Goal: Information Seeking & Learning: Stay updated

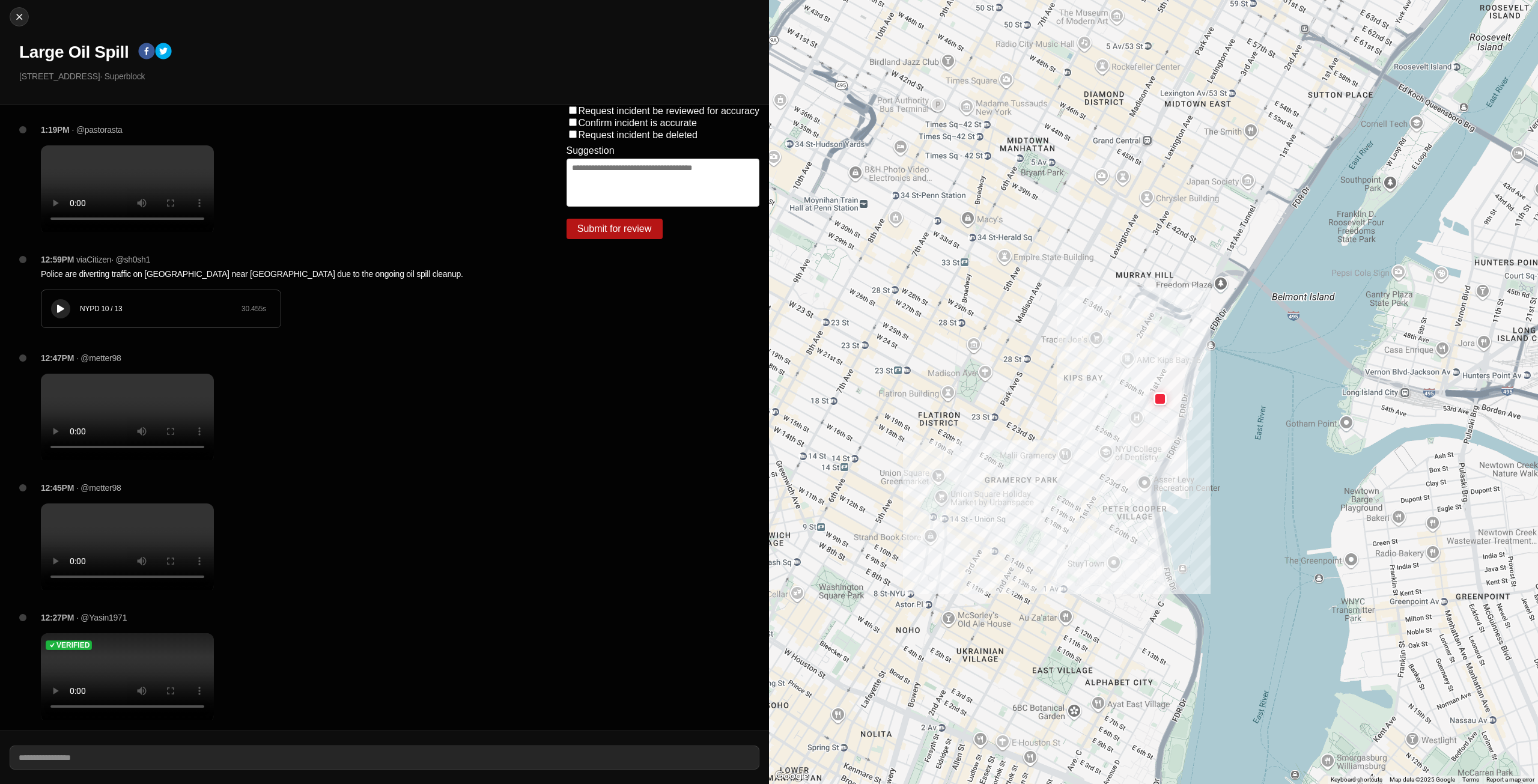
scroll to position [704, 0]
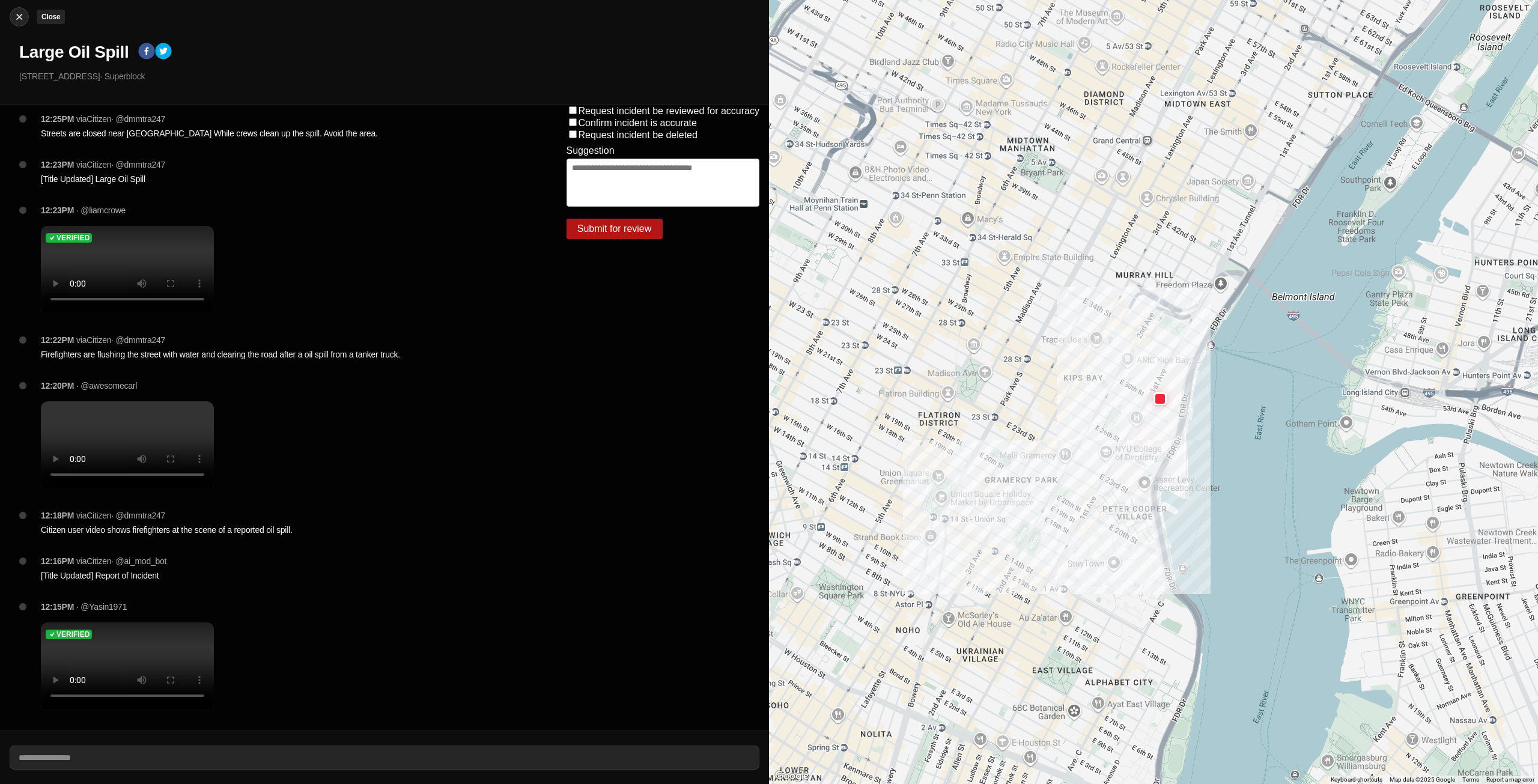
click at [19, 10] on button "Close" at bounding box center [20, 17] width 20 height 20
select select "*"
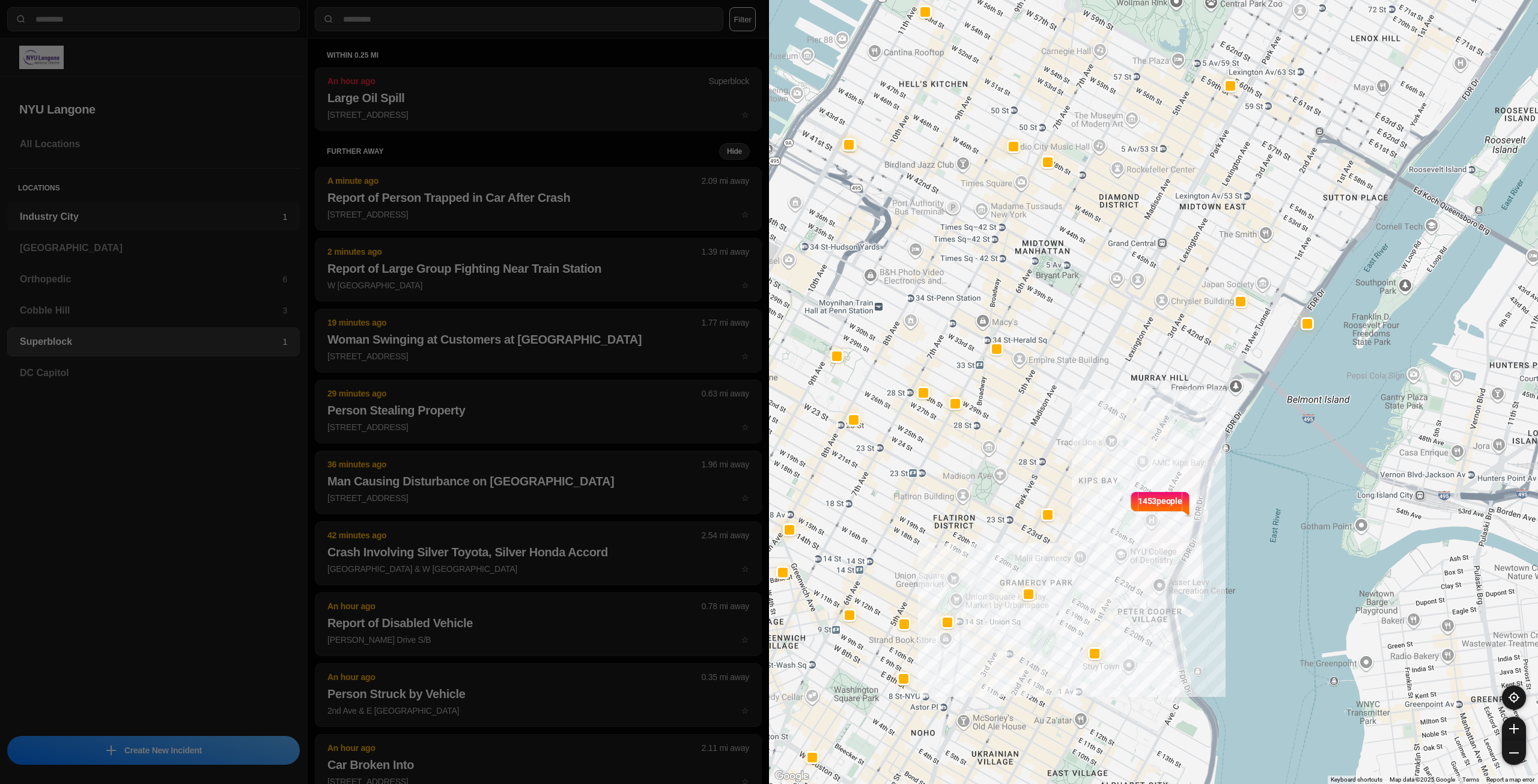
click at [193, 206] on div "Industry City 1" at bounding box center [153, 216] width 292 height 29
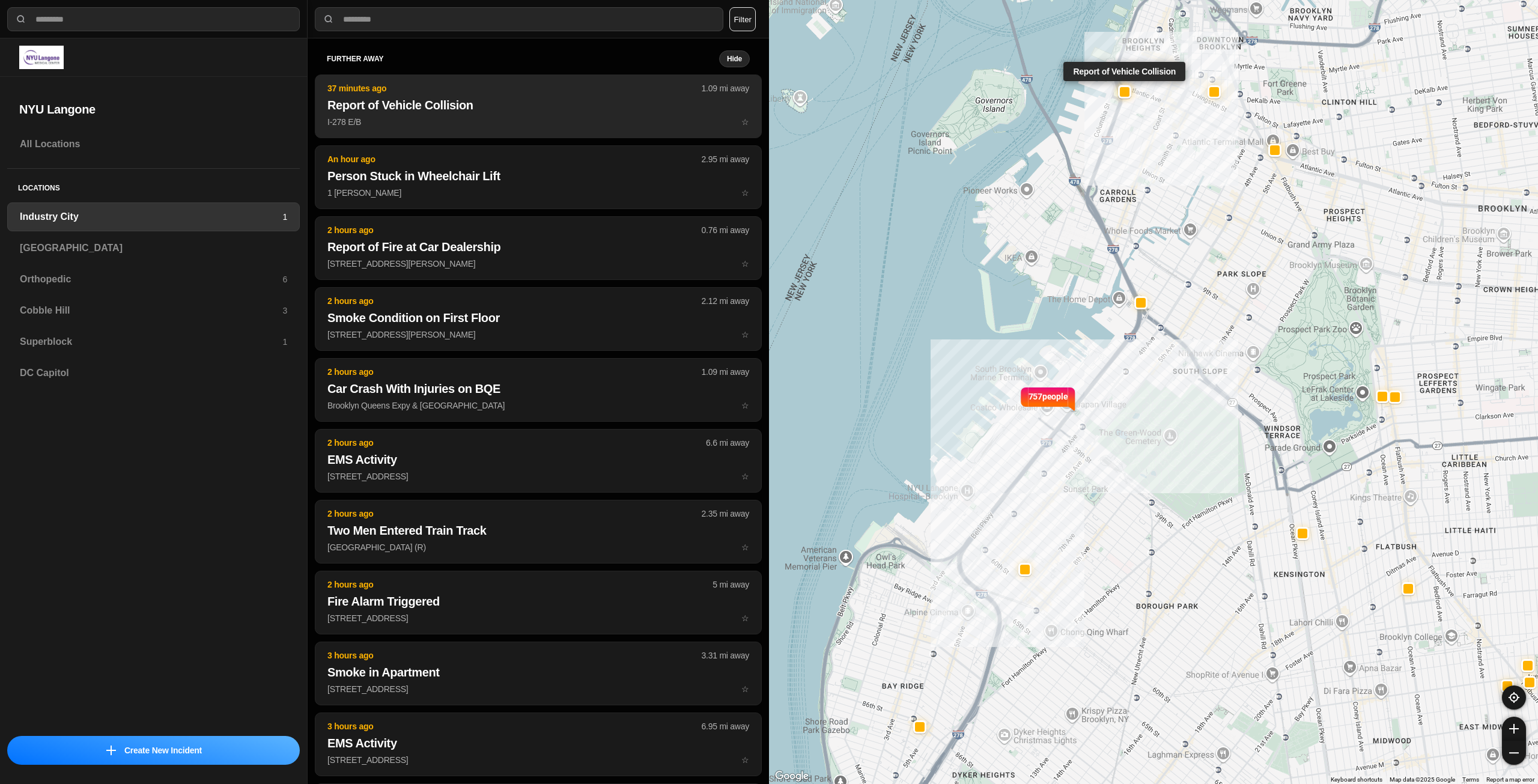
click at [365, 117] on p "I-278 E/B ☆" at bounding box center [538, 121] width 421 height 12
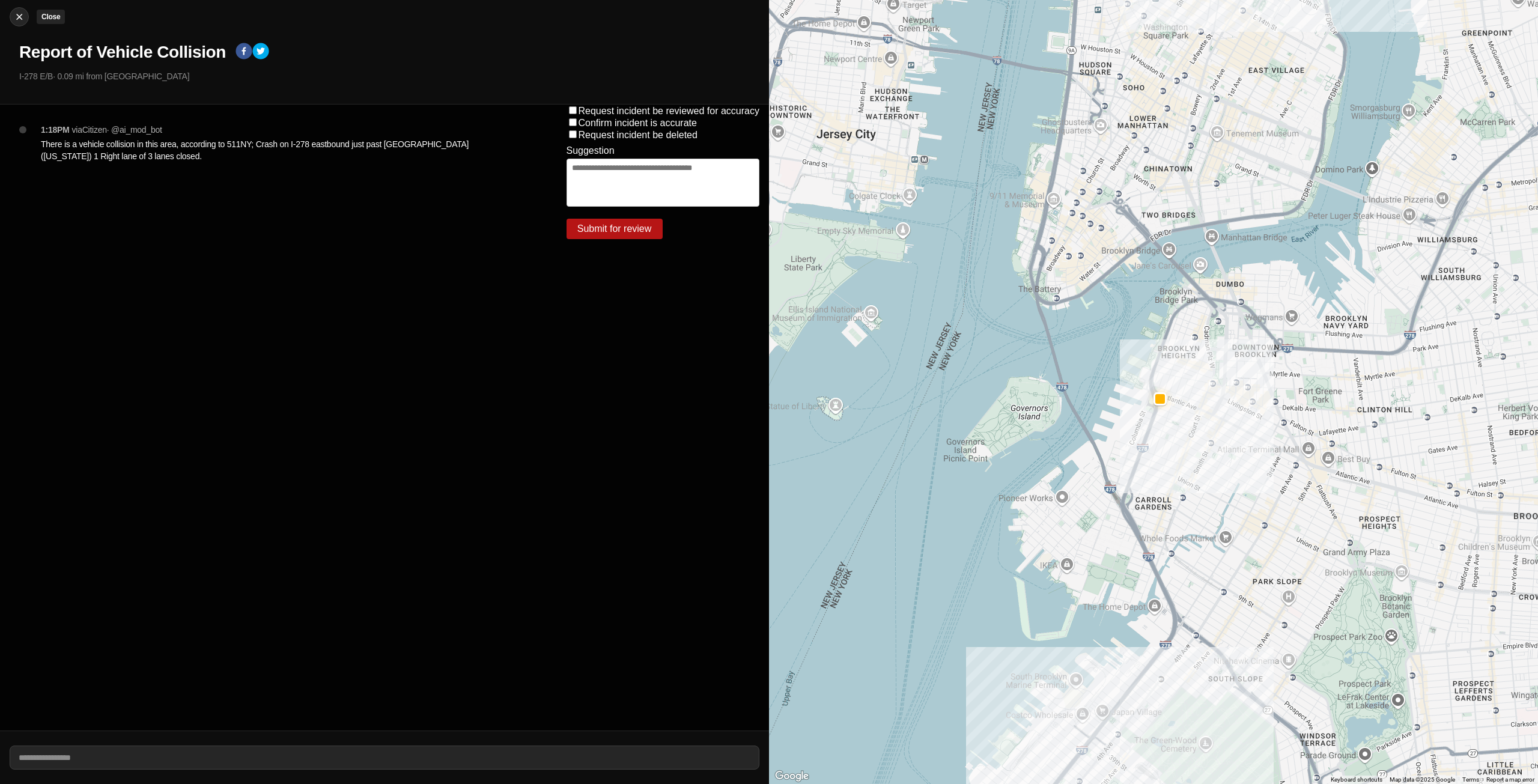
click at [24, 20] on img at bounding box center [19, 16] width 12 height 12
select select "*"
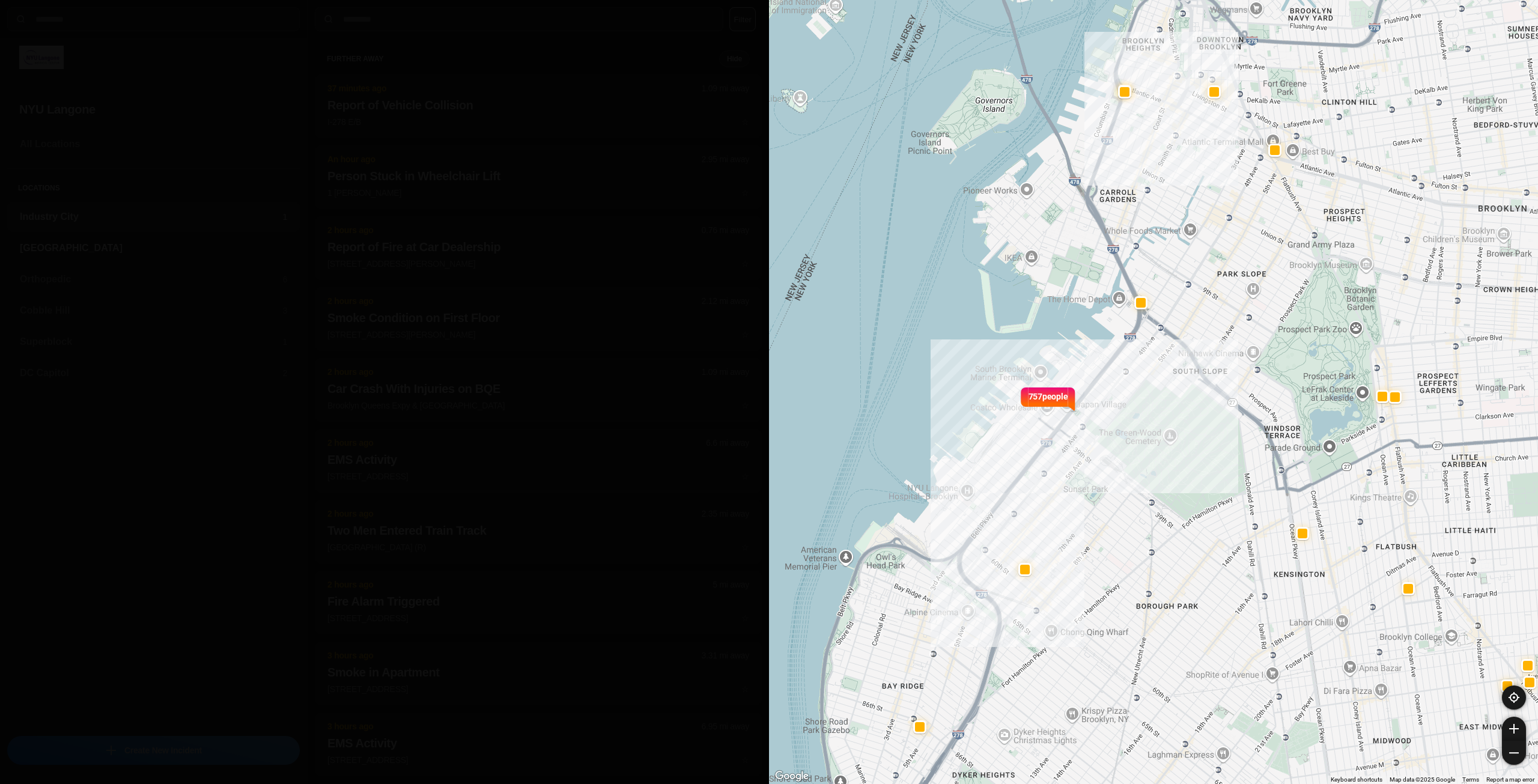
click at [77, 256] on div "[GEOGRAPHIC_DATA]" at bounding box center [153, 248] width 292 height 29
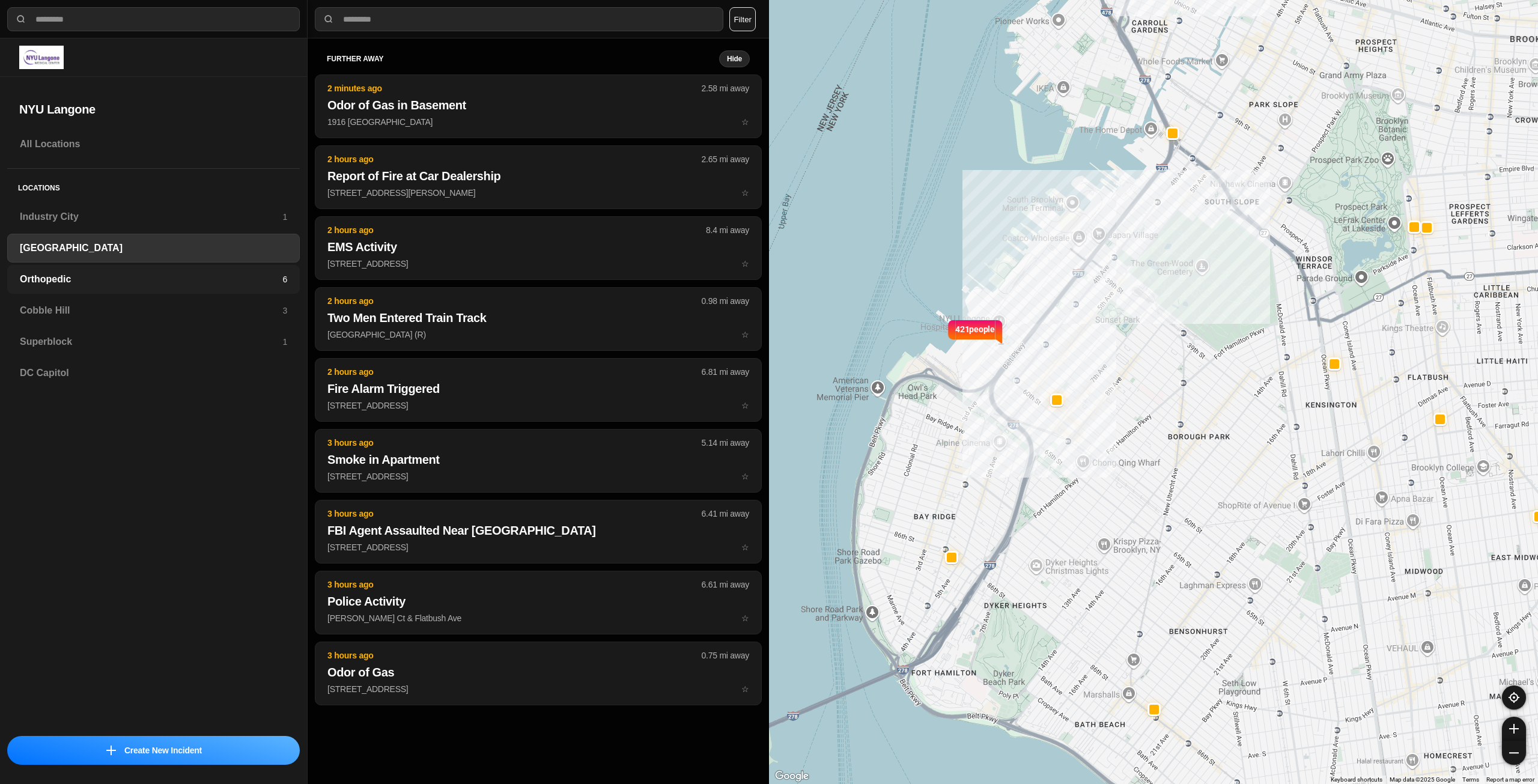
click at [124, 273] on h3 "Orthopedic" at bounding box center [151, 279] width 262 height 15
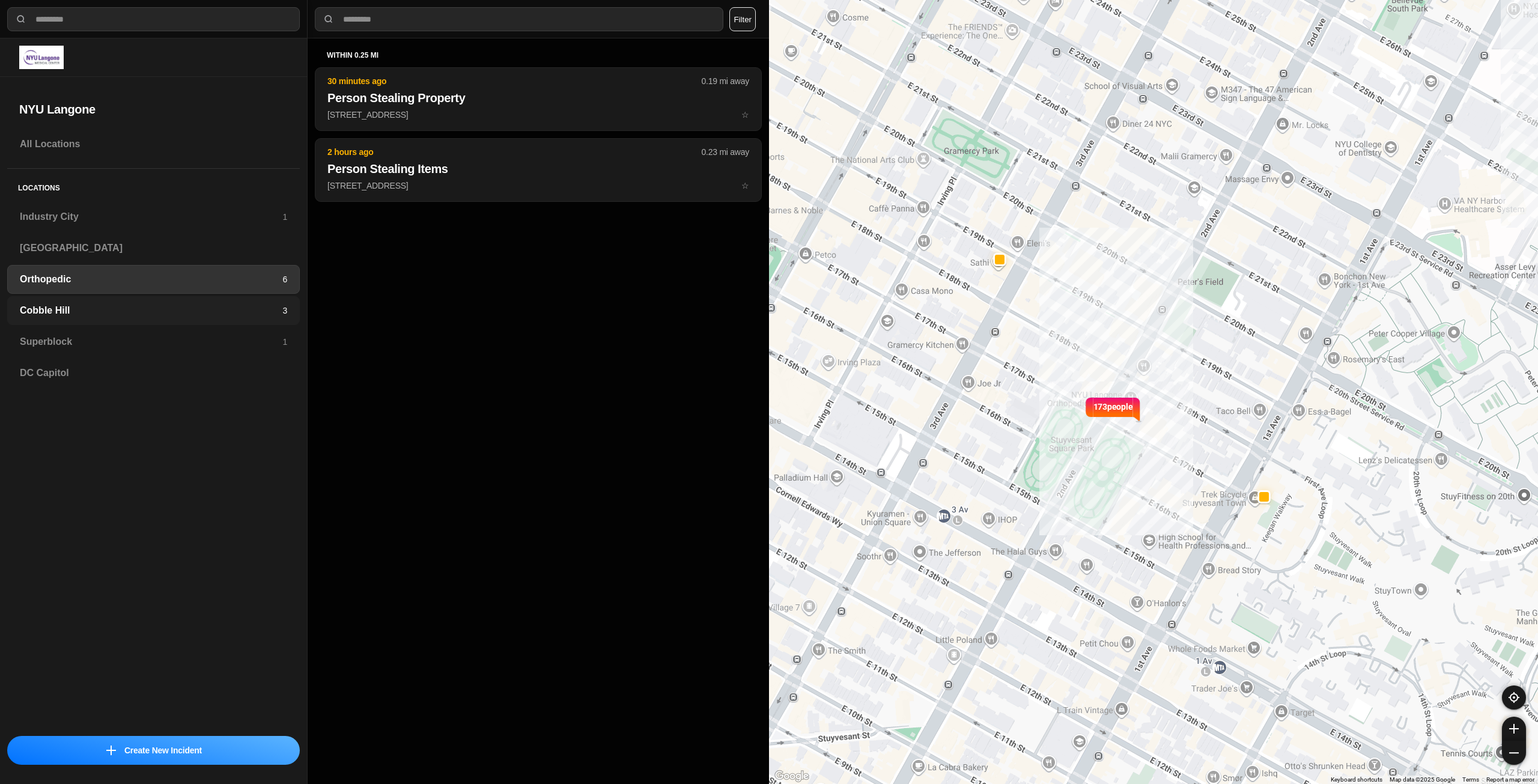
click at [103, 313] on h3 "Cobble Hill" at bounding box center [151, 310] width 262 height 15
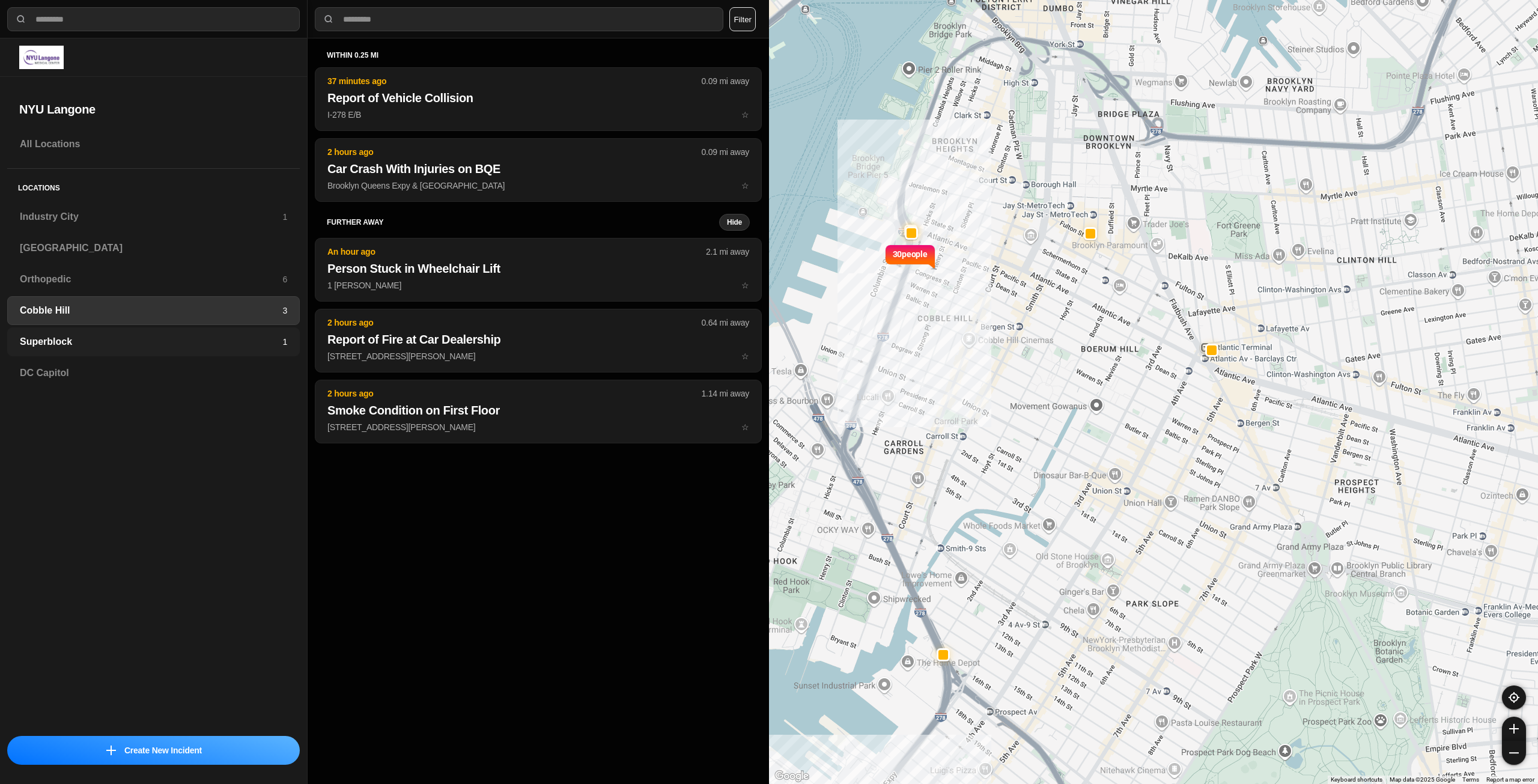
click at [102, 341] on h3 "Superblock" at bounding box center [151, 342] width 262 height 15
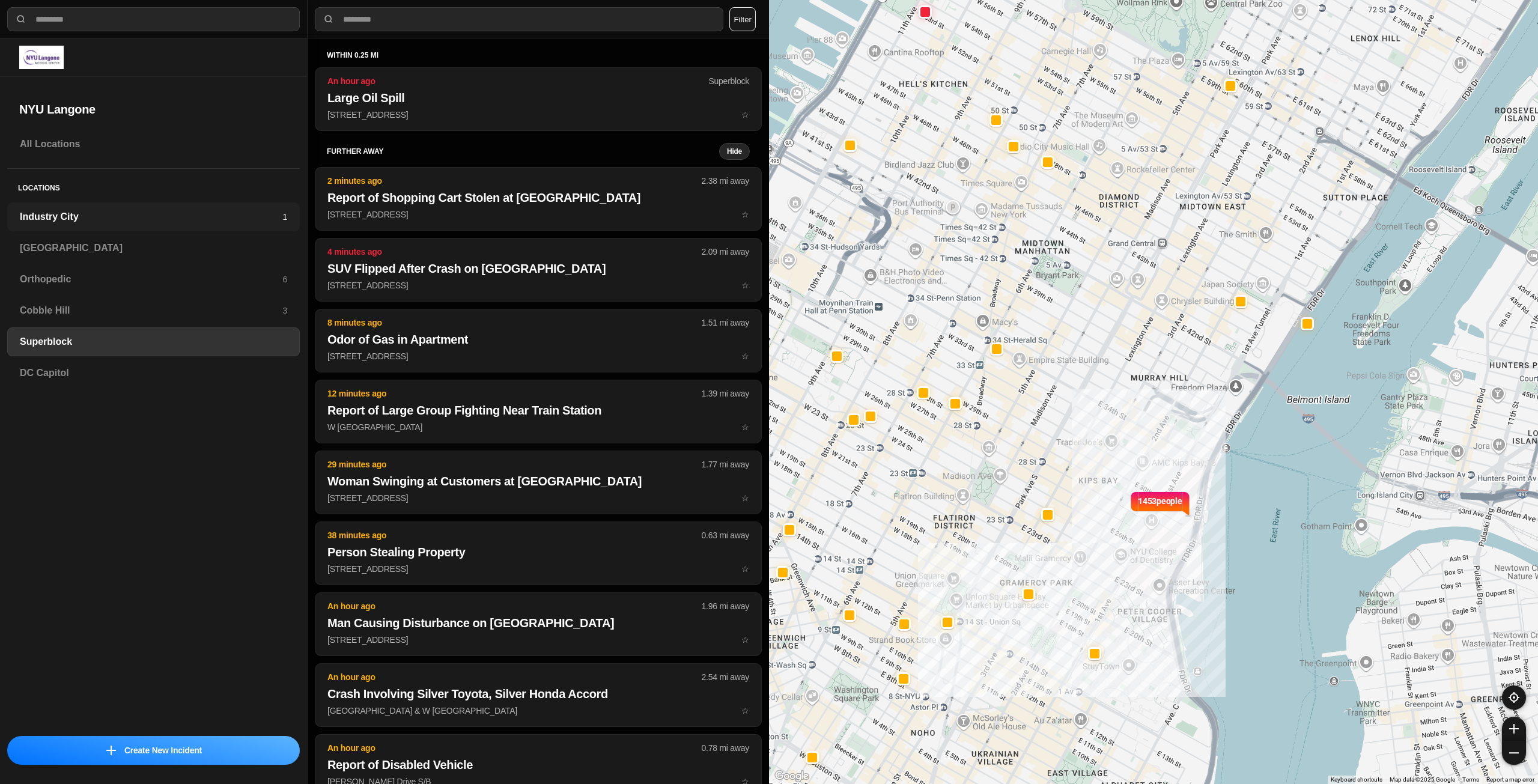
click at [105, 215] on h3 "Industry City" at bounding box center [151, 216] width 262 height 15
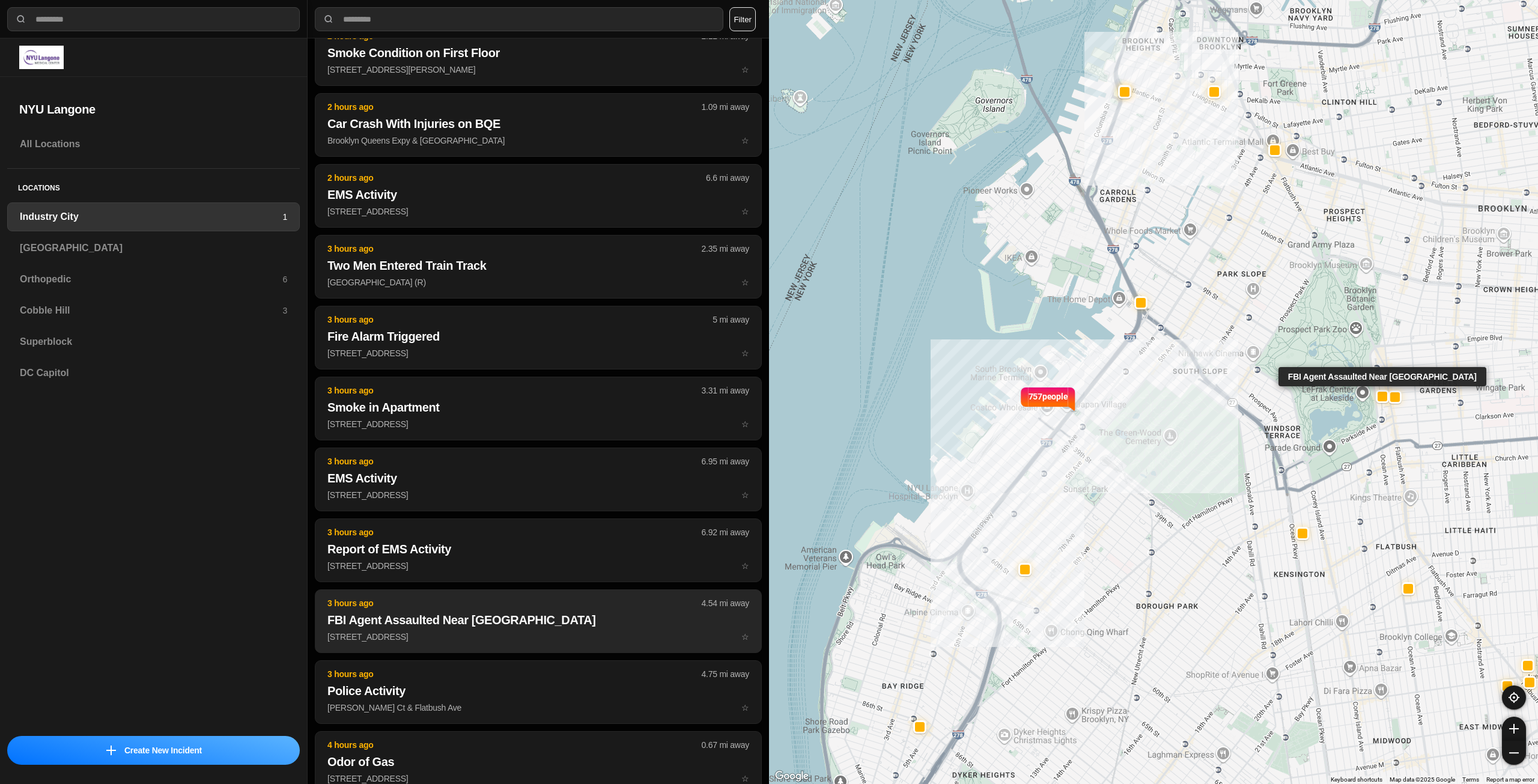
scroll to position [287, 0]
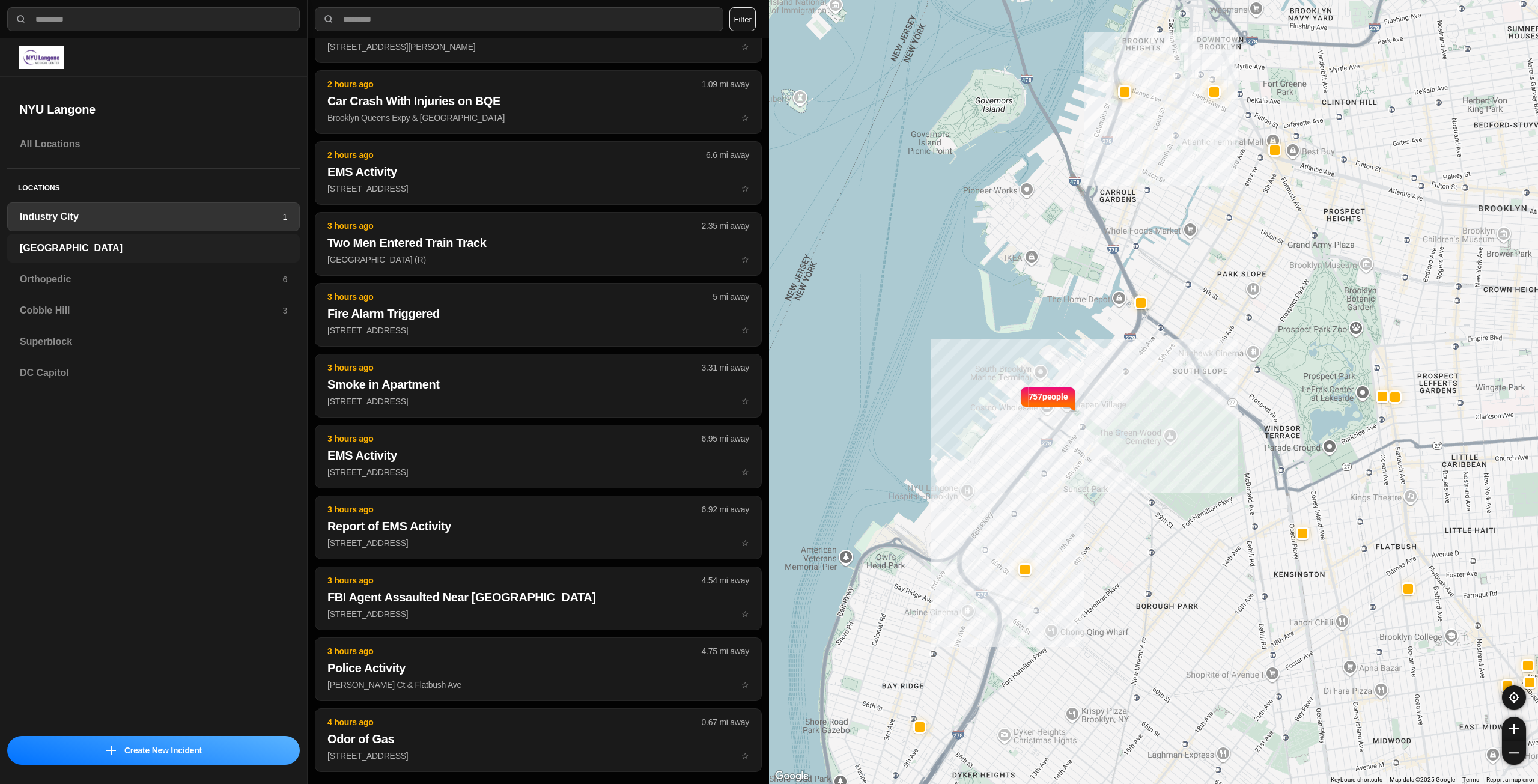
click at [113, 247] on h3 "[GEOGRAPHIC_DATA]" at bounding box center [153, 248] width 267 height 15
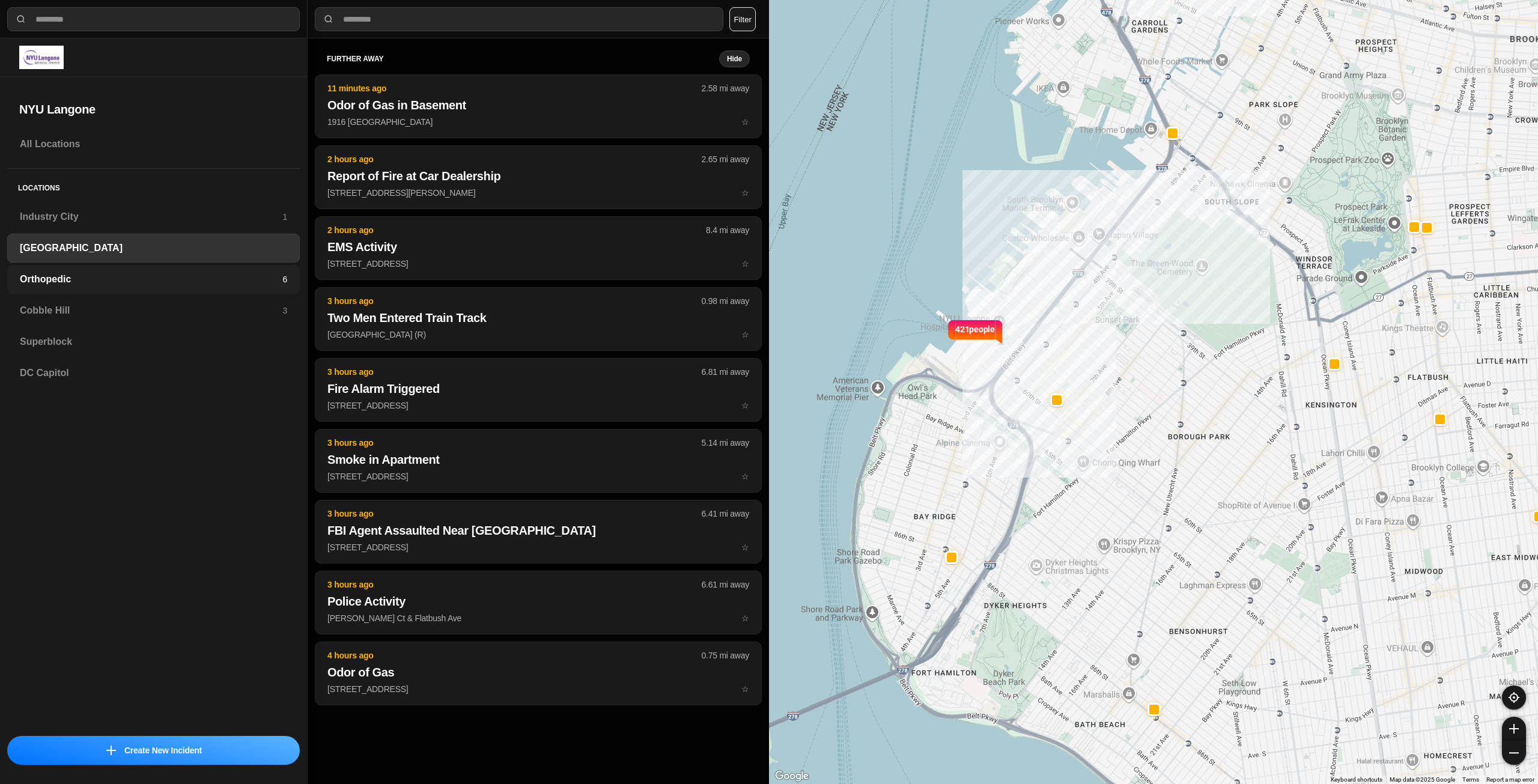
click at [171, 288] on div "Orthopedic 6" at bounding box center [153, 279] width 292 height 29
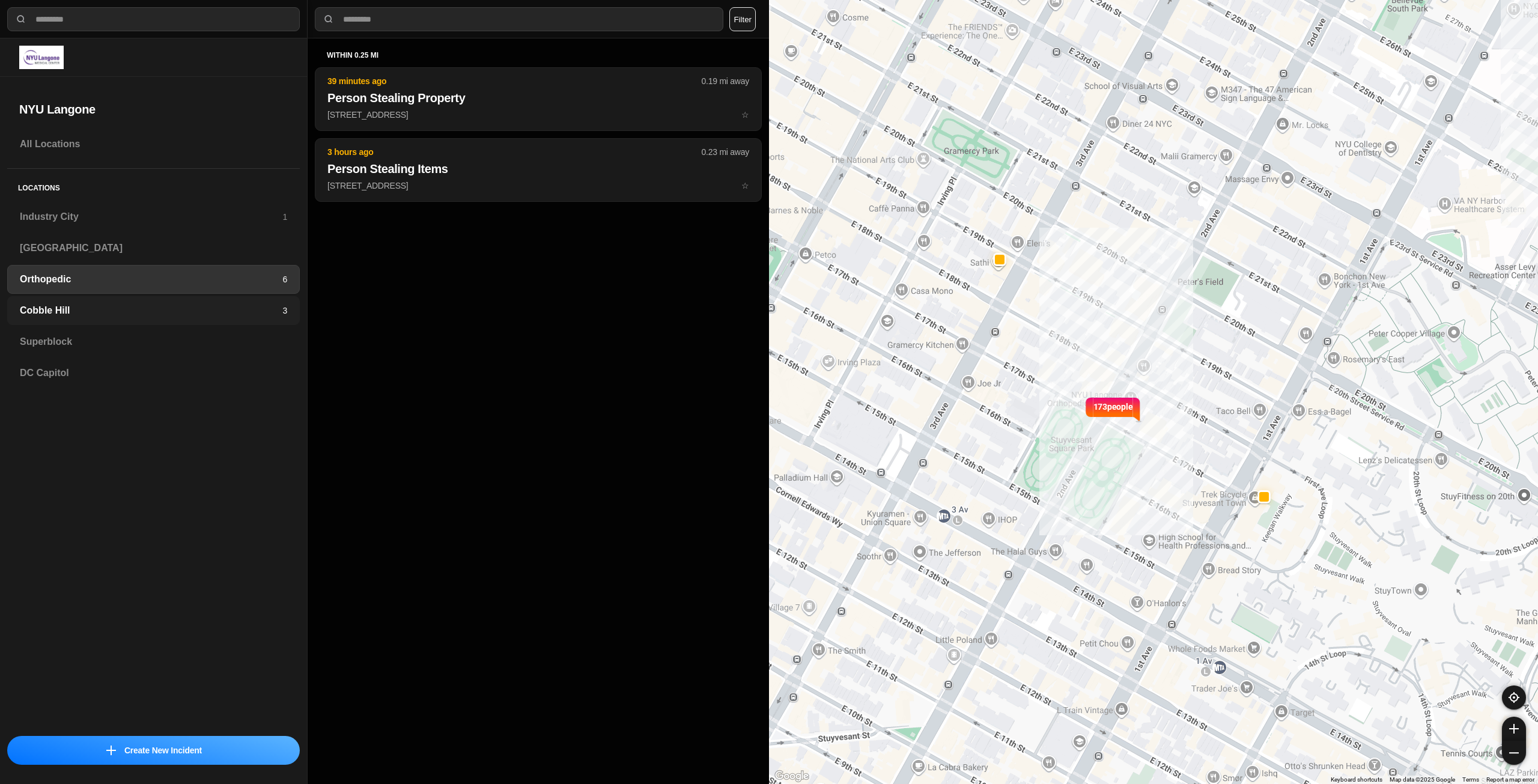
click at [166, 313] on h3 "Cobble Hill" at bounding box center [151, 310] width 262 height 15
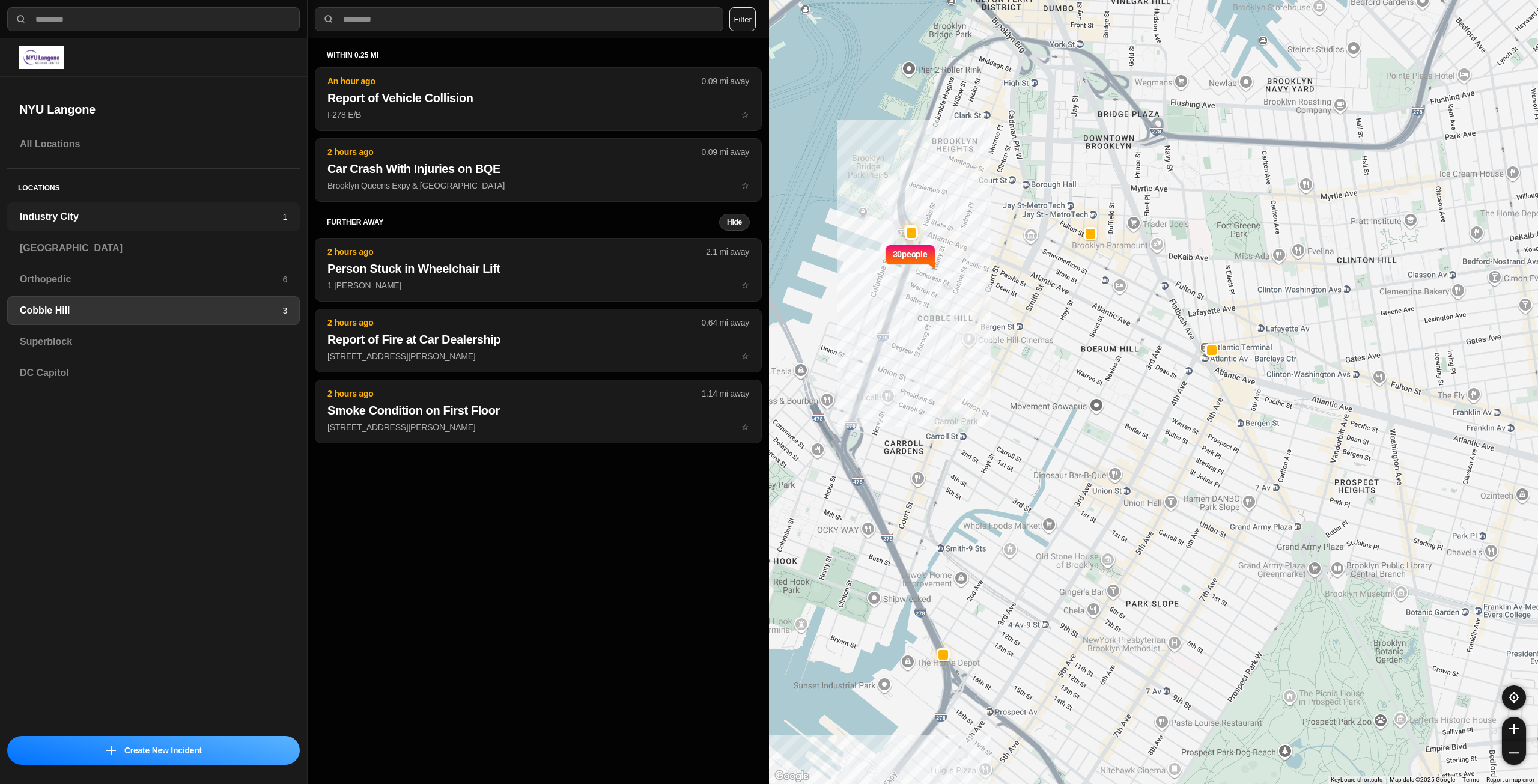
click at [221, 213] on h3 "Industry City" at bounding box center [151, 216] width 262 height 15
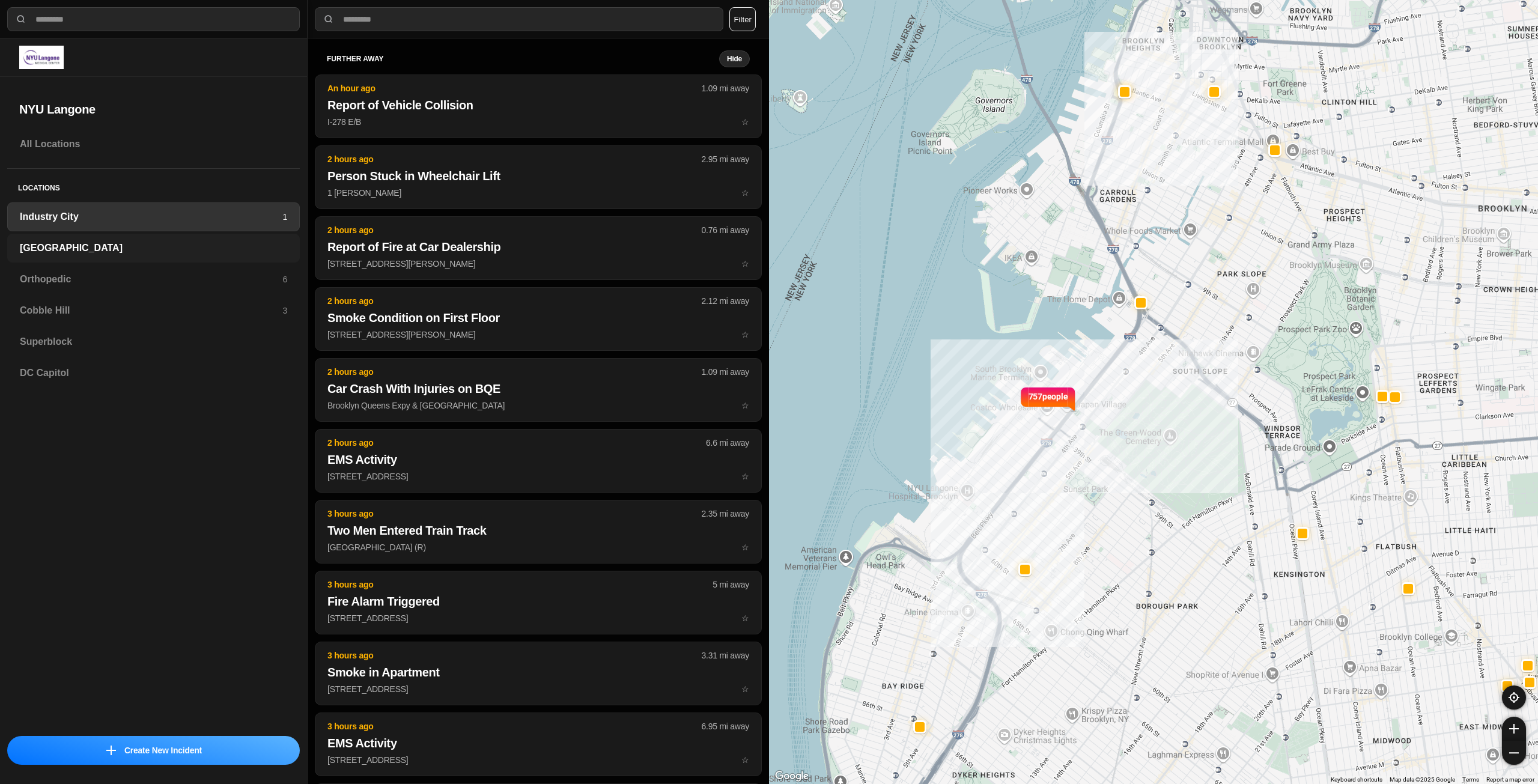
click at [179, 254] on h3 "[GEOGRAPHIC_DATA]" at bounding box center [153, 248] width 267 height 15
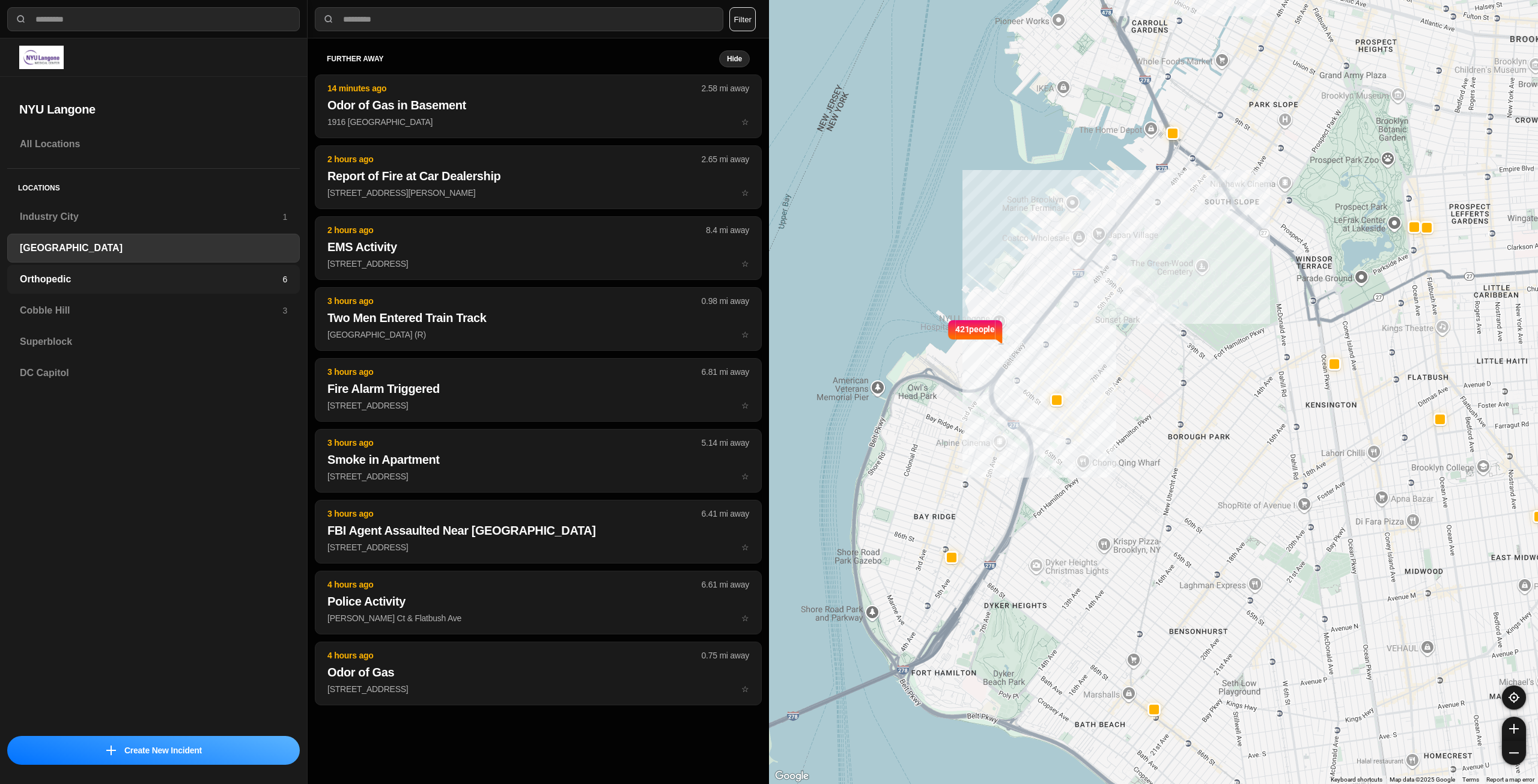
click at [179, 287] on div "Orthopedic 6" at bounding box center [153, 279] width 292 height 29
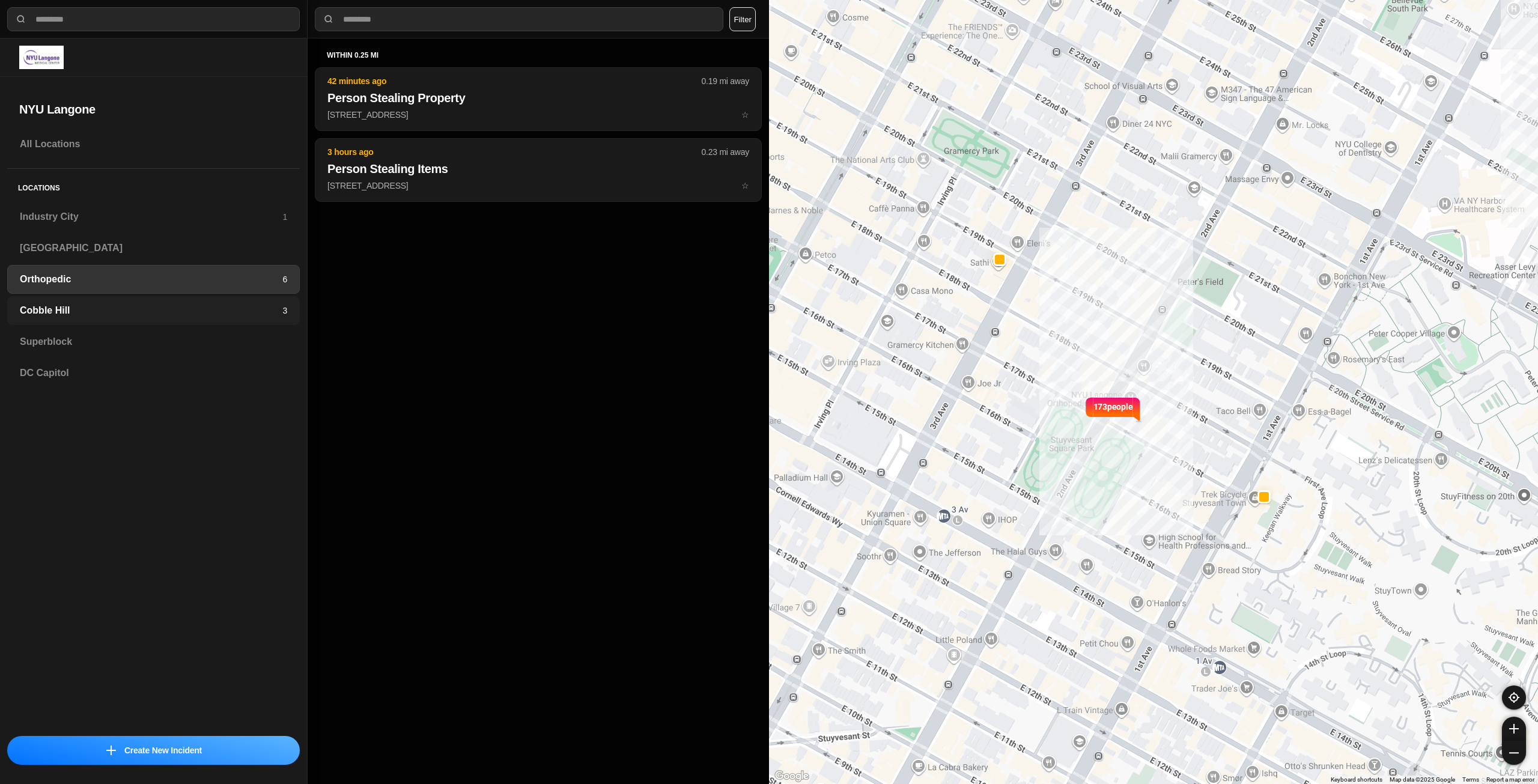
click at [179, 306] on h3 "Cobble Hill" at bounding box center [151, 310] width 262 height 15
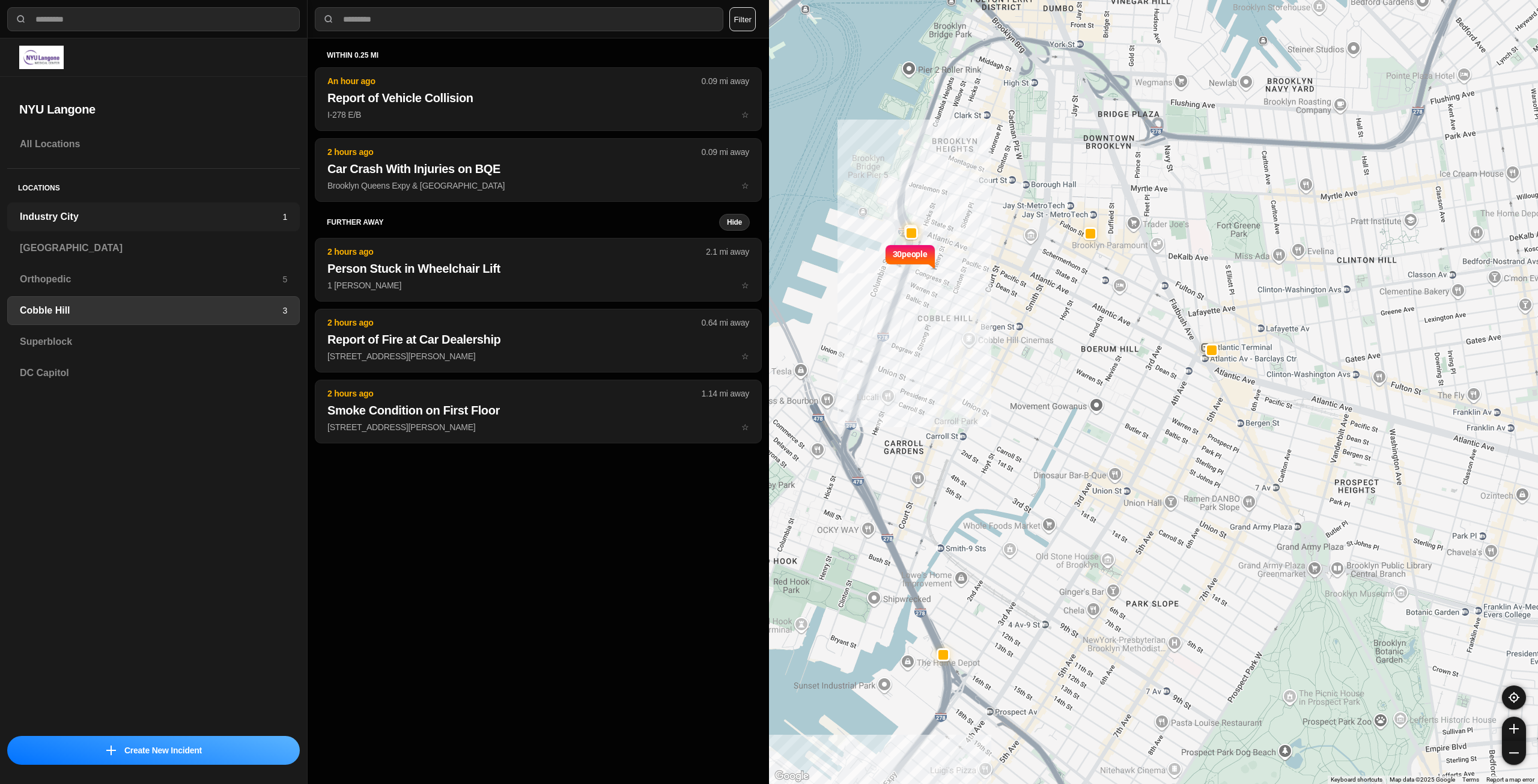
click at [149, 216] on h3 "Industry City" at bounding box center [151, 216] width 262 height 15
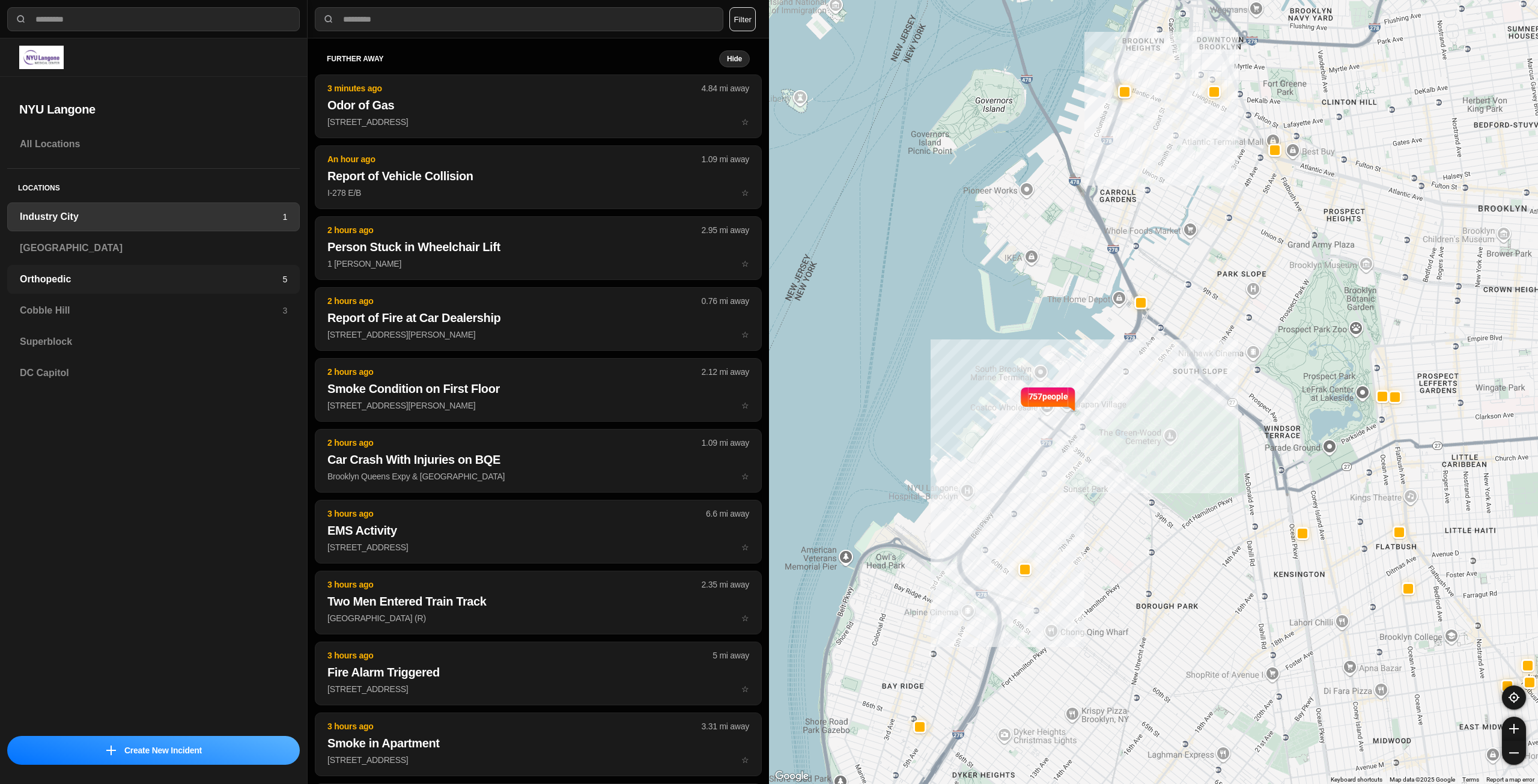
click at [89, 273] on h3 "Orthopedic" at bounding box center [151, 279] width 262 height 15
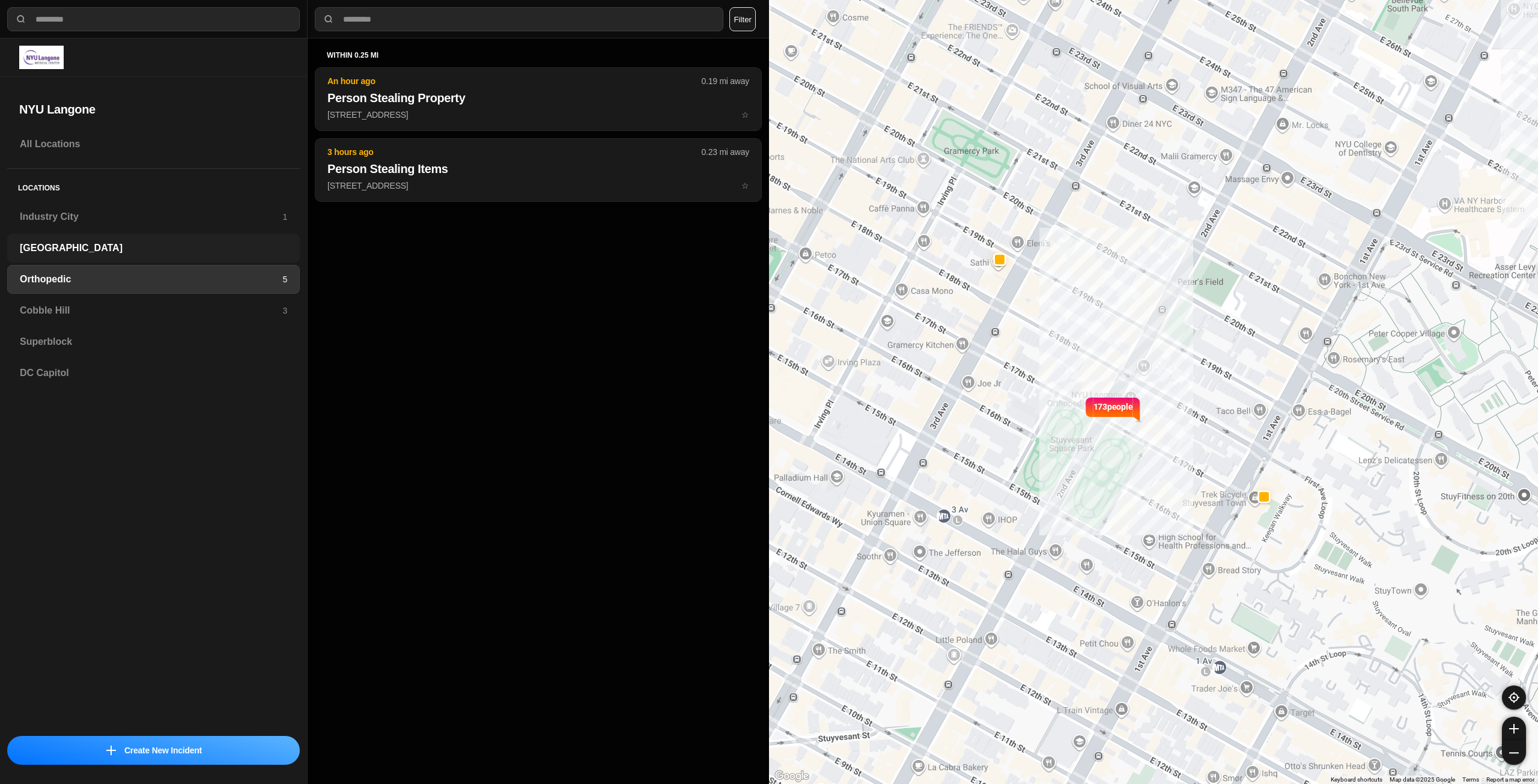
click at [89, 251] on h3 "[GEOGRAPHIC_DATA]" at bounding box center [153, 248] width 267 height 15
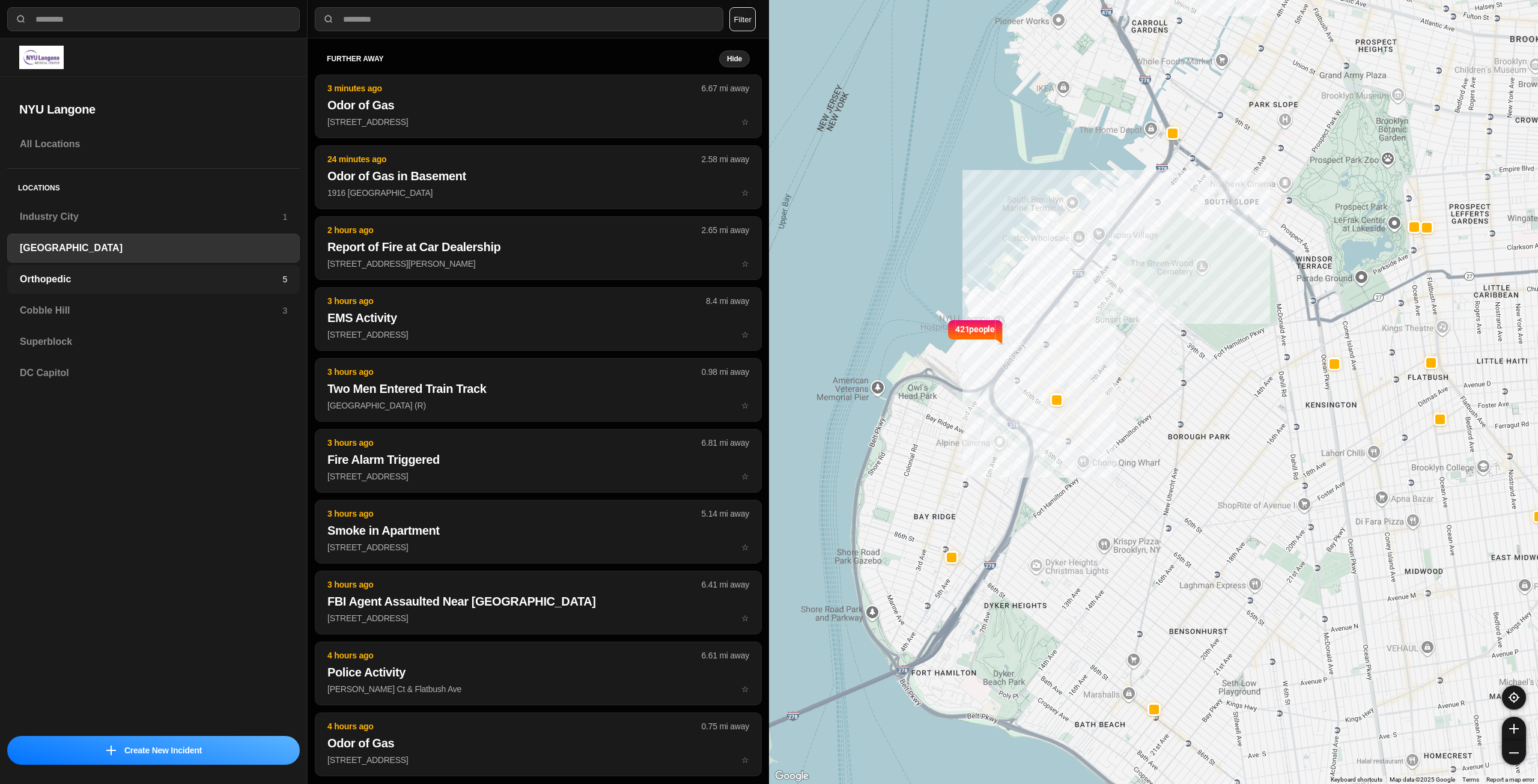
click at [78, 273] on h3 "Orthopedic" at bounding box center [151, 279] width 262 height 15
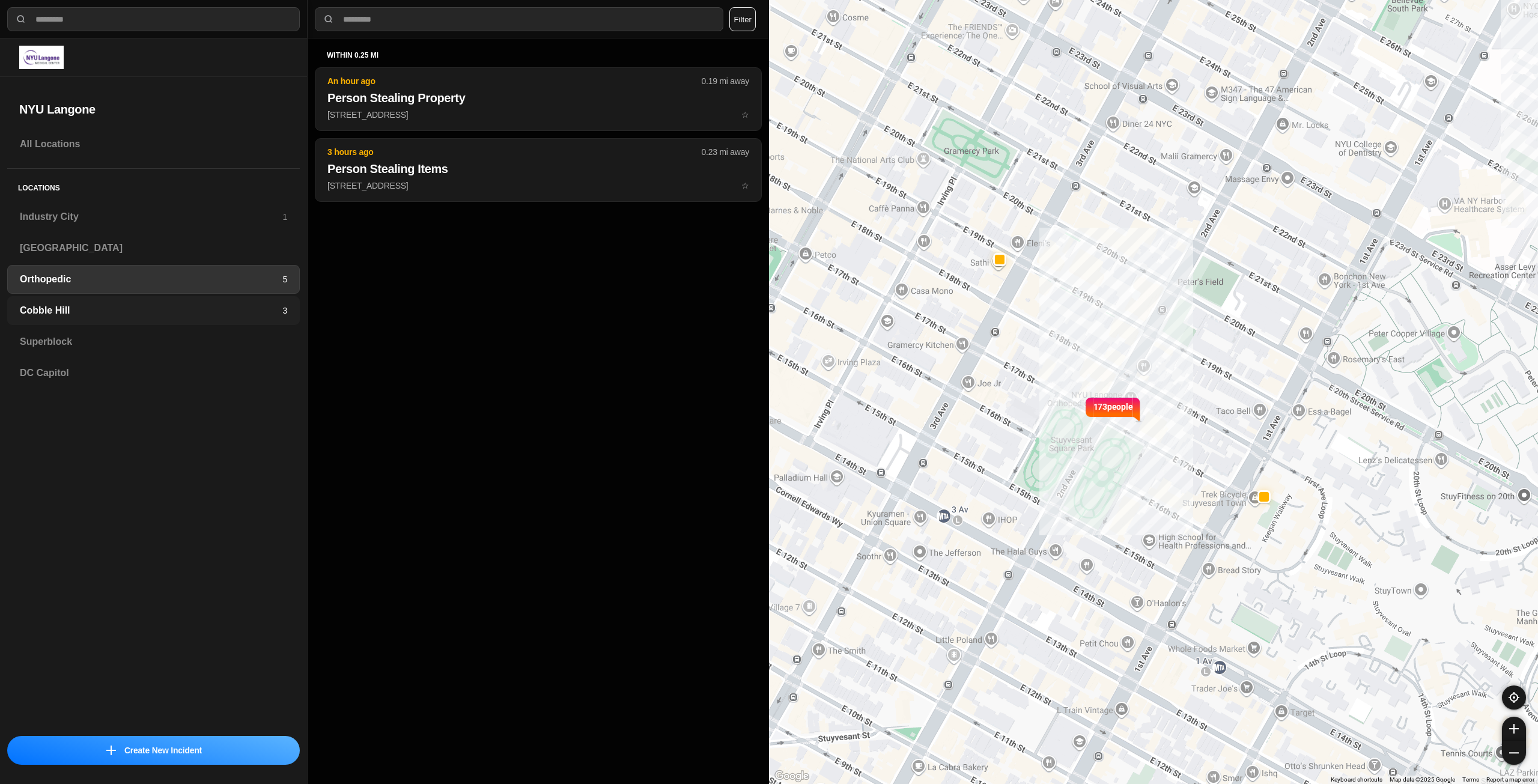
click at [67, 309] on h3 "Cobble Hill" at bounding box center [151, 310] width 262 height 15
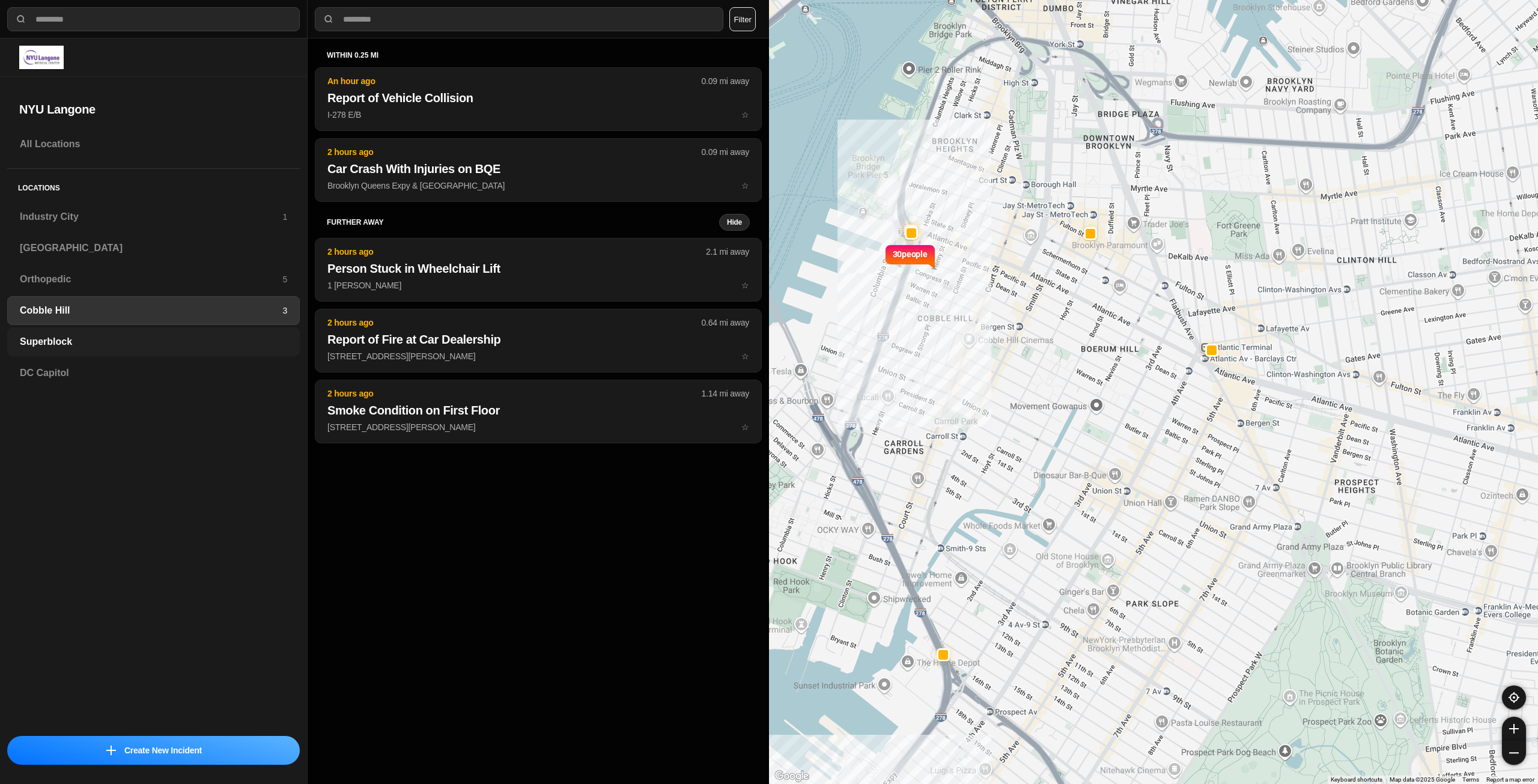
click at [54, 338] on h3 "Superblock" at bounding box center [153, 342] width 267 height 15
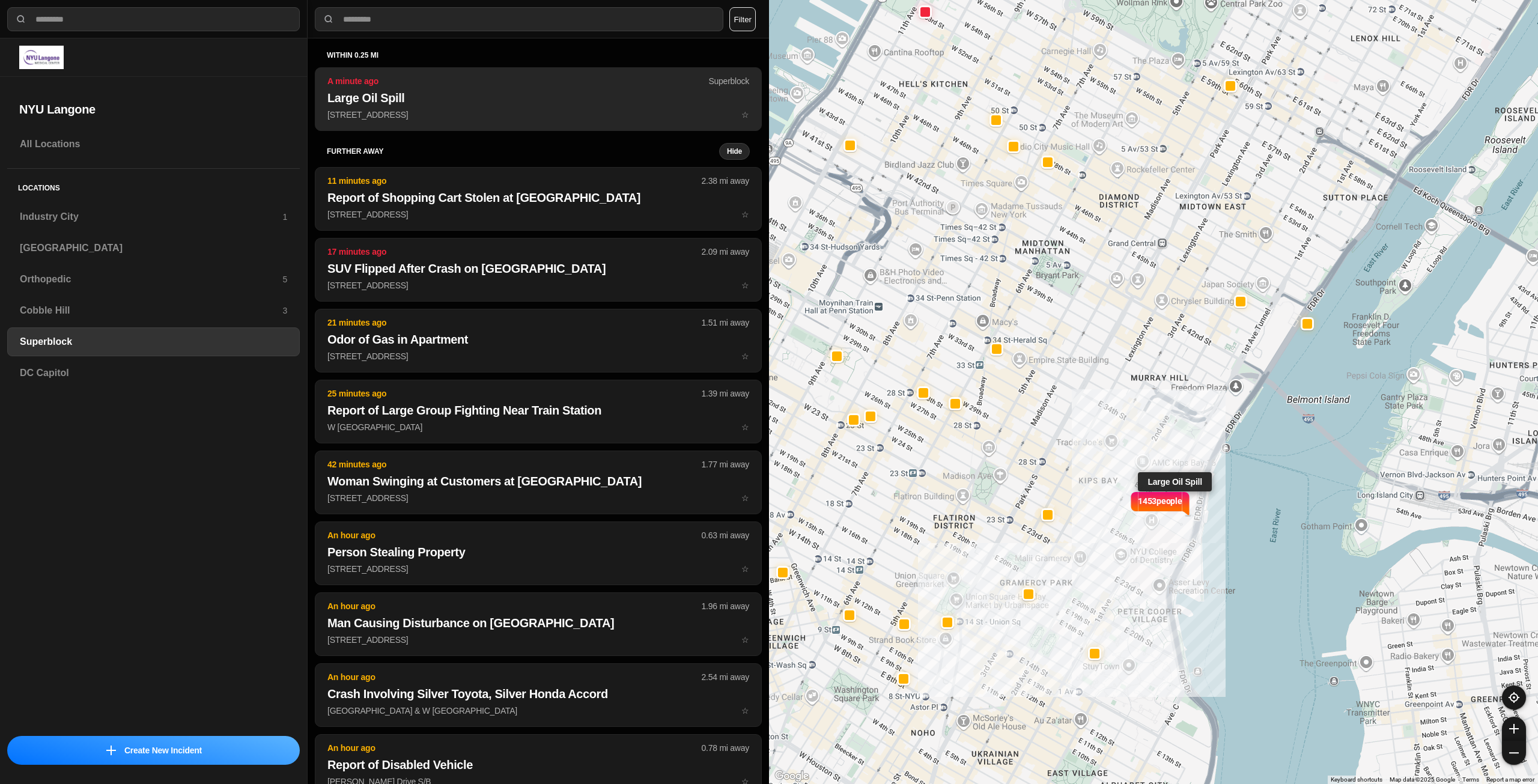
click at [479, 102] on h2 "Large Oil Spill" at bounding box center [538, 98] width 421 height 17
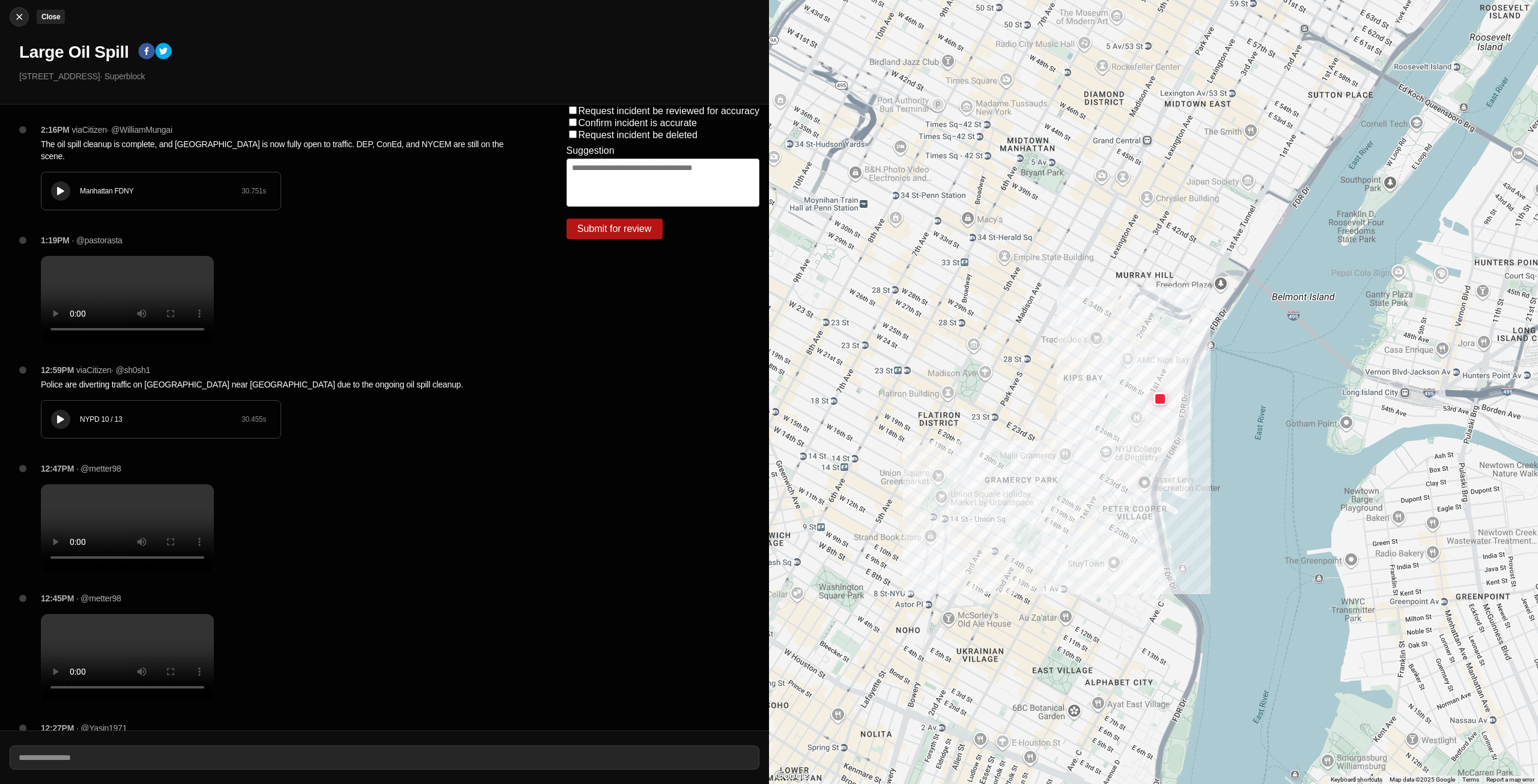
click at [19, 17] on img at bounding box center [19, 16] width 12 height 12
select select "*"
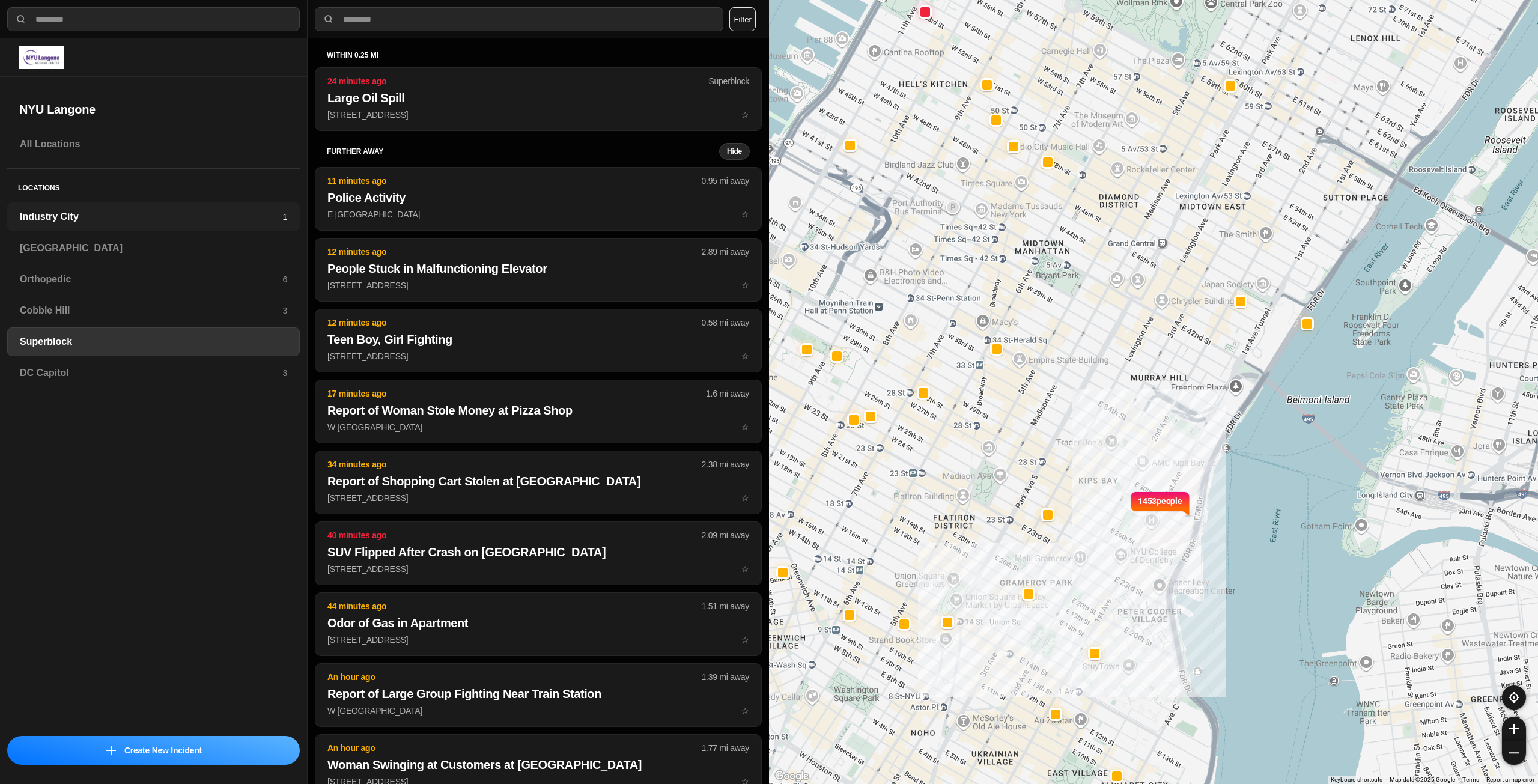
click at [66, 218] on h3 "Industry City" at bounding box center [151, 216] width 262 height 15
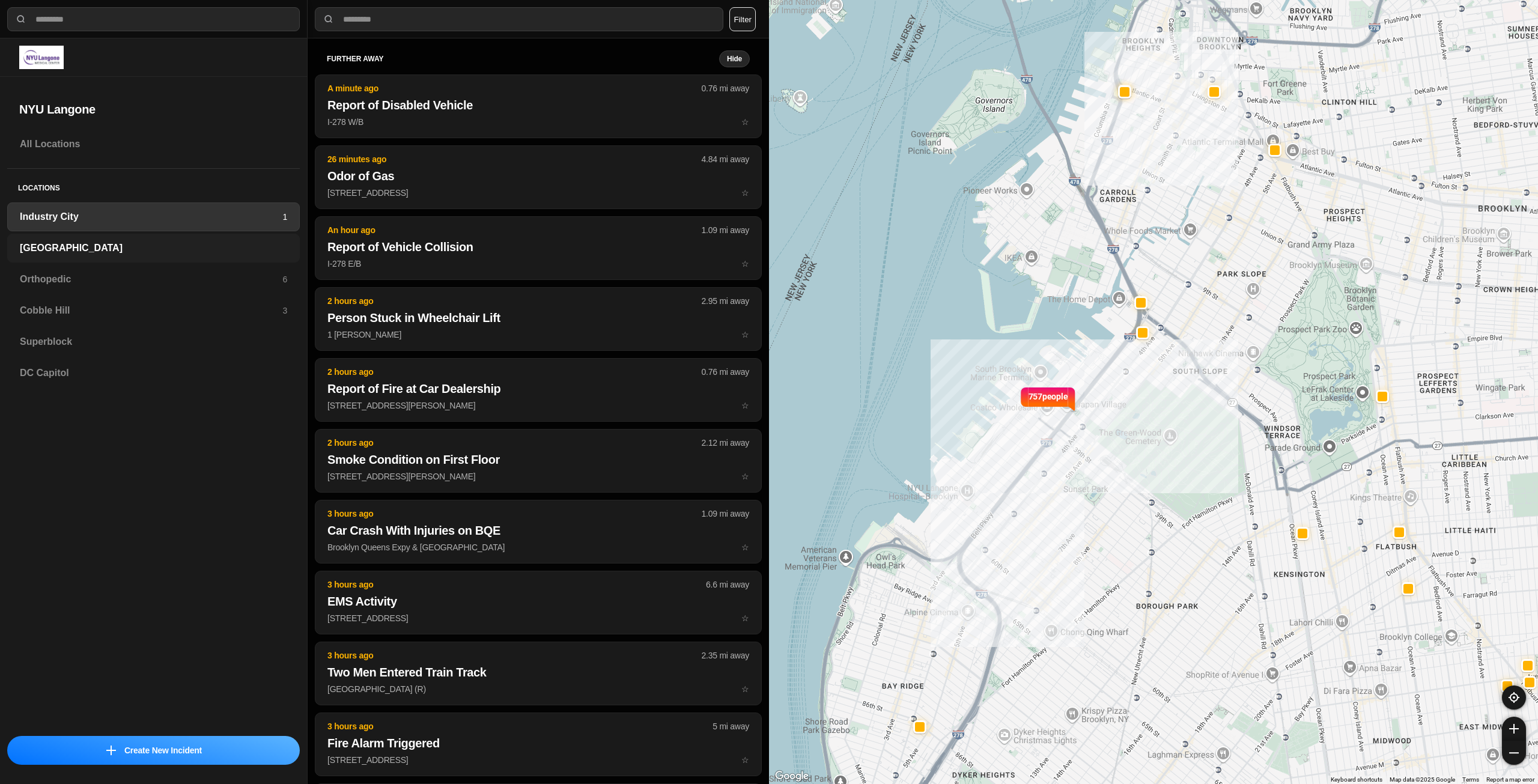
click at [77, 245] on h3 "[GEOGRAPHIC_DATA]" at bounding box center [153, 248] width 267 height 15
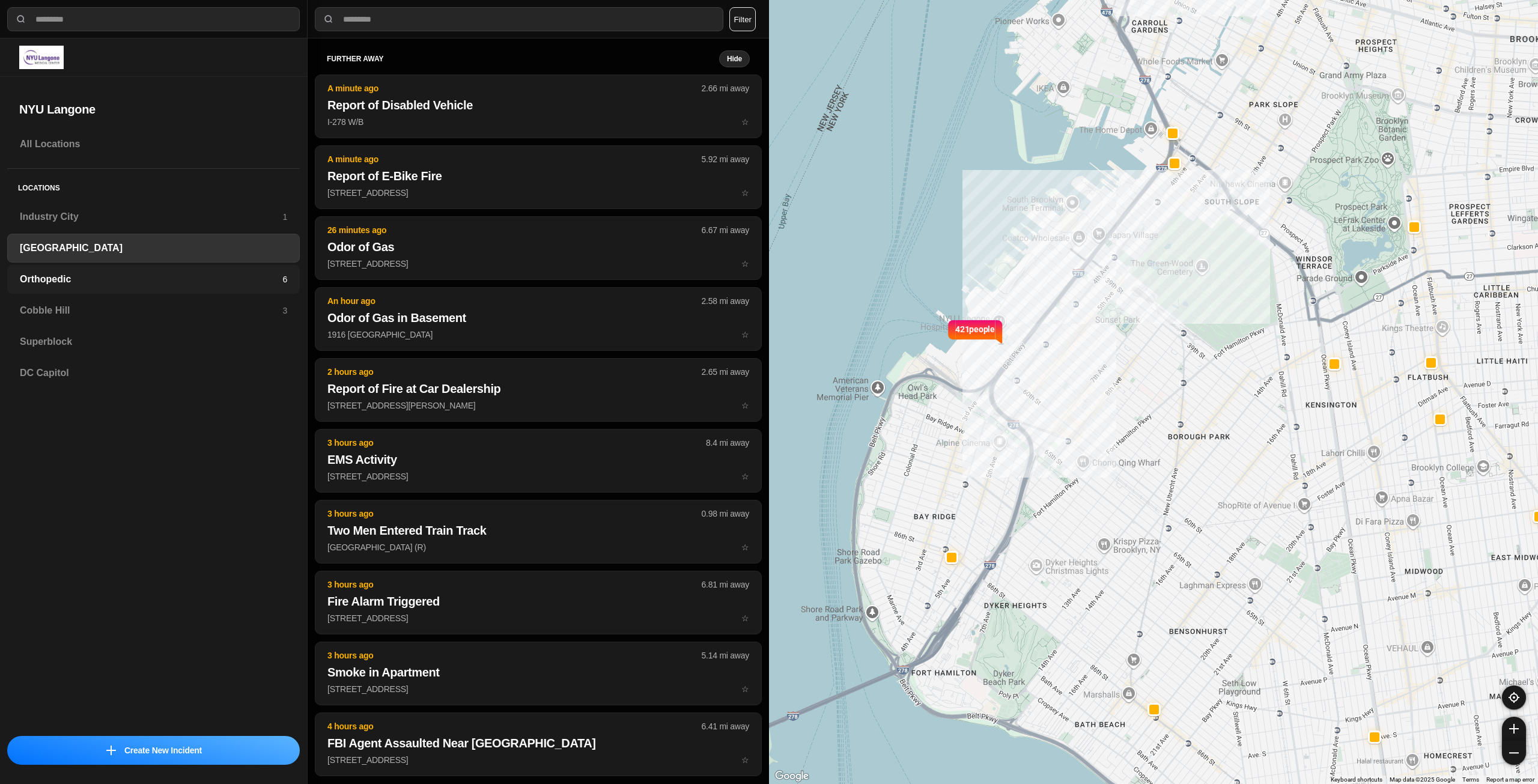
click at [77, 276] on h3 "Orthopedic" at bounding box center [151, 279] width 262 height 15
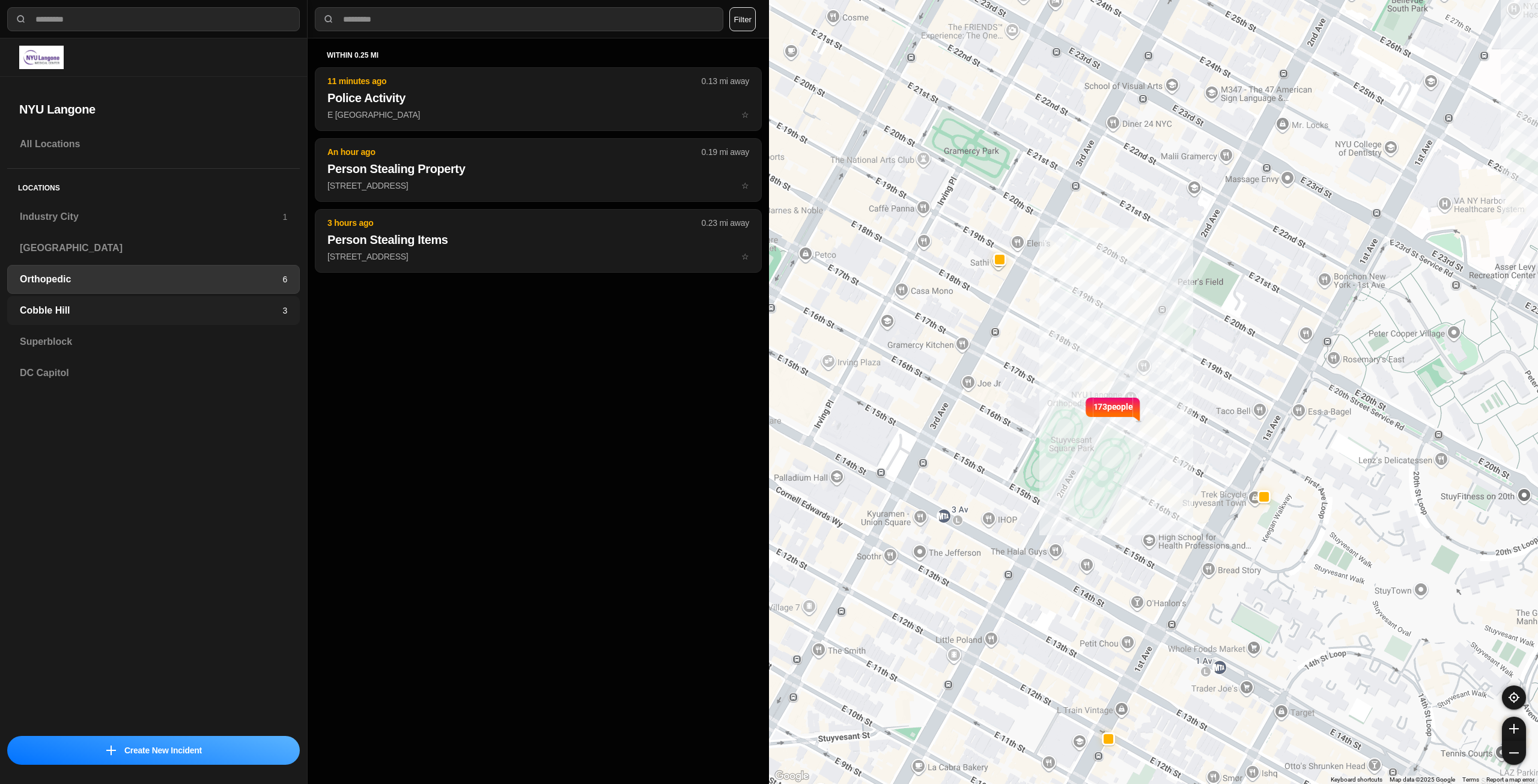
click at [89, 308] on h3 "Cobble Hill" at bounding box center [151, 310] width 262 height 15
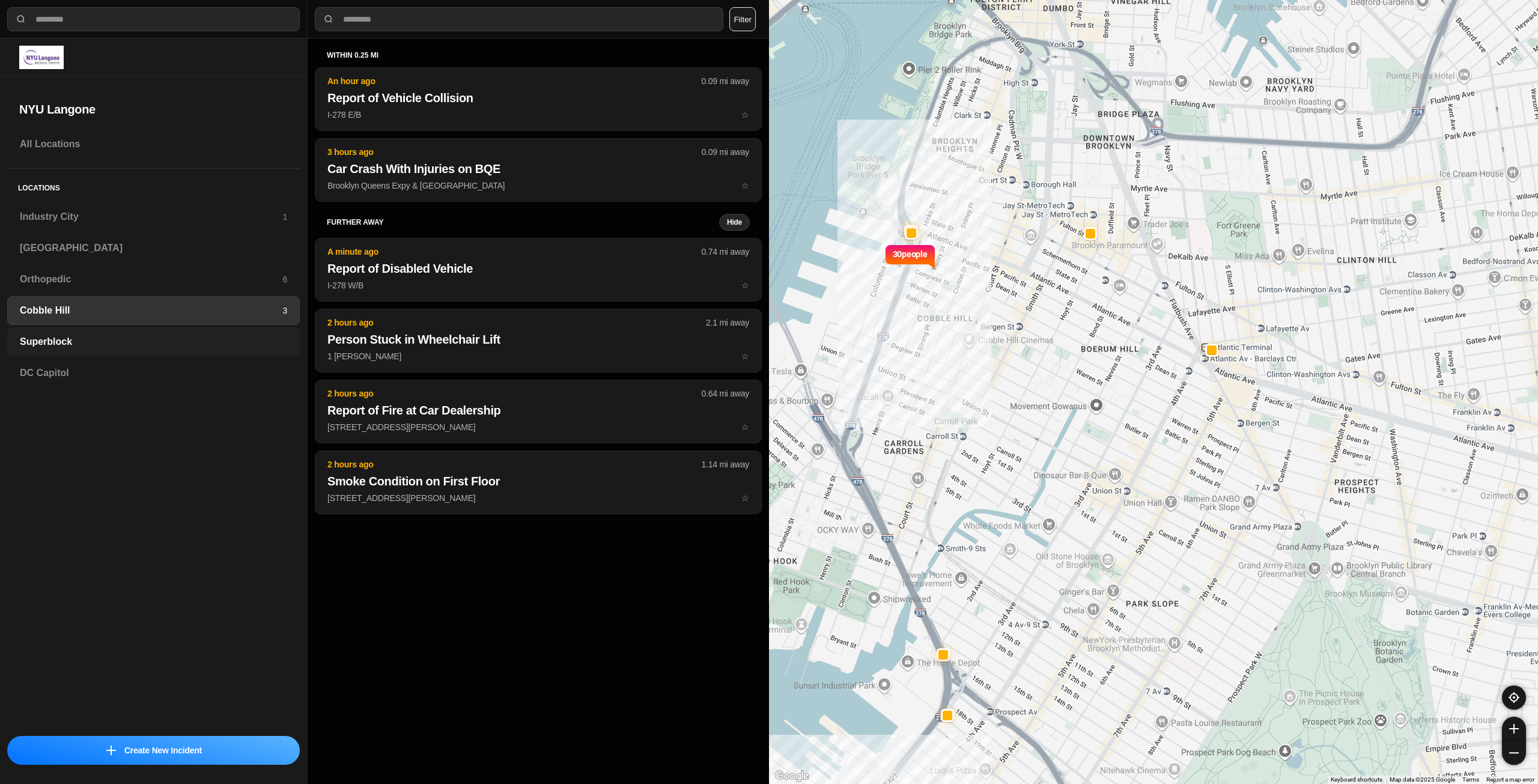
click at [69, 338] on h3 "Superblock" at bounding box center [153, 342] width 267 height 15
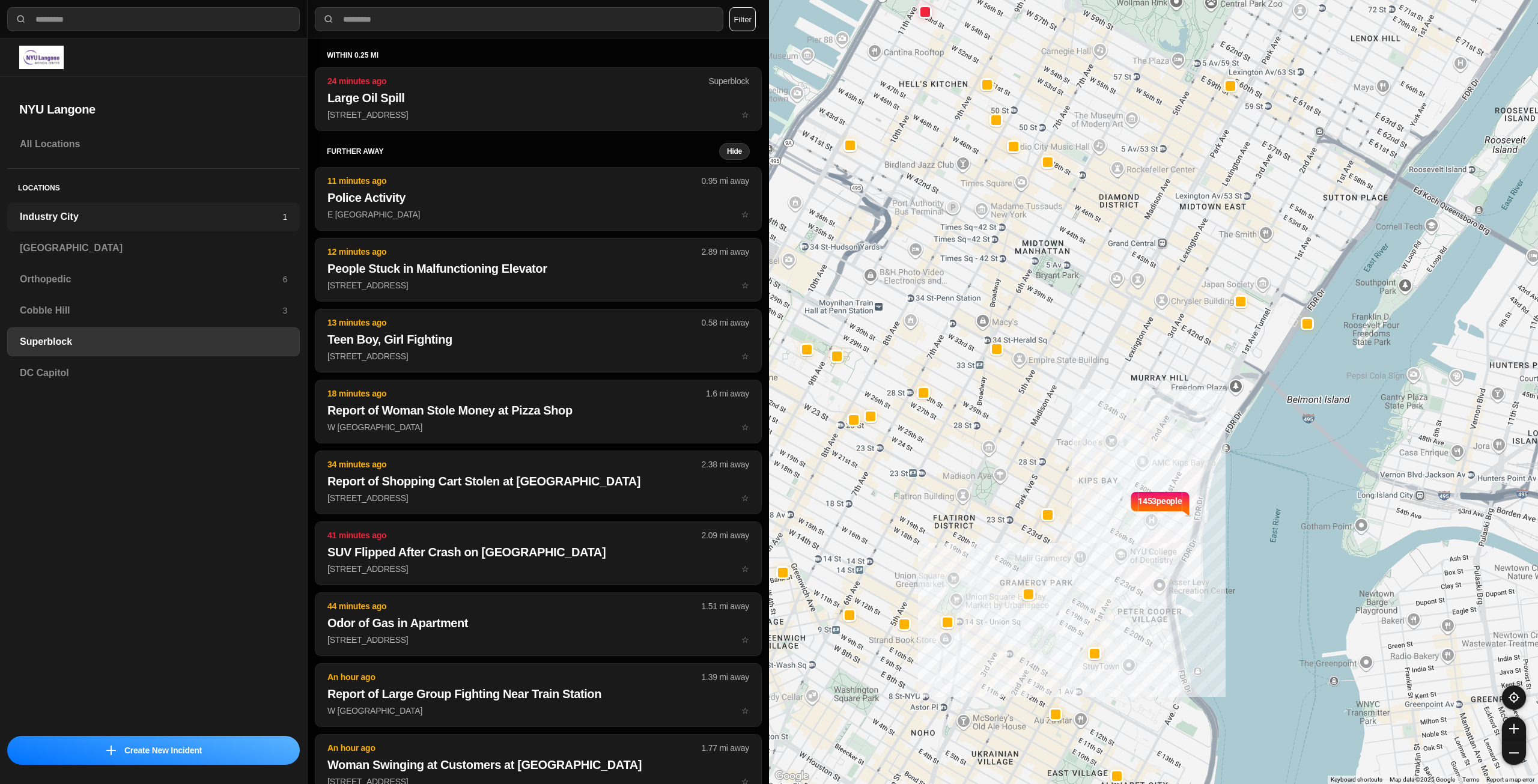
click at [55, 223] on h3 "Industry City" at bounding box center [151, 216] width 262 height 15
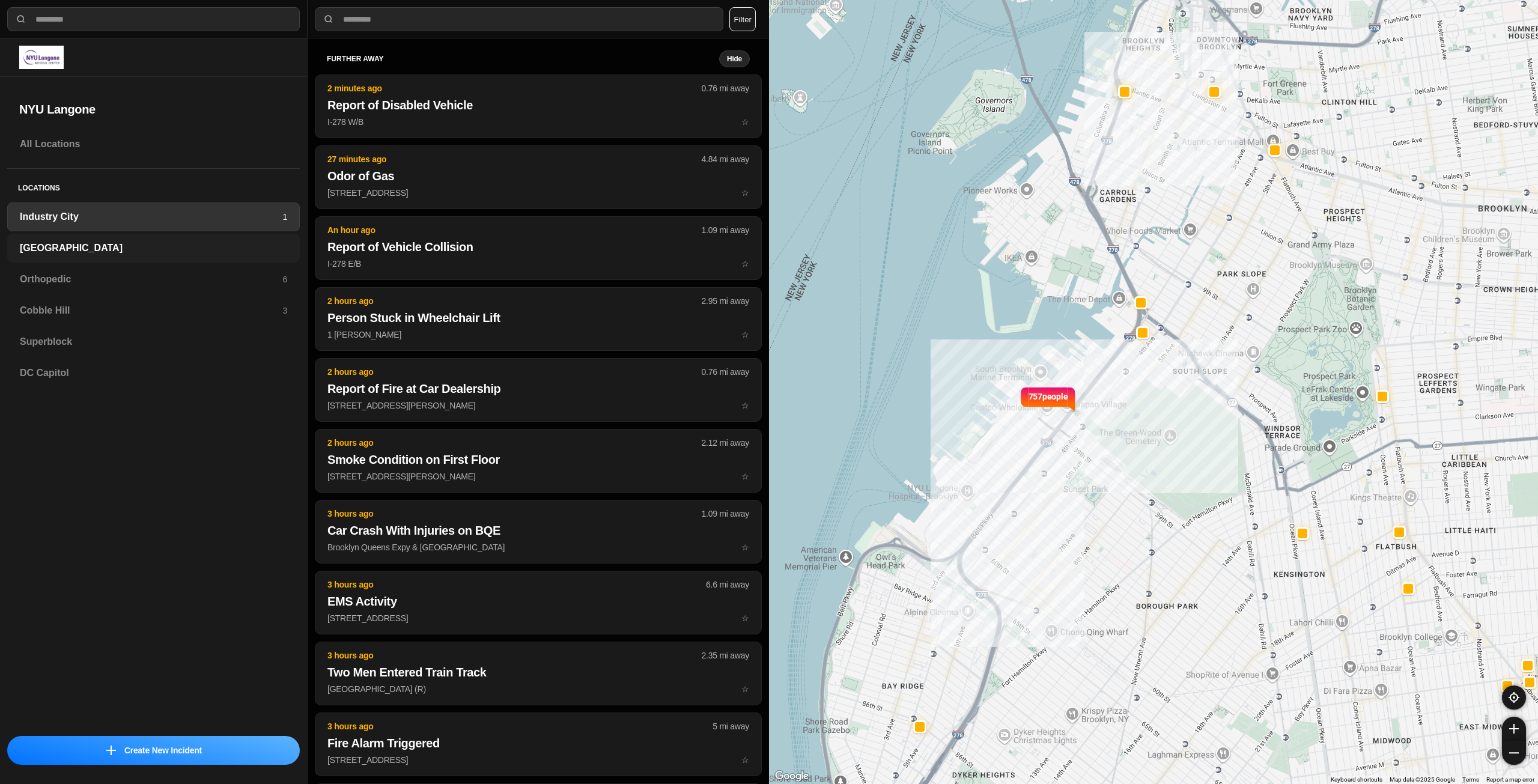
click at [118, 250] on h3 "[GEOGRAPHIC_DATA]" at bounding box center [153, 248] width 267 height 15
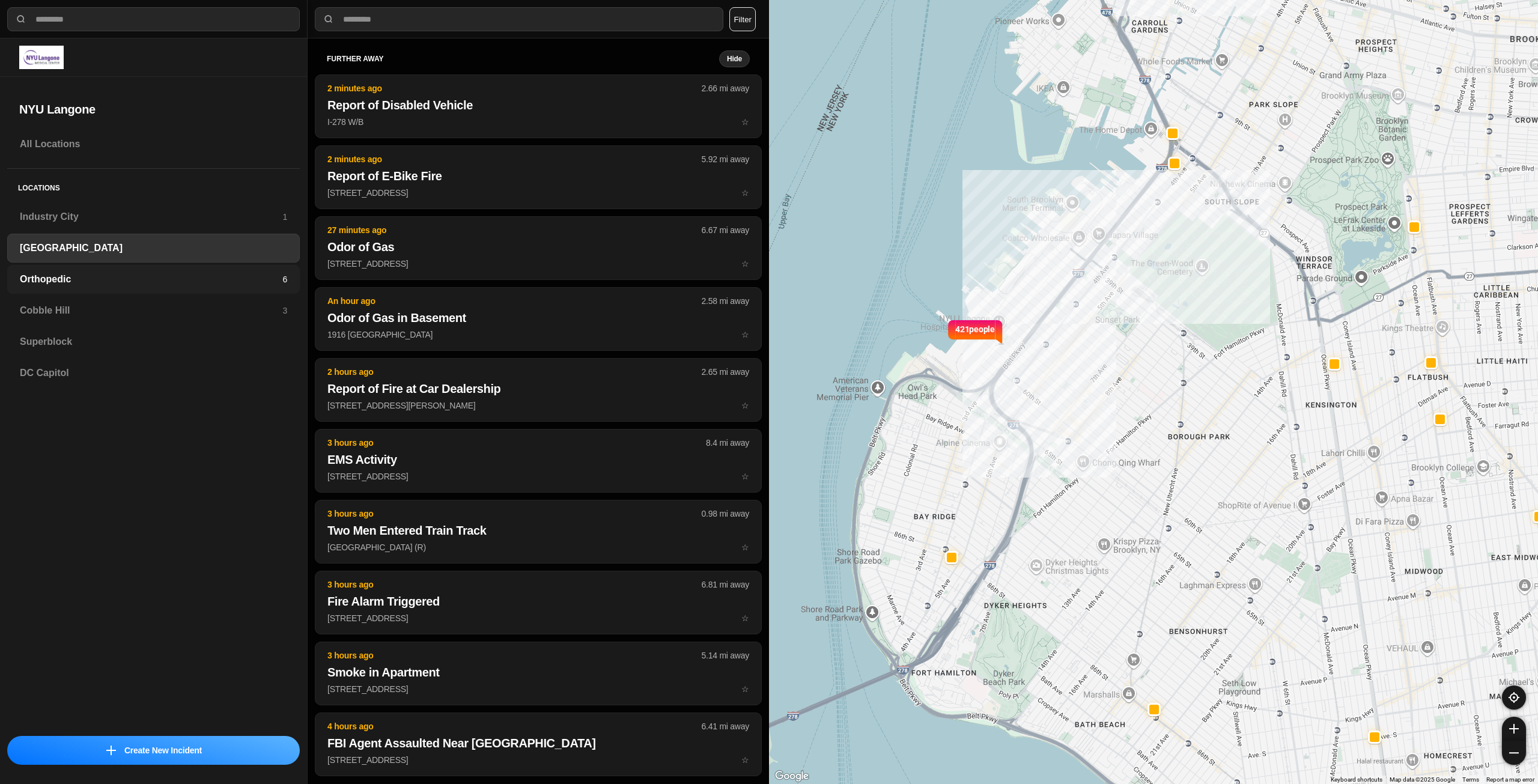
click at [154, 286] on h3 "Orthopedic" at bounding box center [151, 279] width 262 height 15
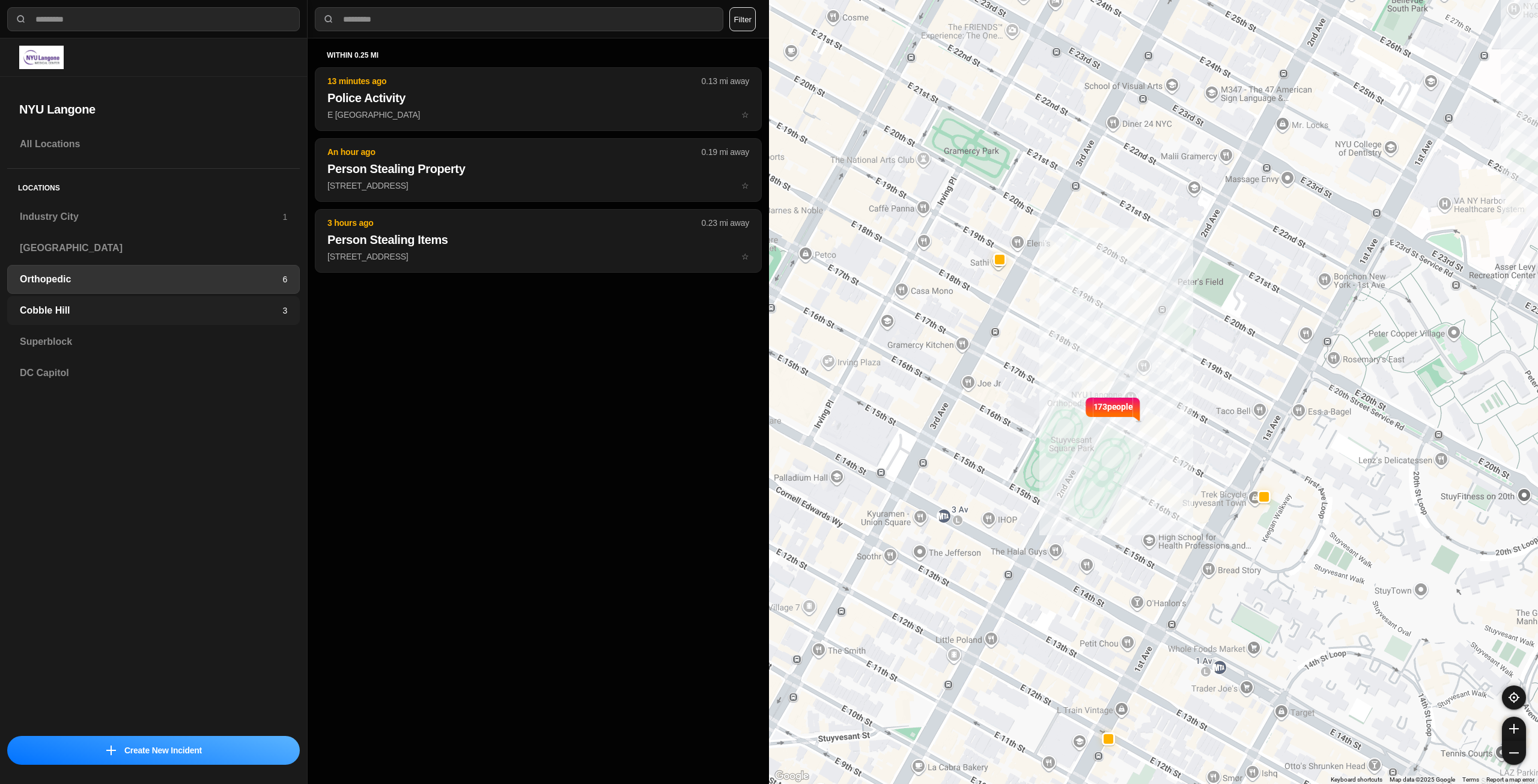
click at [140, 317] on h3 "Cobble Hill" at bounding box center [151, 310] width 262 height 15
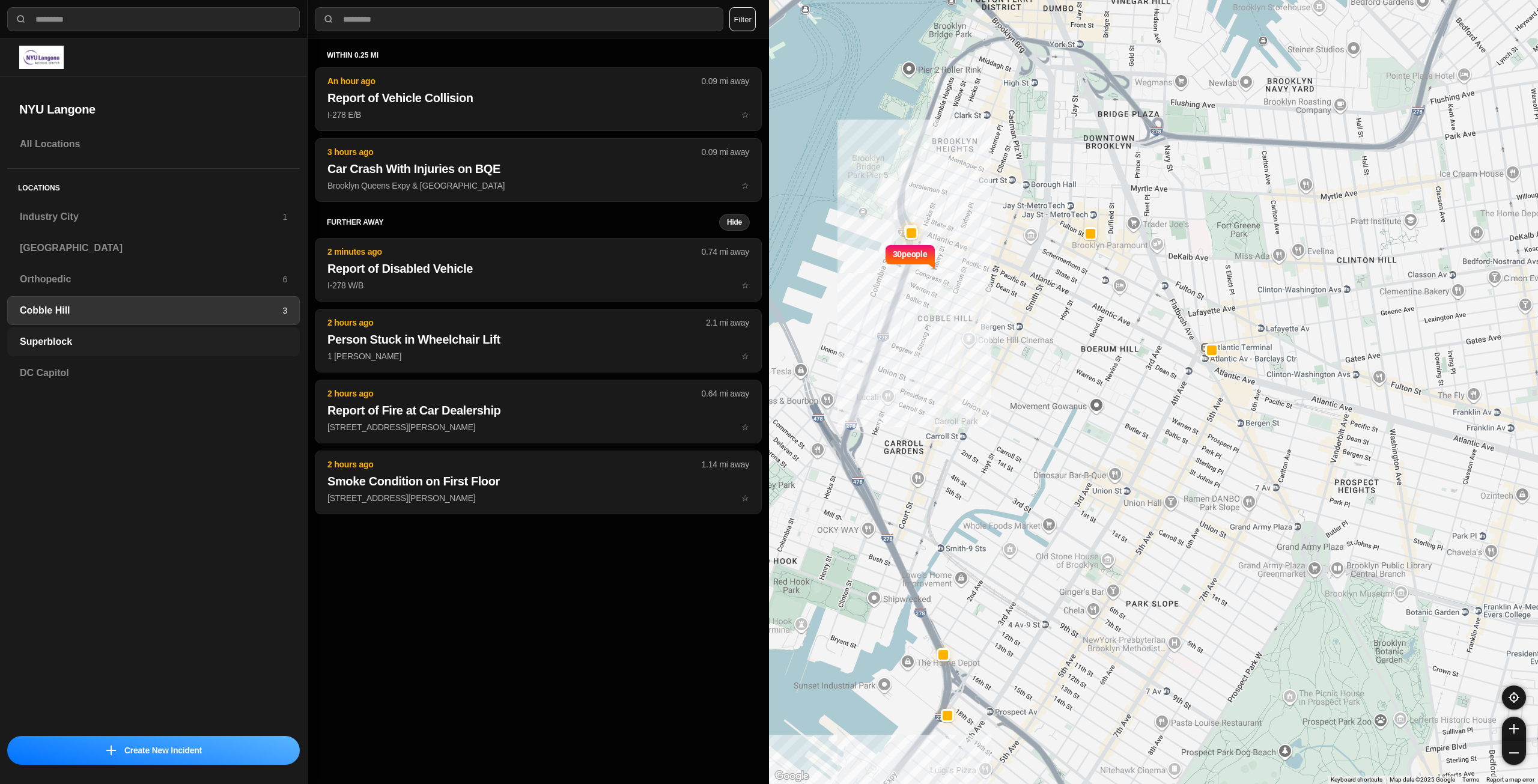
click at [119, 333] on div "Superblock" at bounding box center [153, 341] width 292 height 29
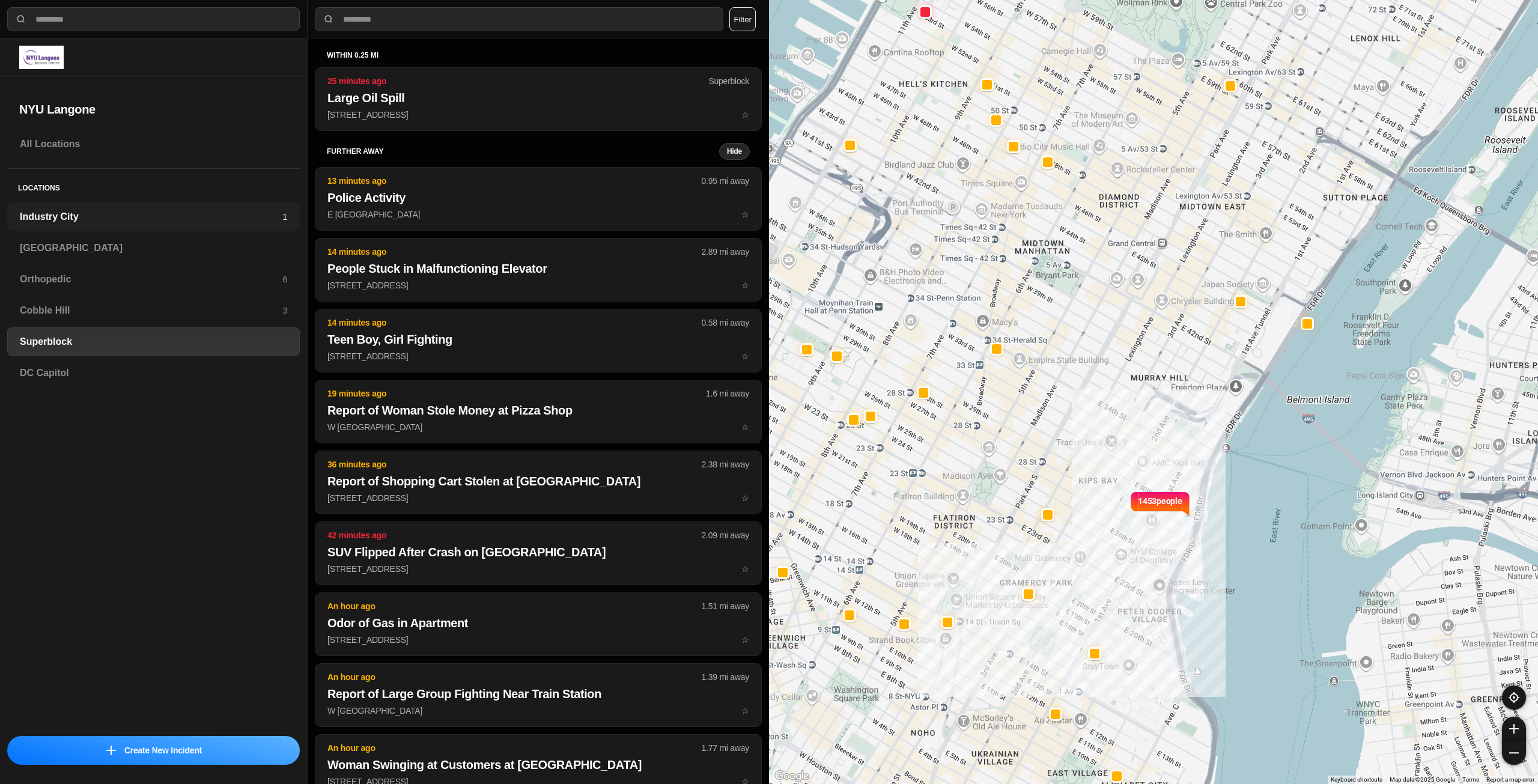
click at [63, 219] on h3 "Industry City" at bounding box center [151, 216] width 262 height 15
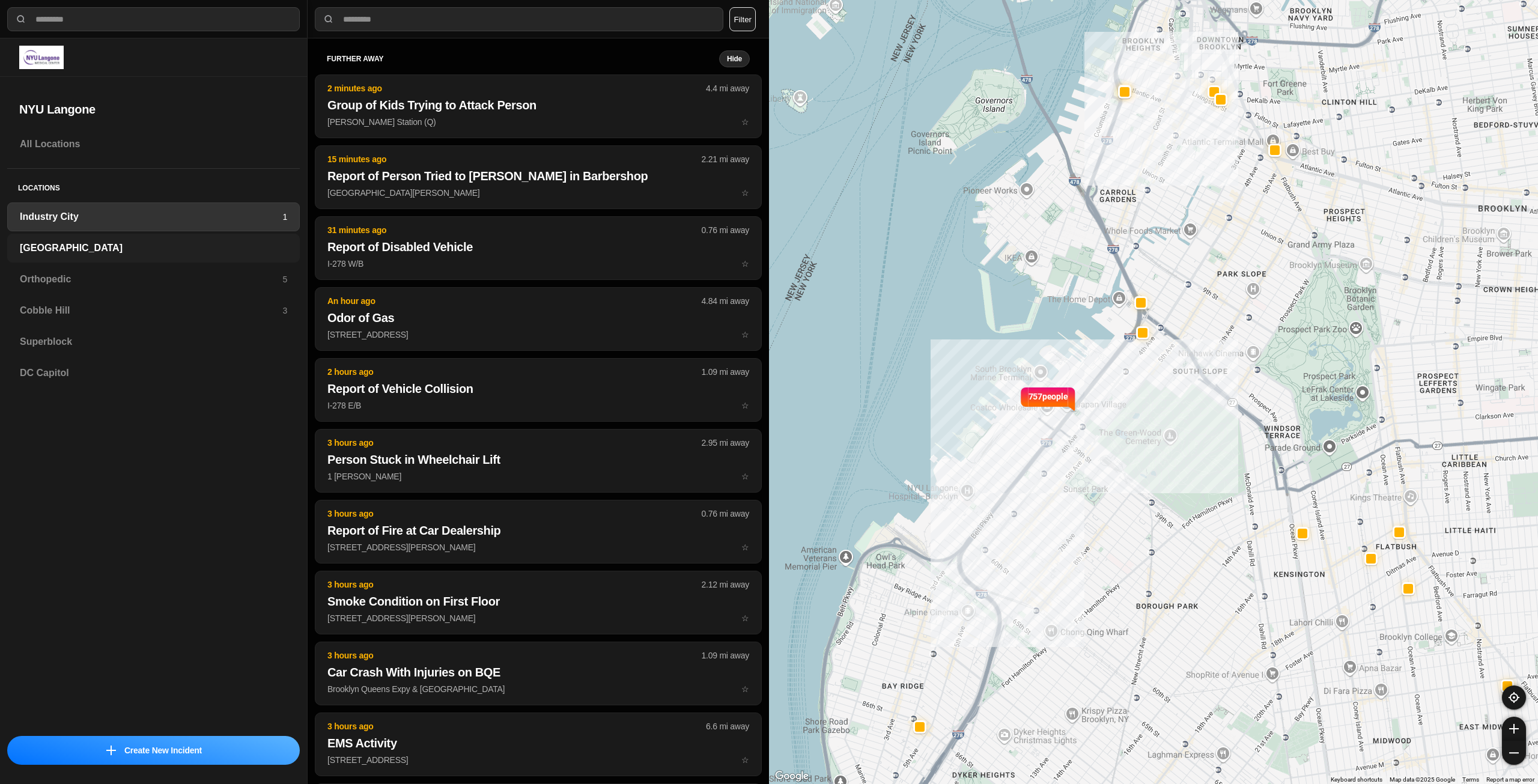
click at [223, 251] on h3 "[GEOGRAPHIC_DATA]" at bounding box center [153, 248] width 267 height 15
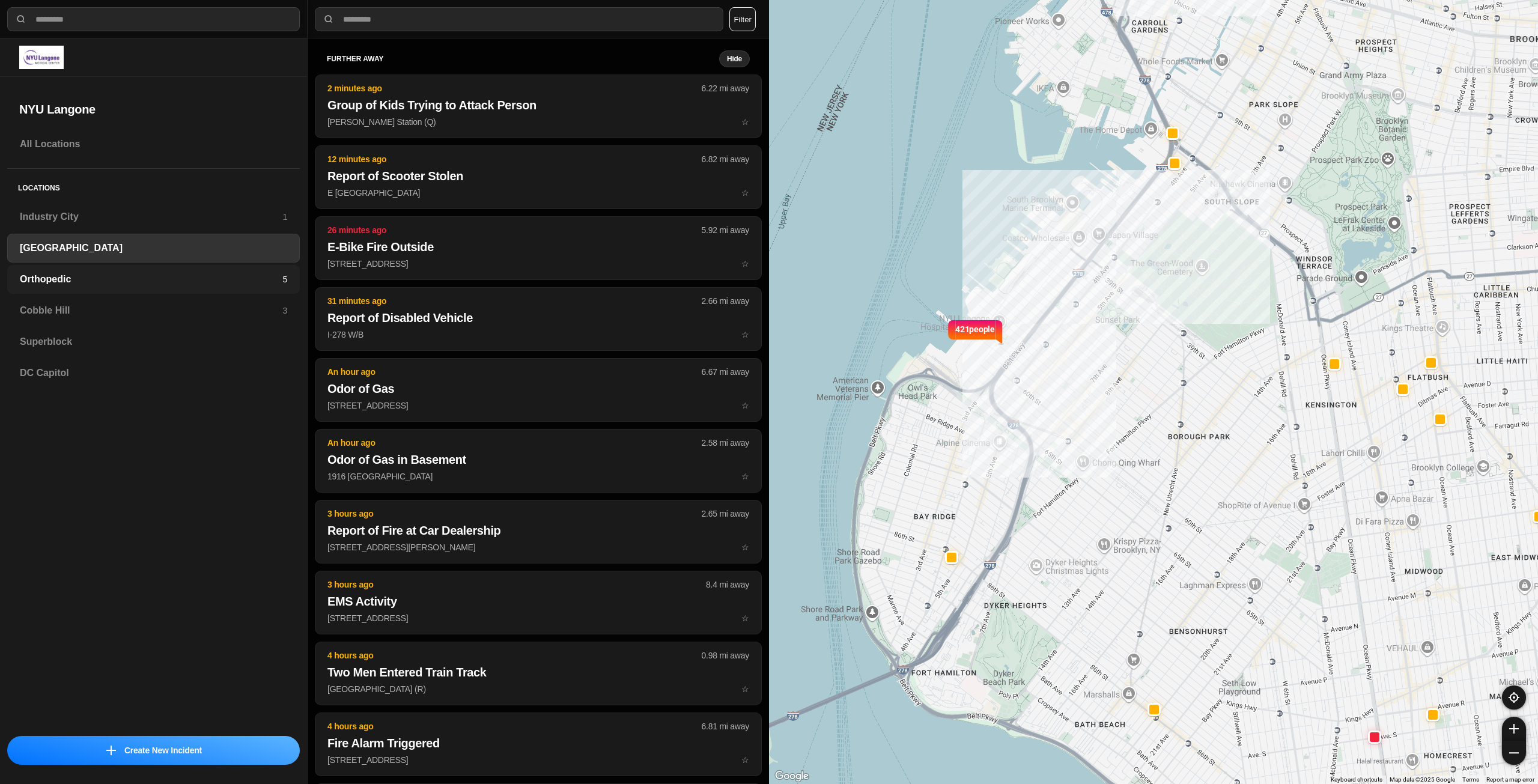
click at [214, 275] on h3 "Orthopedic" at bounding box center [151, 279] width 262 height 15
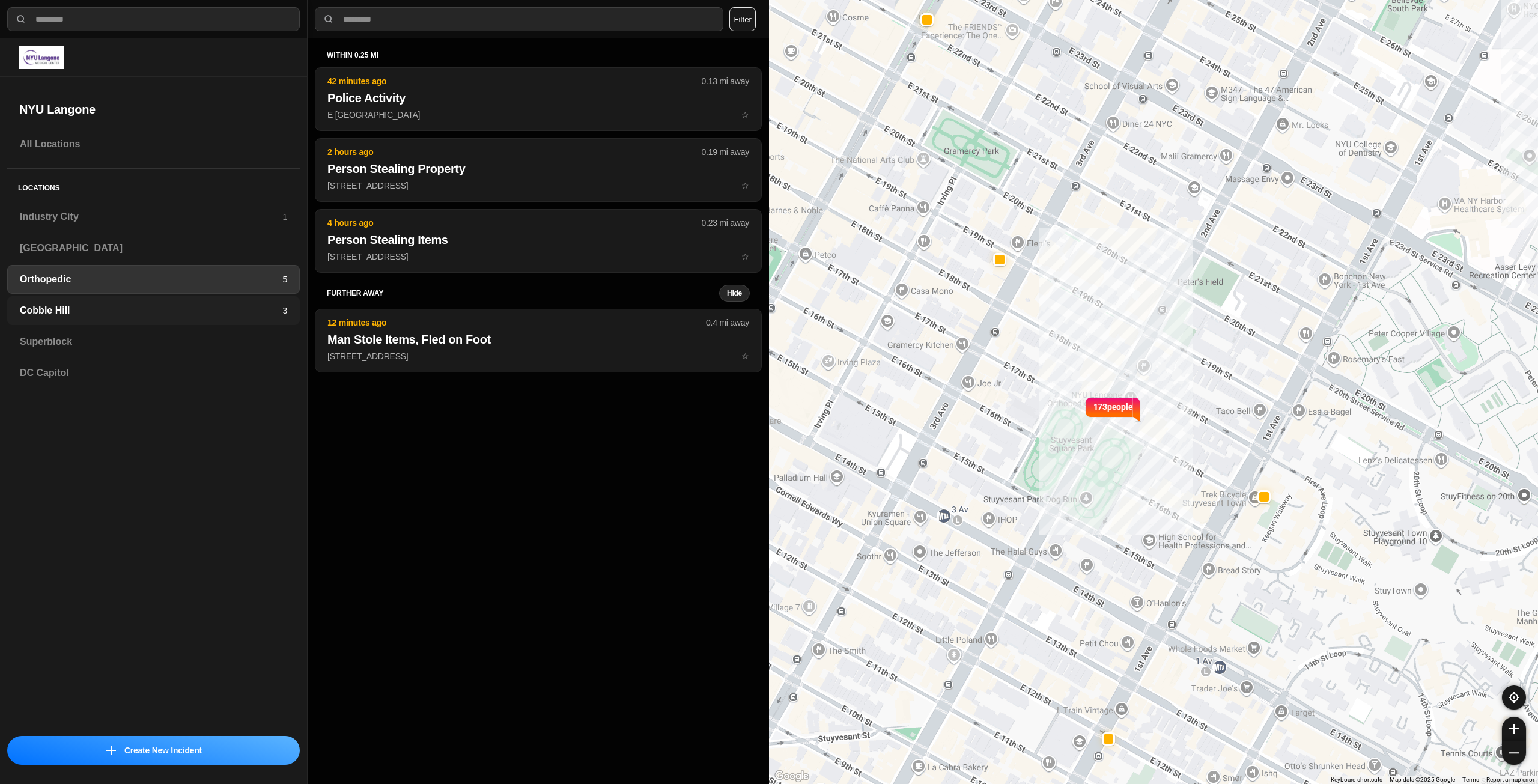
click at [220, 320] on div "Cobble Hill 3" at bounding box center [153, 310] width 292 height 29
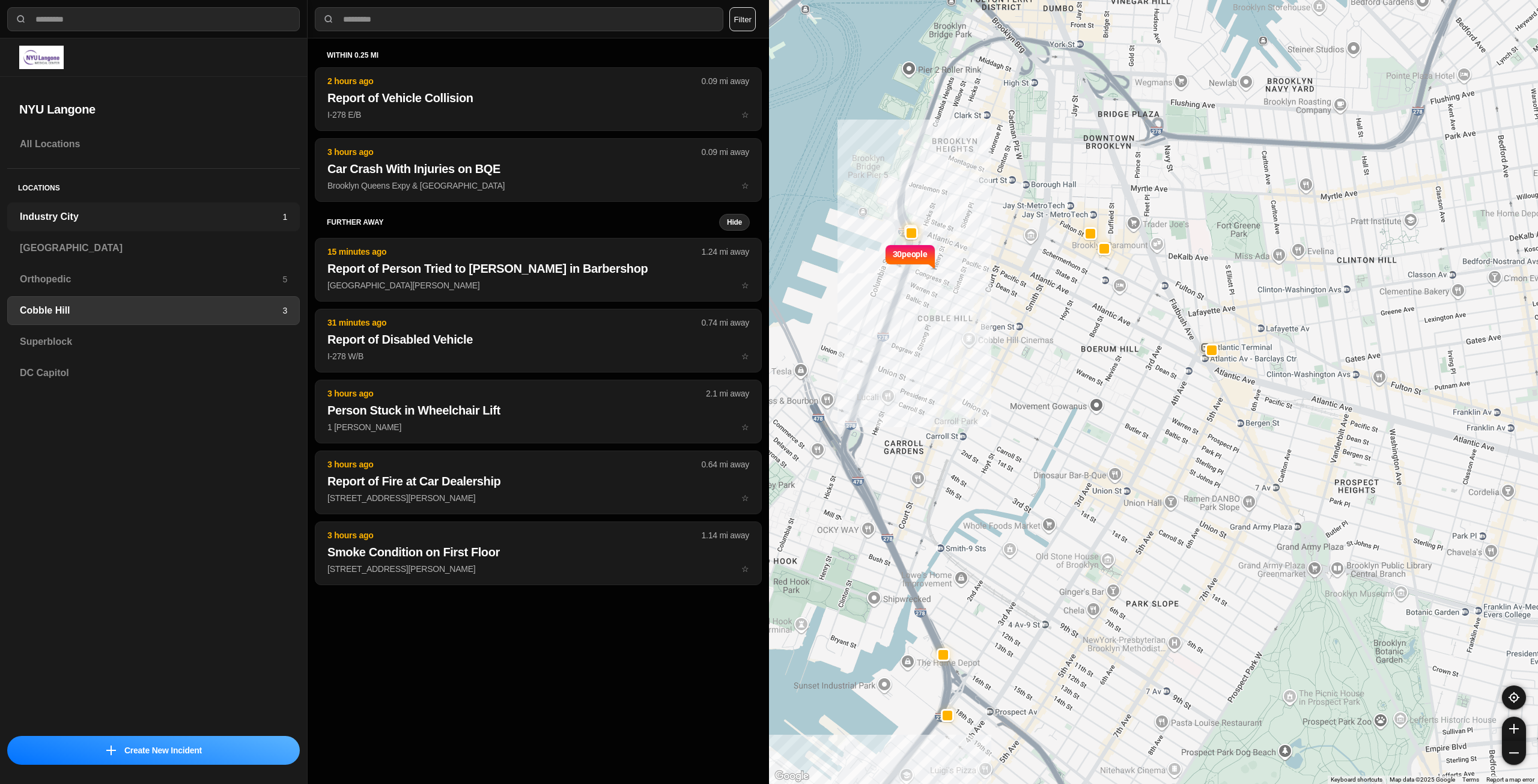
click at [258, 223] on h3 "Industry City" at bounding box center [151, 216] width 262 height 15
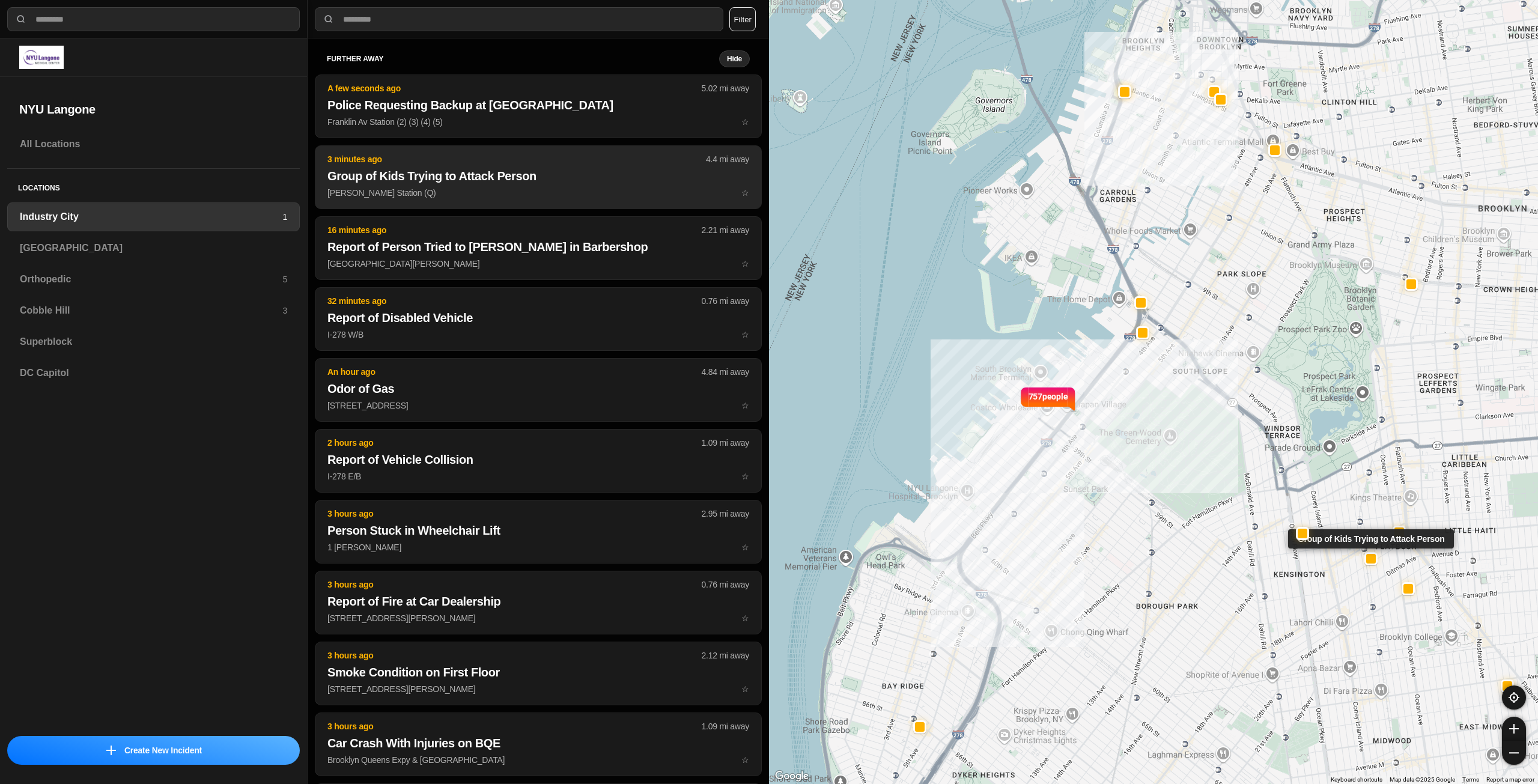
click at [499, 166] on button "3 minutes ago 4.4 mi away Group of Kids Trying to Attack Person [PERSON_NAME] S…" at bounding box center [538, 176] width 447 height 63
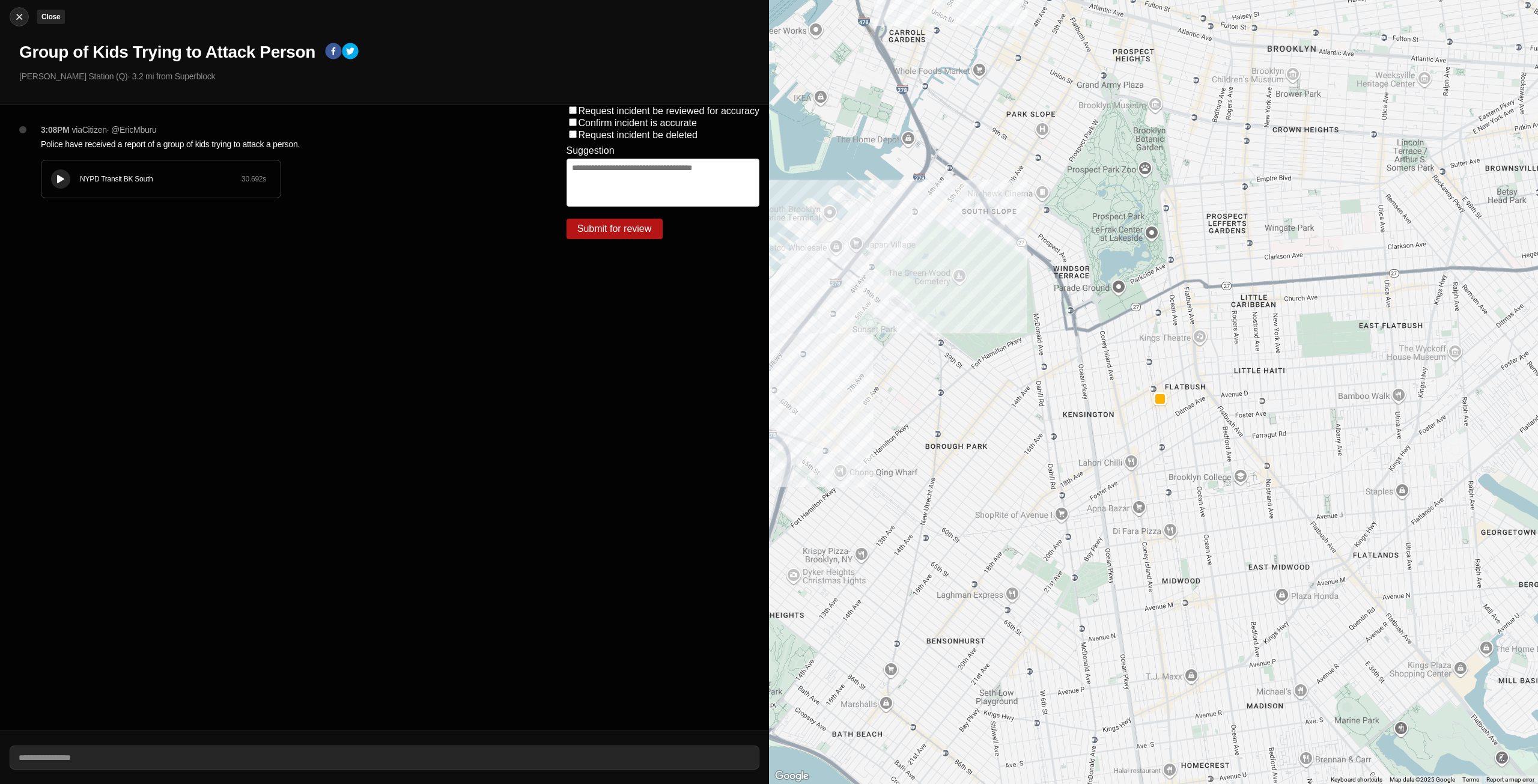
click at [21, 20] on img at bounding box center [19, 16] width 12 height 12
select select "*"
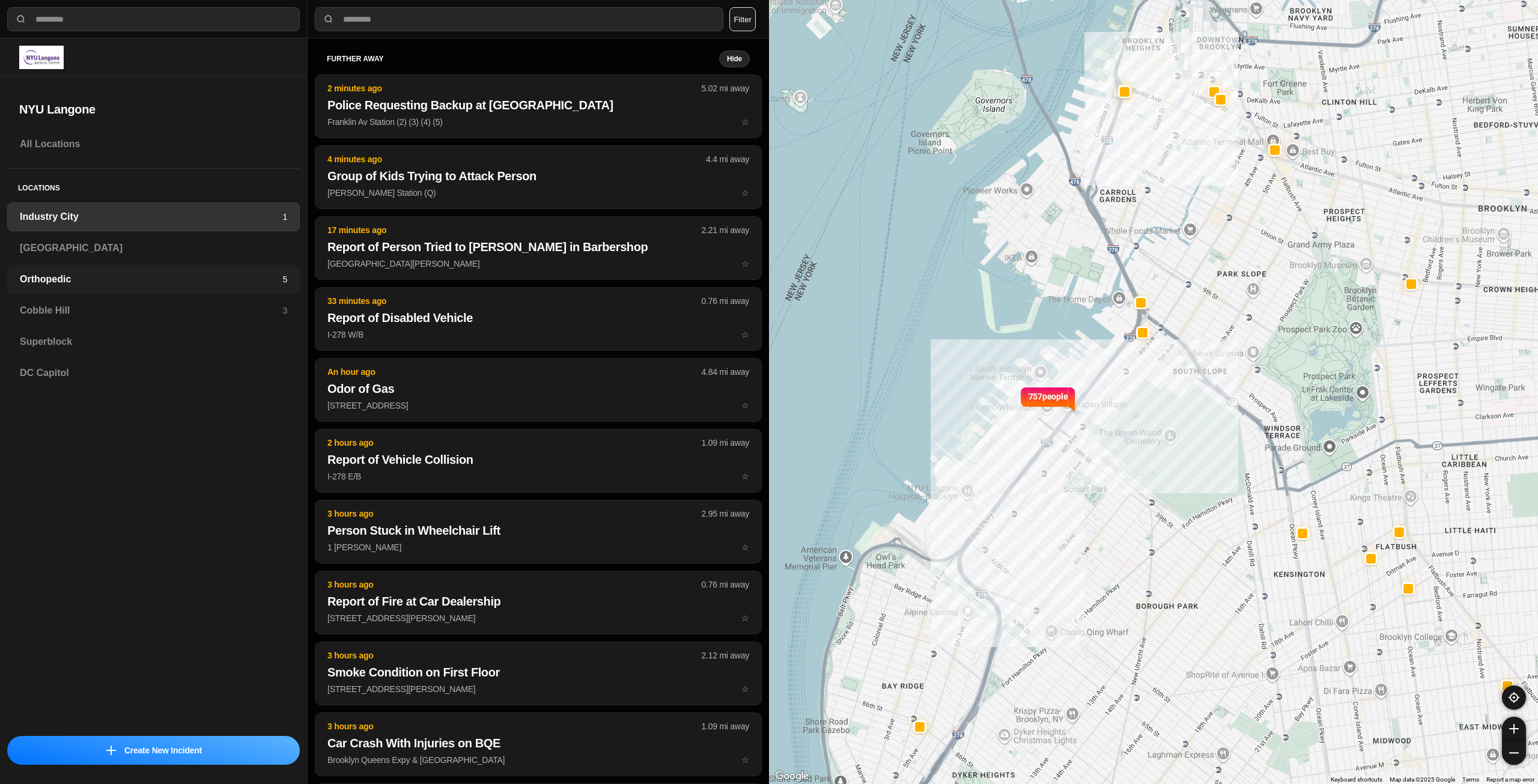
click at [205, 267] on div "Orthopedic 5" at bounding box center [153, 279] width 292 height 29
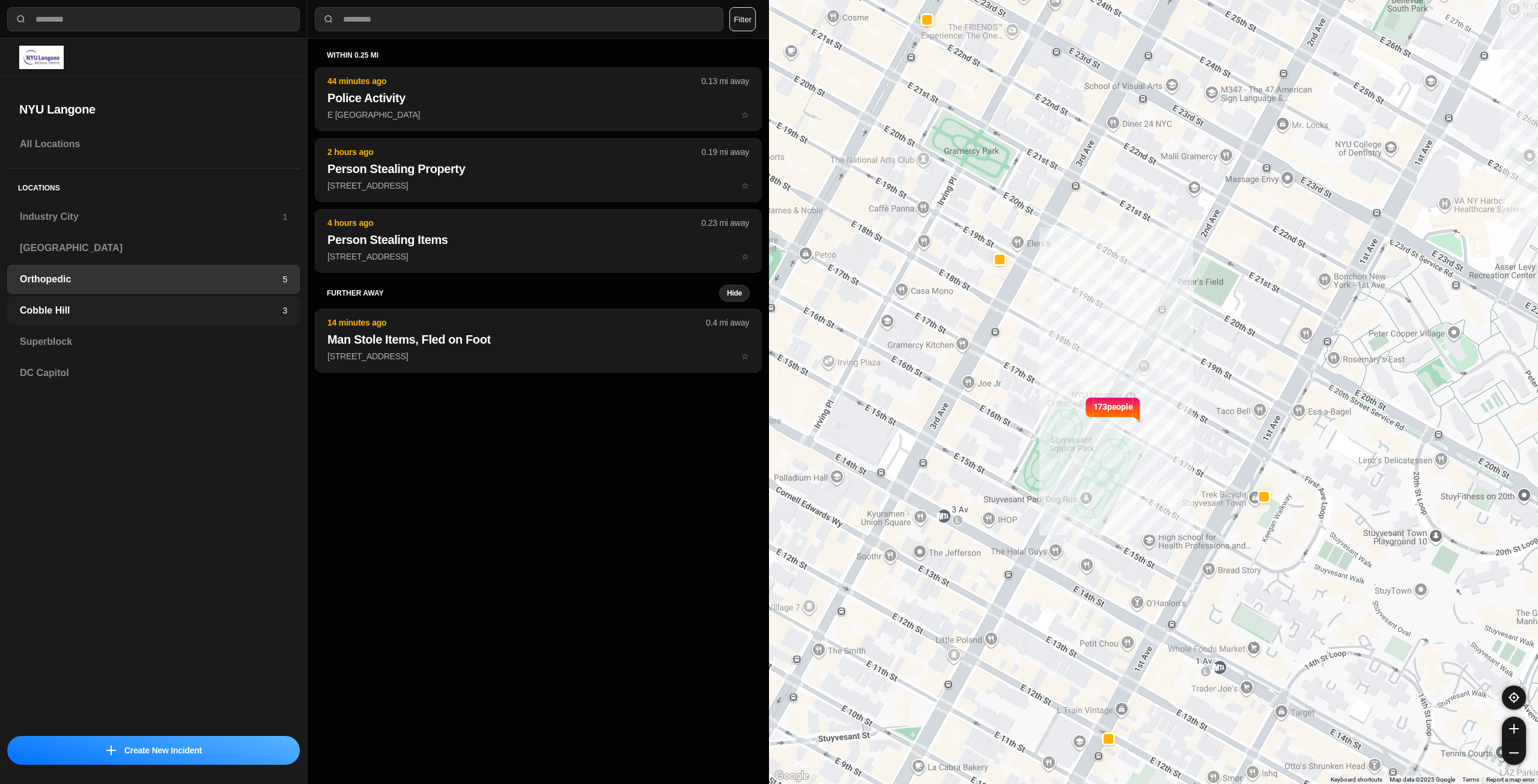
click at [201, 303] on div "Cobble Hill 3" at bounding box center [153, 310] width 292 height 29
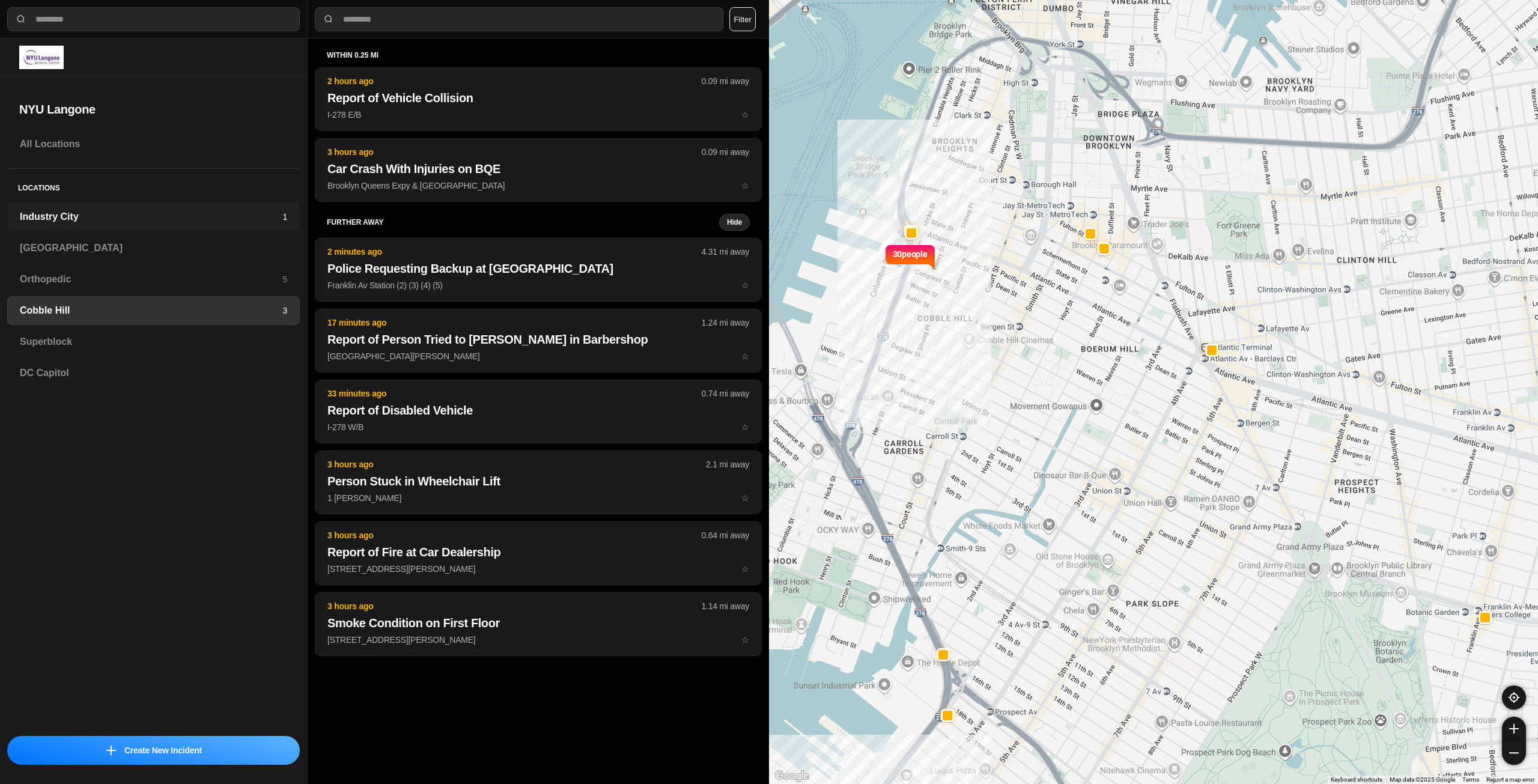
click at [278, 222] on h3 "Industry City" at bounding box center [151, 216] width 262 height 15
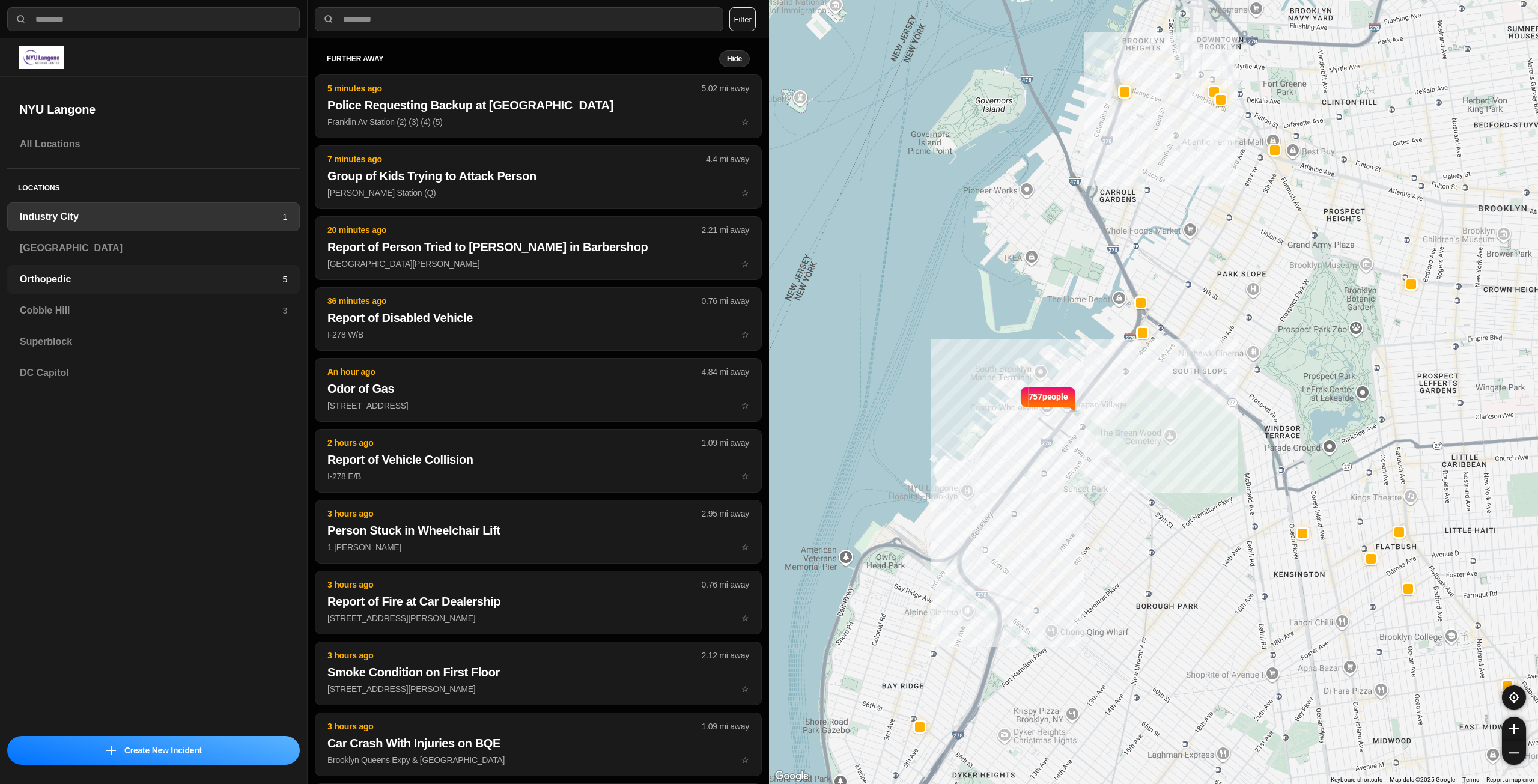
click at [251, 280] on h3 "Orthopedic" at bounding box center [151, 279] width 262 height 15
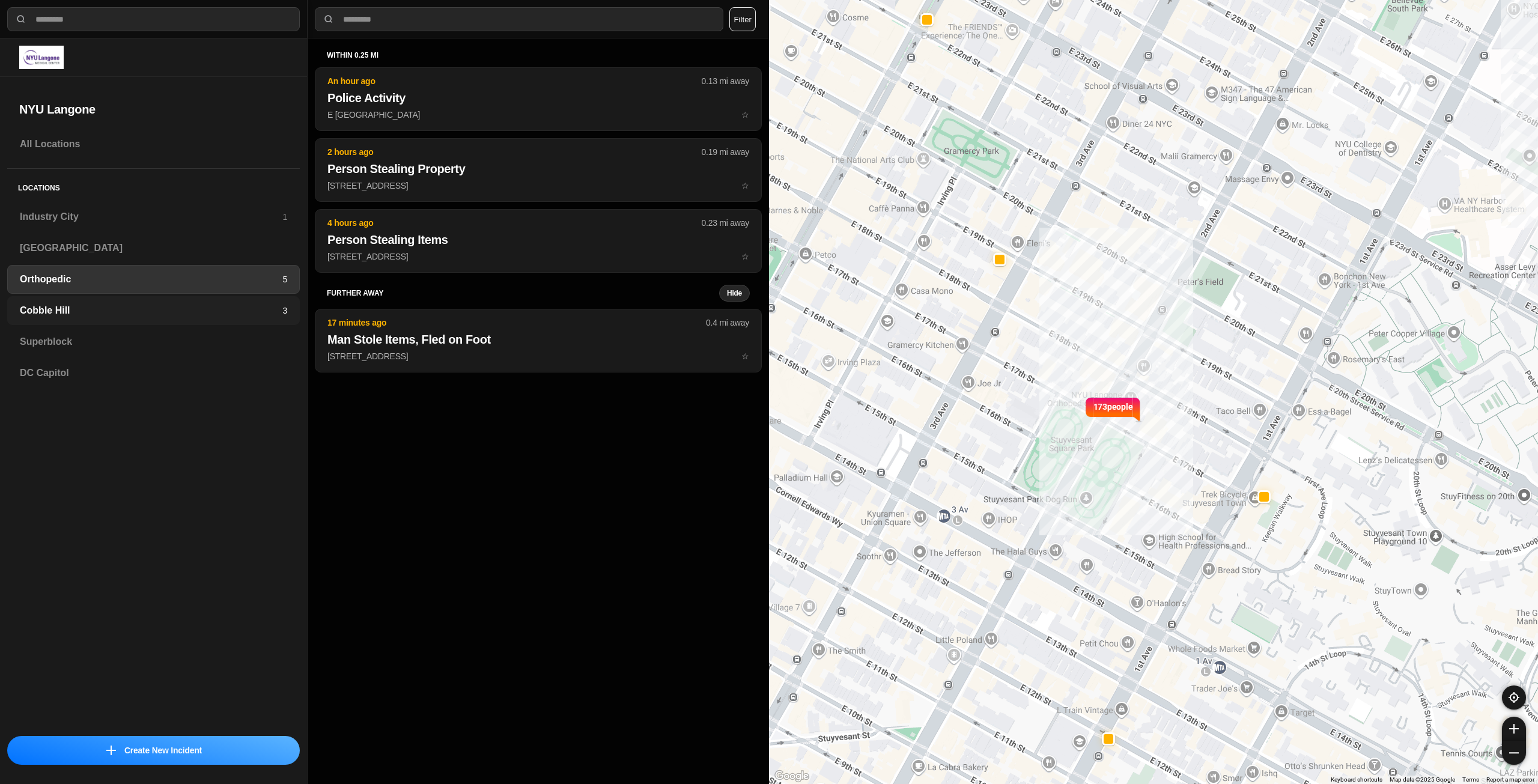
click at [225, 315] on h3 "Cobble Hill" at bounding box center [151, 310] width 262 height 15
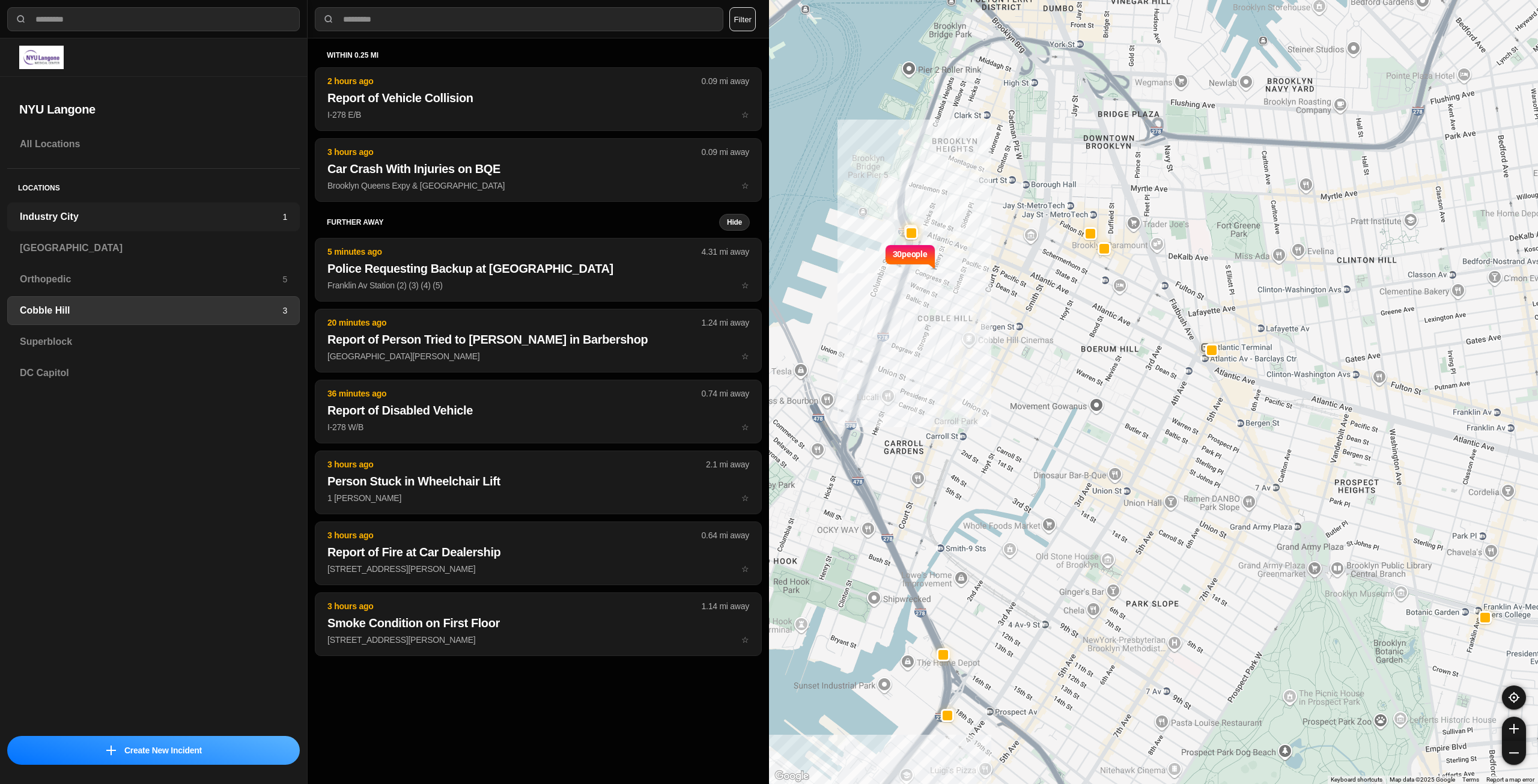
click at [257, 216] on h3 "Industry City" at bounding box center [151, 216] width 262 height 15
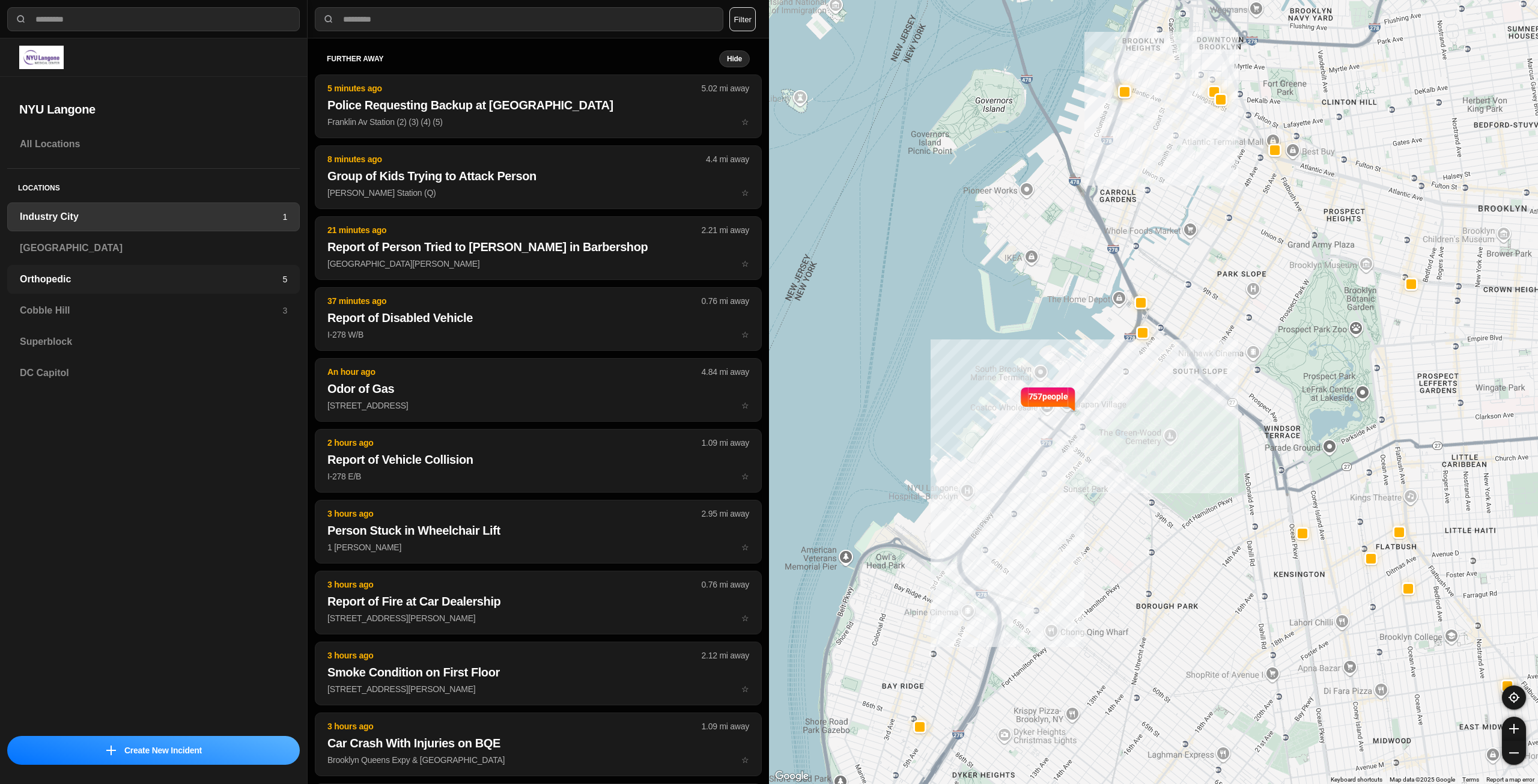
click at [211, 278] on h3 "Orthopedic" at bounding box center [151, 279] width 262 height 15
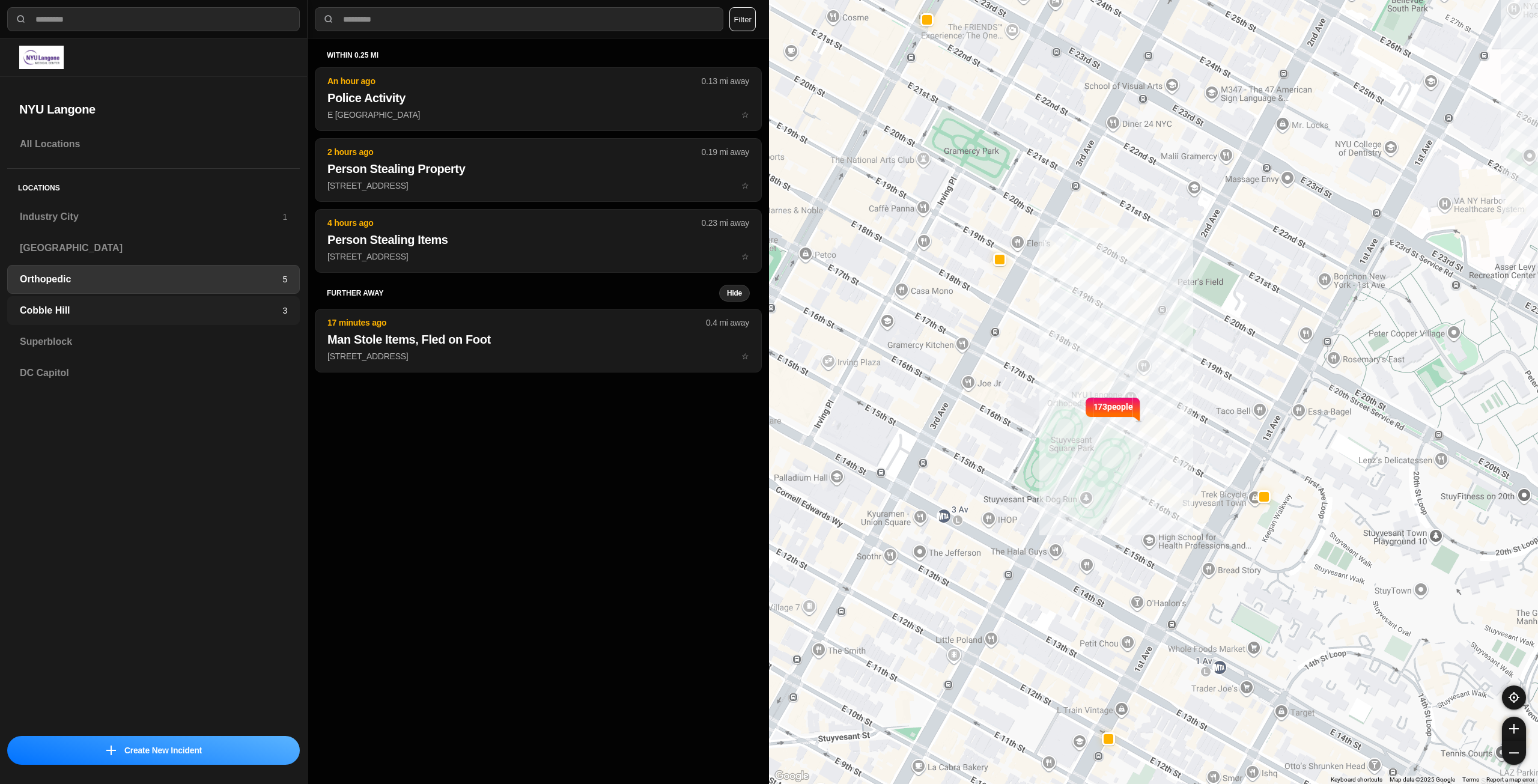
click at [195, 322] on div "Cobble Hill 3" at bounding box center [153, 310] width 292 height 29
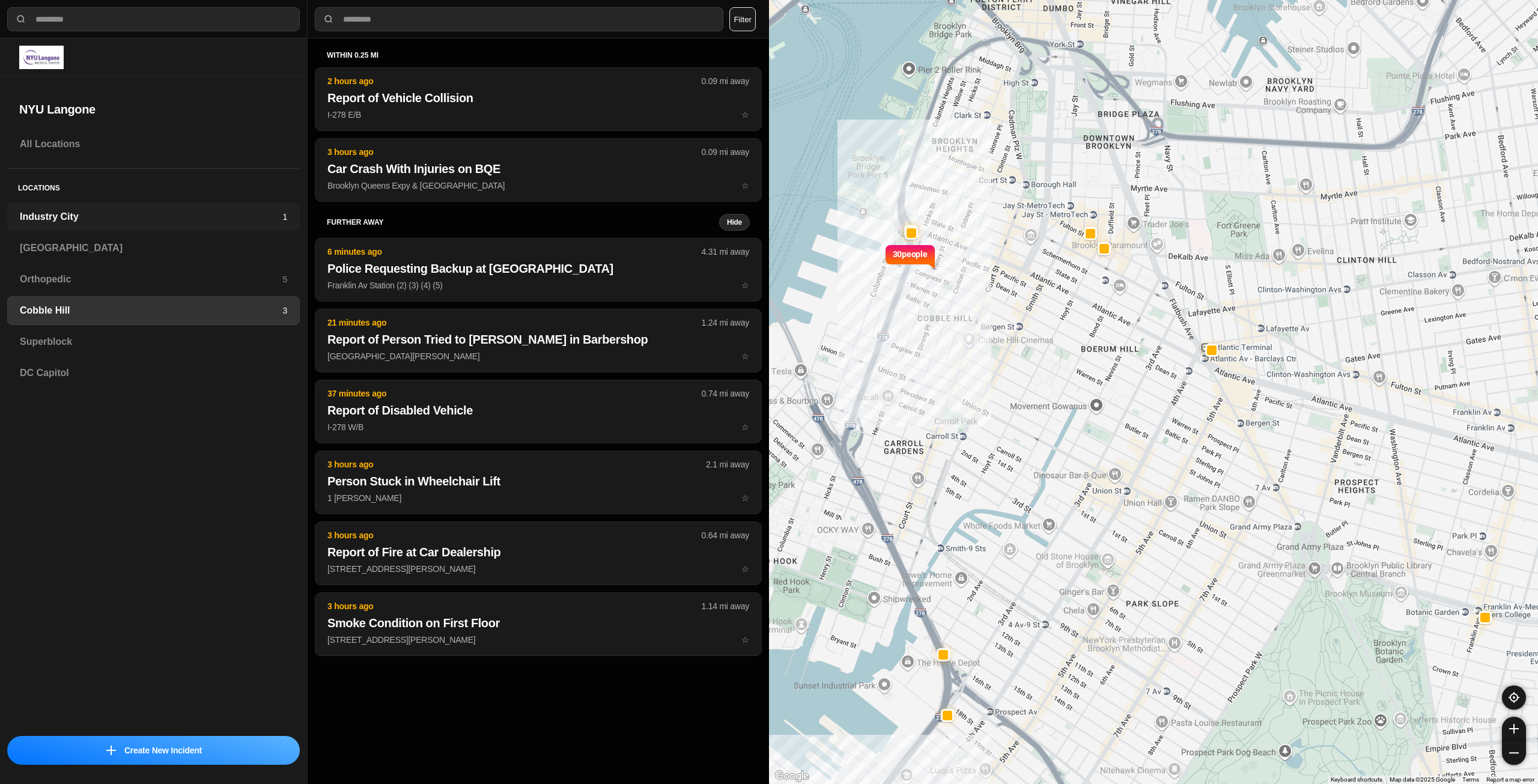
click at [149, 210] on h3 "Industry City" at bounding box center [151, 216] width 262 height 15
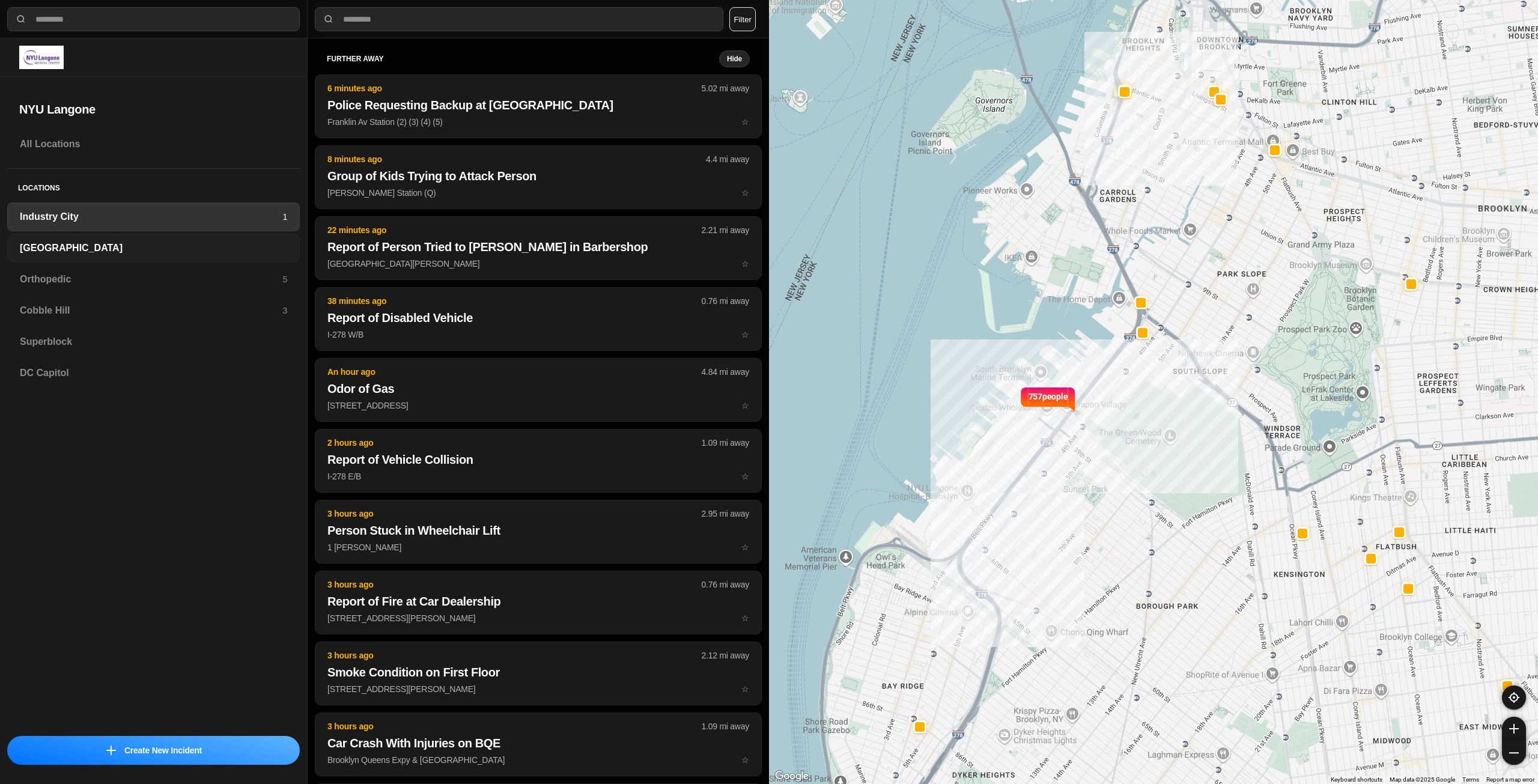
click at [87, 248] on h3 "[GEOGRAPHIC_DATA]" at bounding box center [153, 248] width 267 height 15
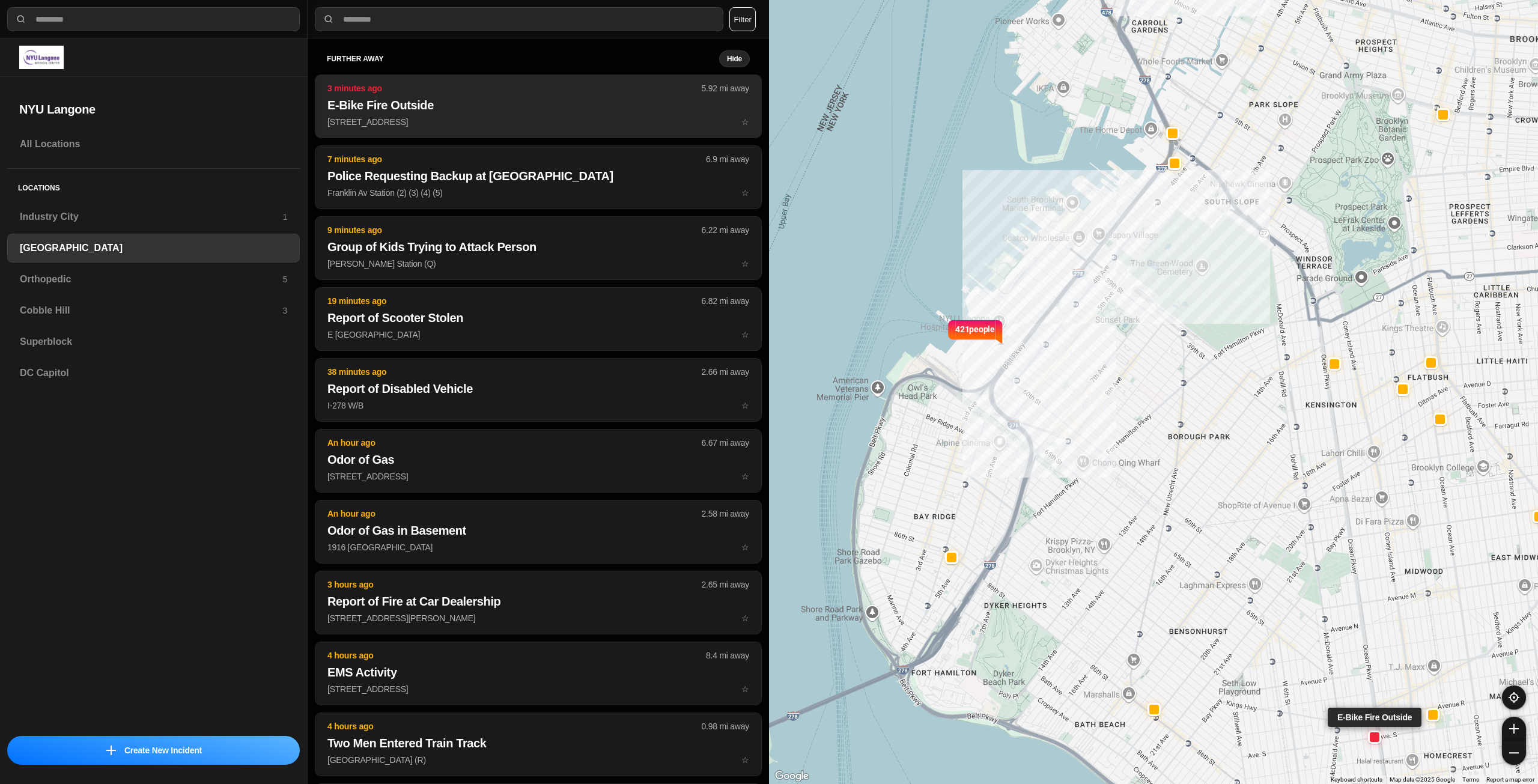
click at [459, 108] on h2 "E-Bike Fire Outside" at bounding box center [538, 105] width 421 height 17
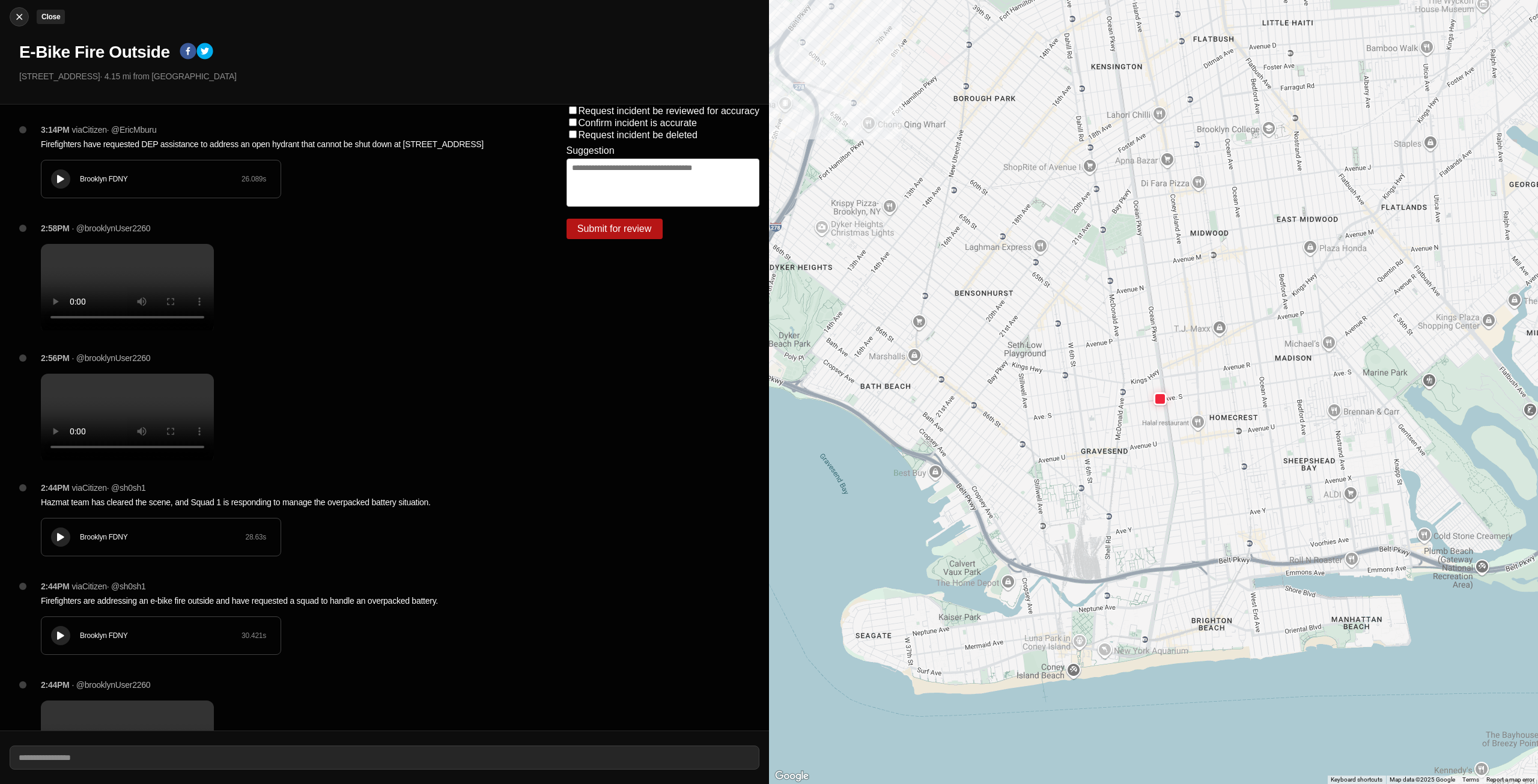
click at [20, 17] on img at bounding box center [19, 16] width 12 height 12
select select "*"
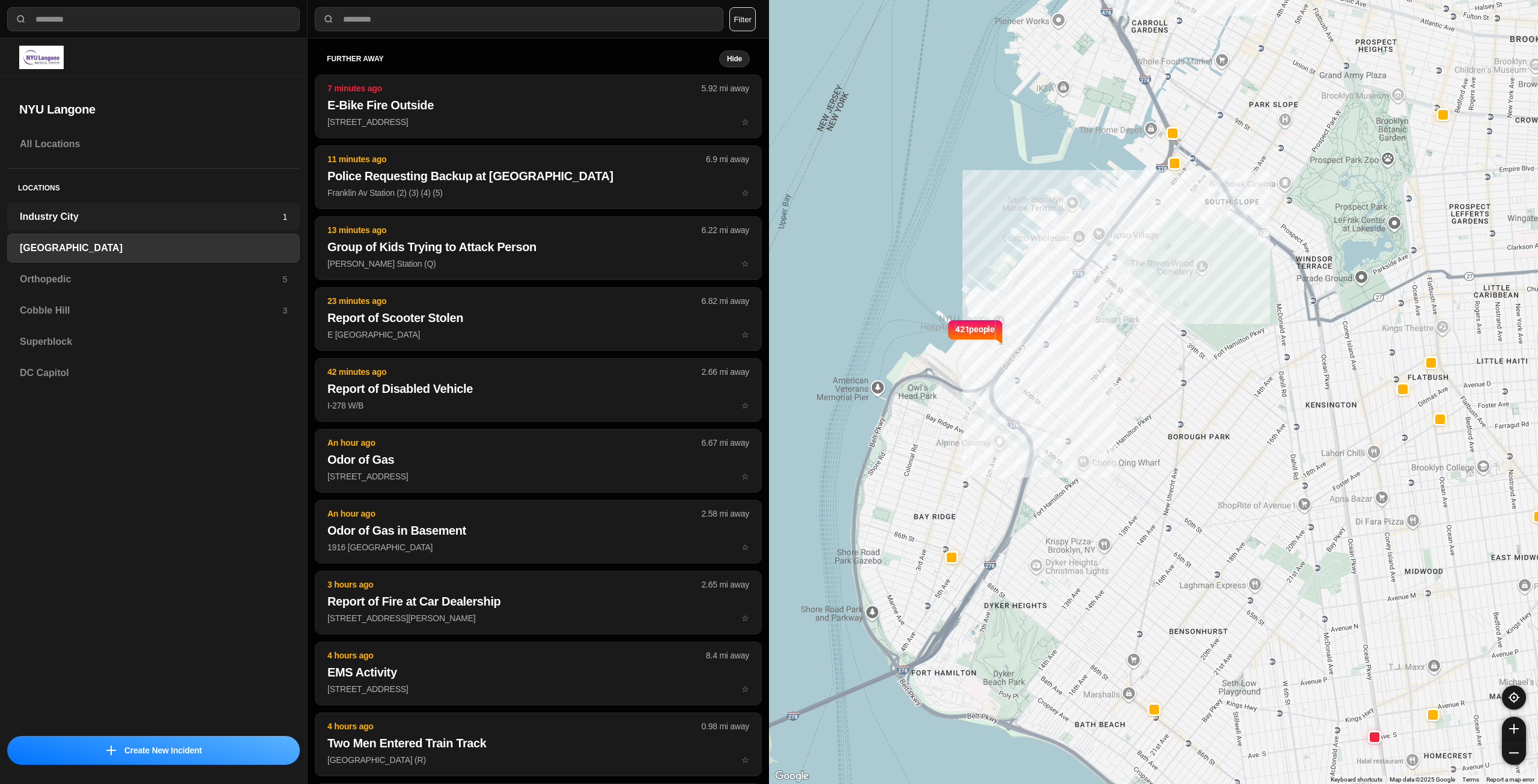
click at [166, 210] on h3 "Industry City" at bounding box center [151, 216] width 262 height 15
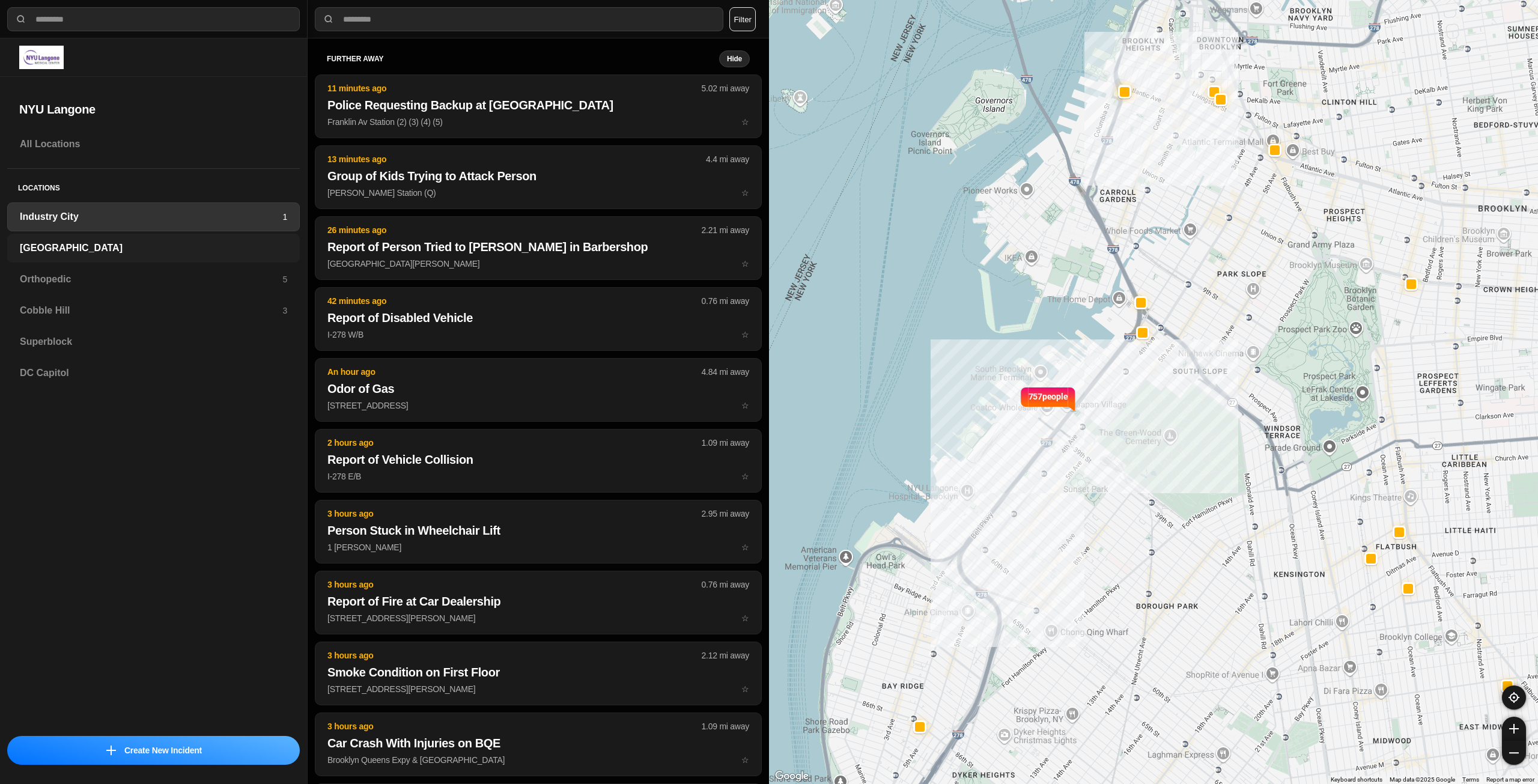
click at [158, 250] on h3 "[GEOGRAPHIC_DATA]" at bounding box center [153, 248] width 267 height 15
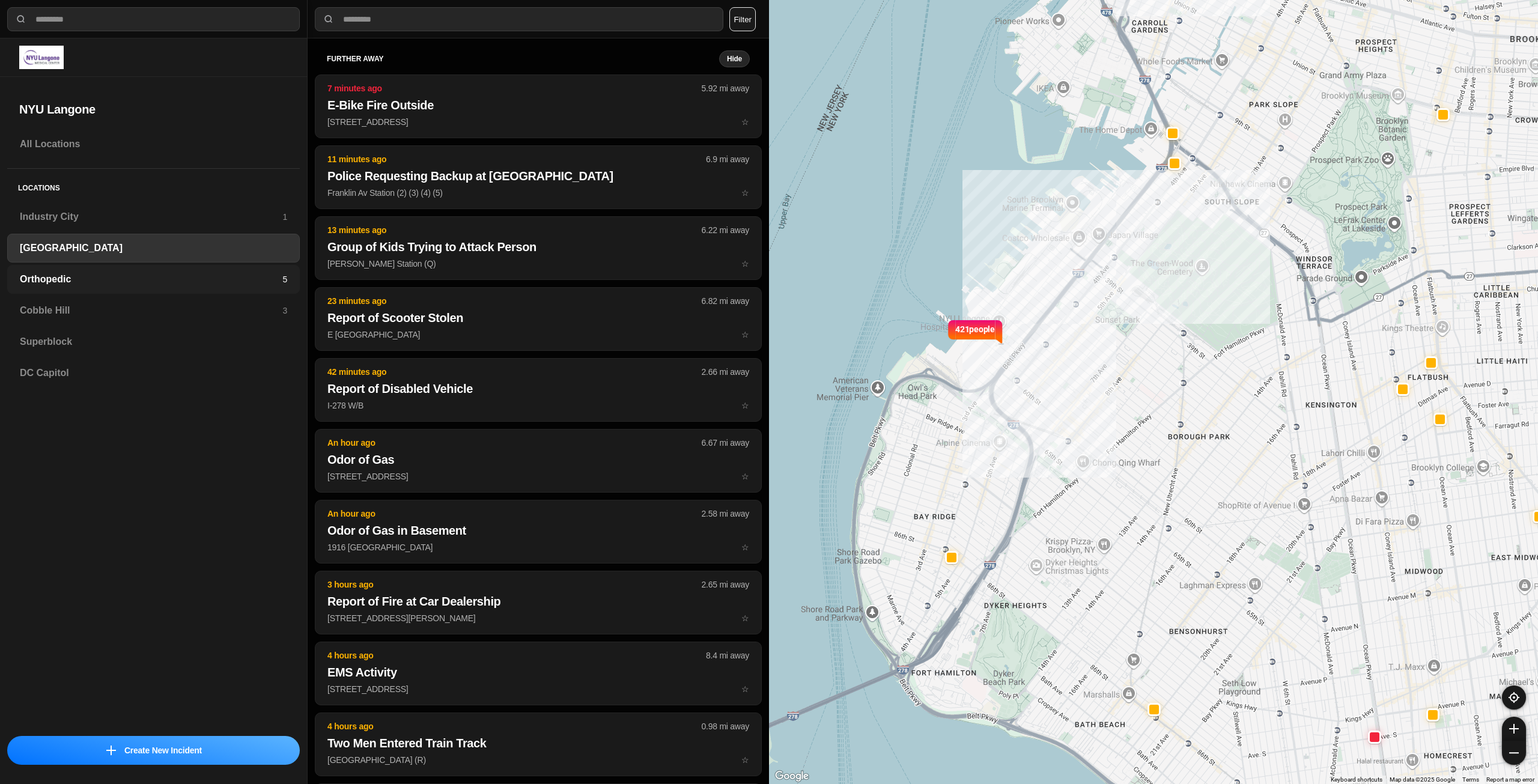
click at [153, 278] on h3 "Orthopedic" at bounding box center [151, 279] width 262 height 15
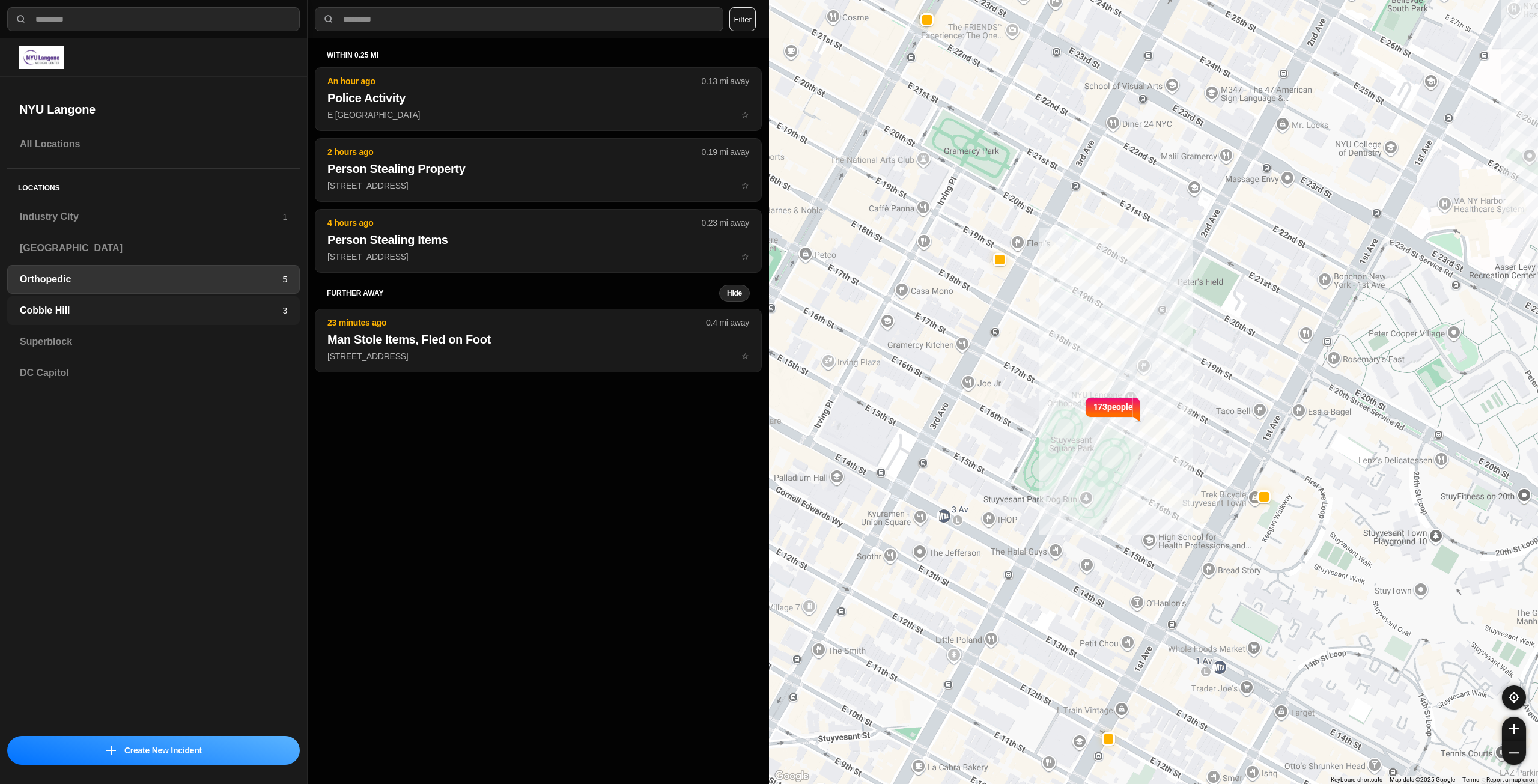
click at [144, 313] on h3 "Cobble Hill" at bounding box center [151, 310] width 262 height 15
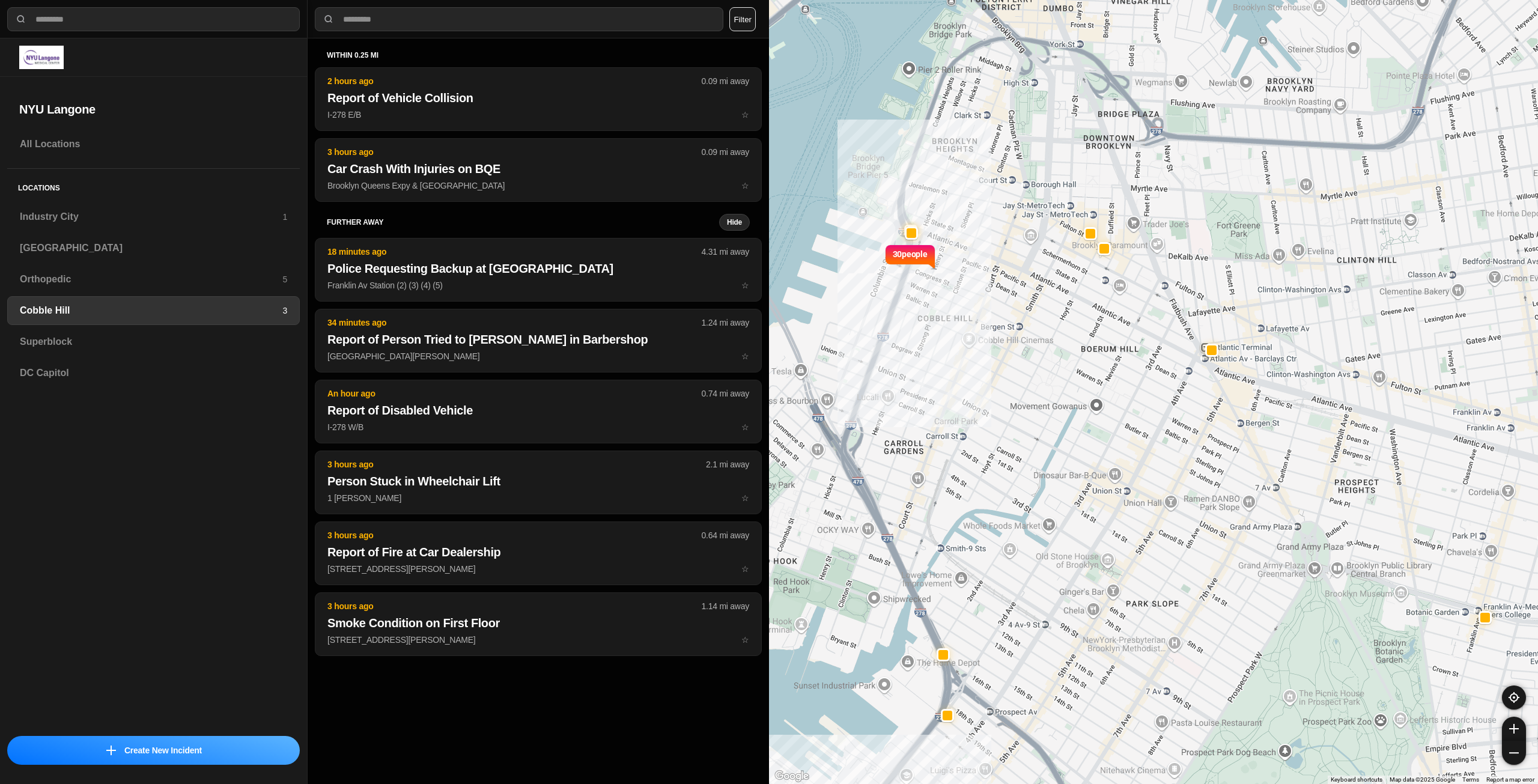
select select "*"
click at [99, 219] on h3 "Industry City" at bounding box center [151, 216] width 262 height 15
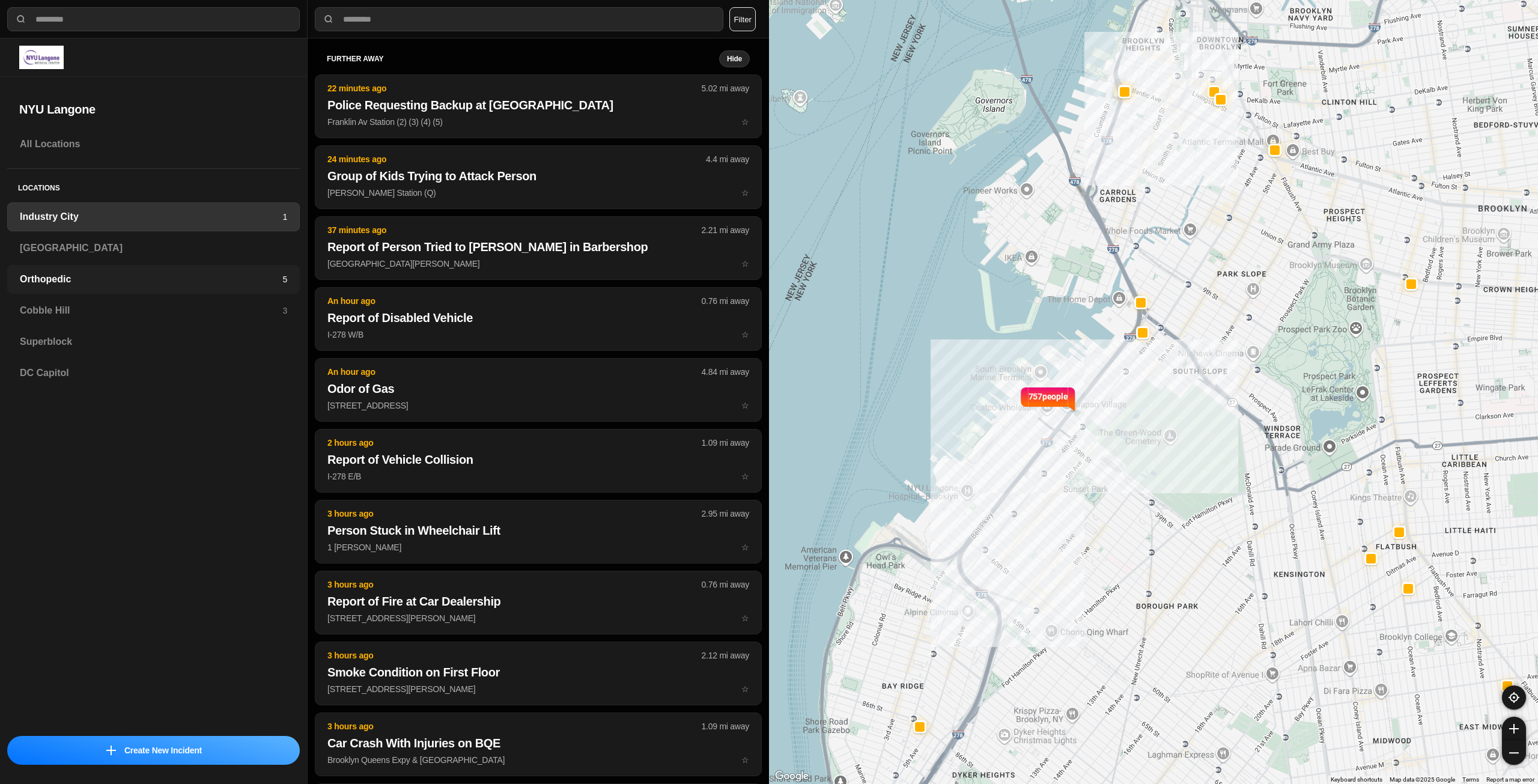
click at [214, 277] on h3 "Orthopedic" at bounding box center [151, 279] width 262 height 15
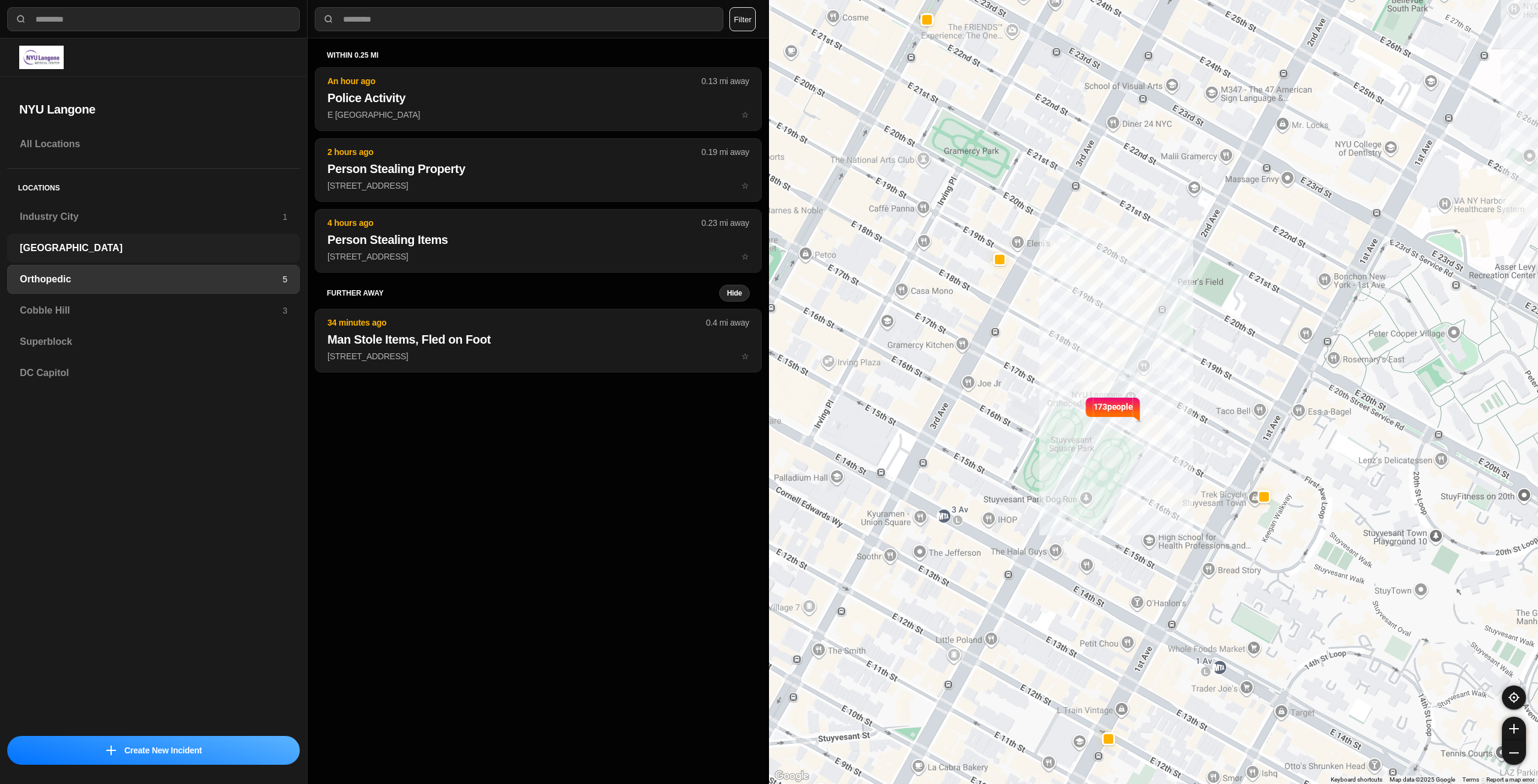
click at [213, 252] on h3 "[GEOGRAPHIC_DATA]" at bounding box center [153, 248] width 267 height 15
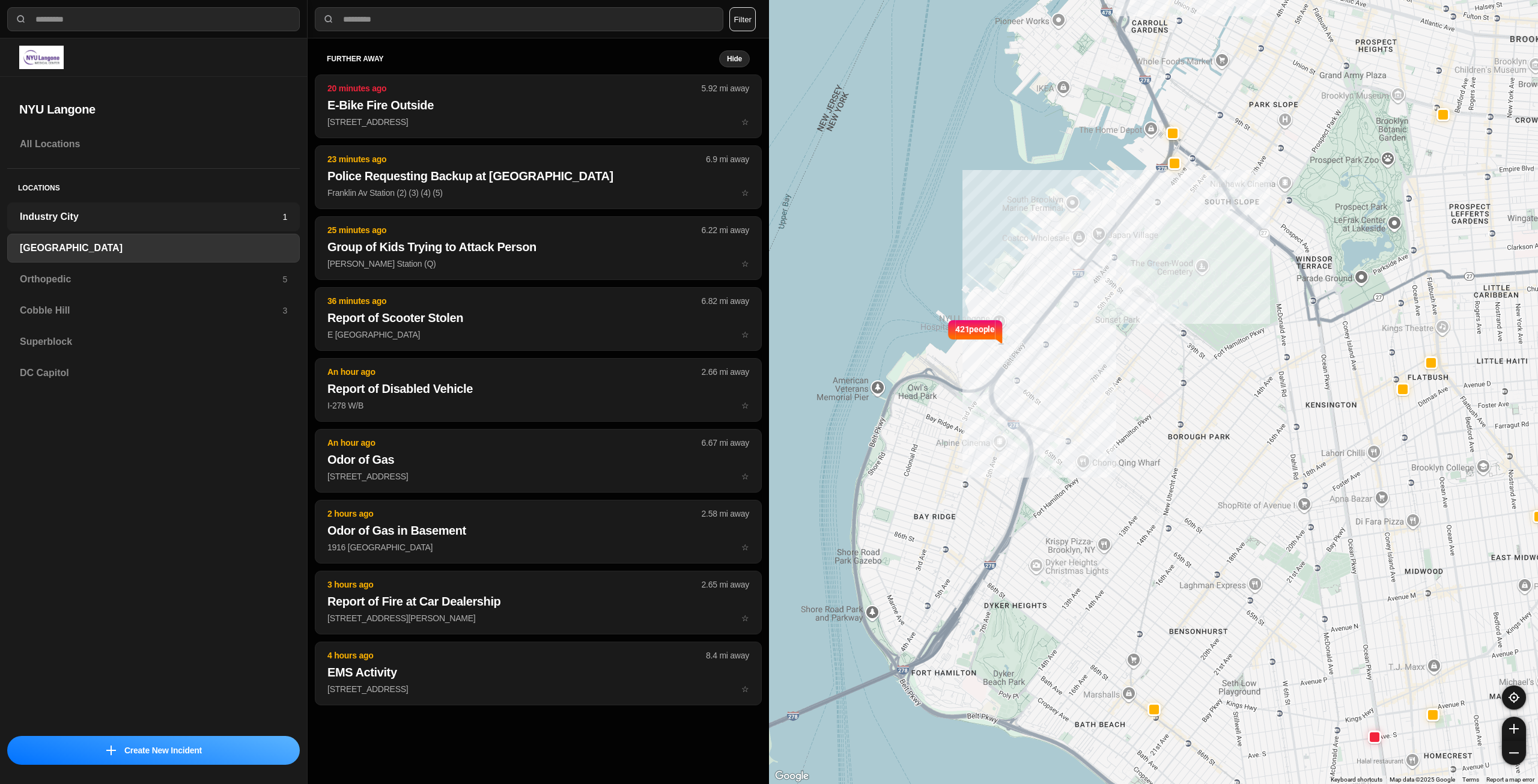
click at [147, 214] on h3 "Industry City" at bounding box center [151, 216] width 262 height 15
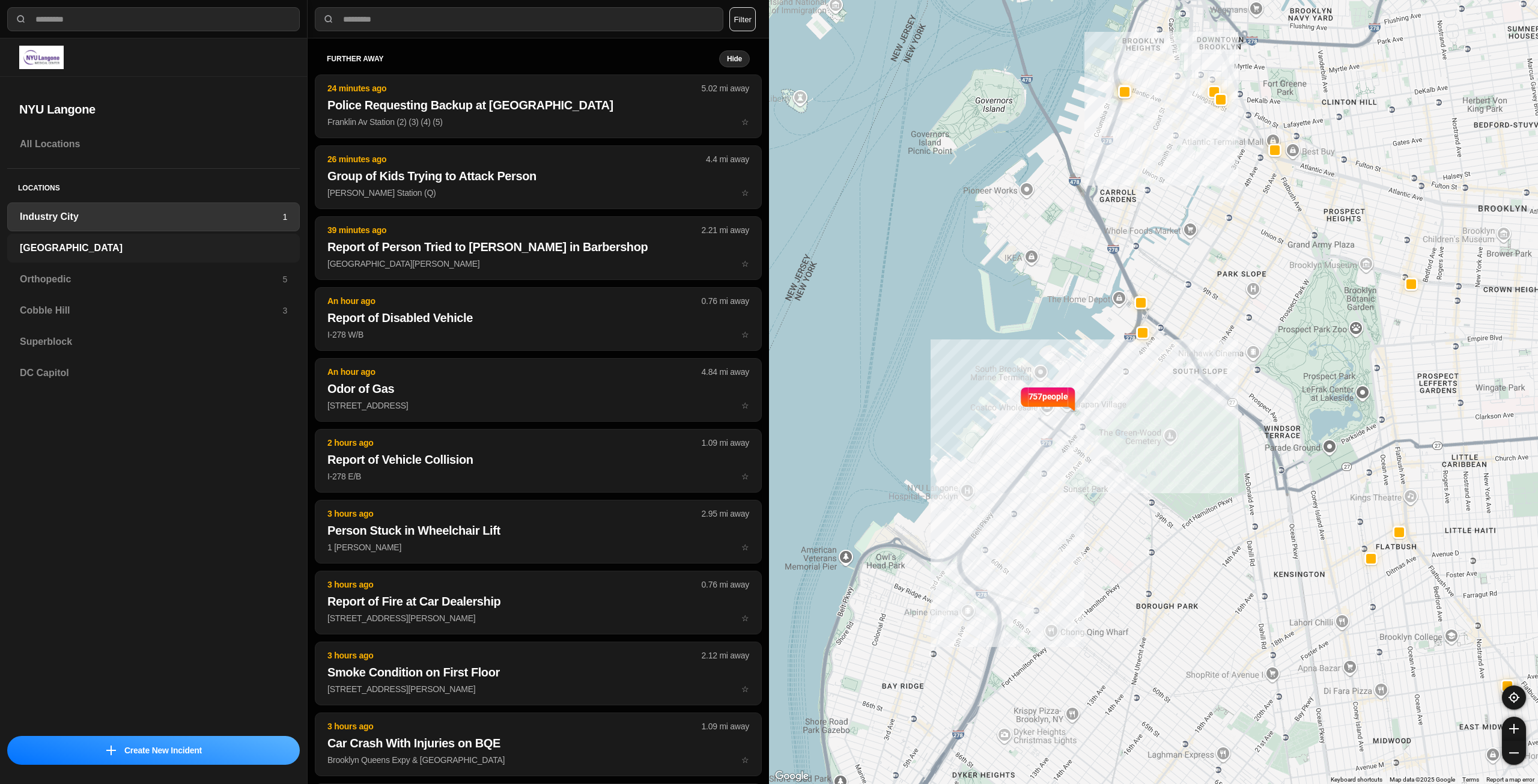
click at [135, 248] on h3 "[GEOGRAPHIC_DATA]" at bounding box center [153, 248] width 267 height 15
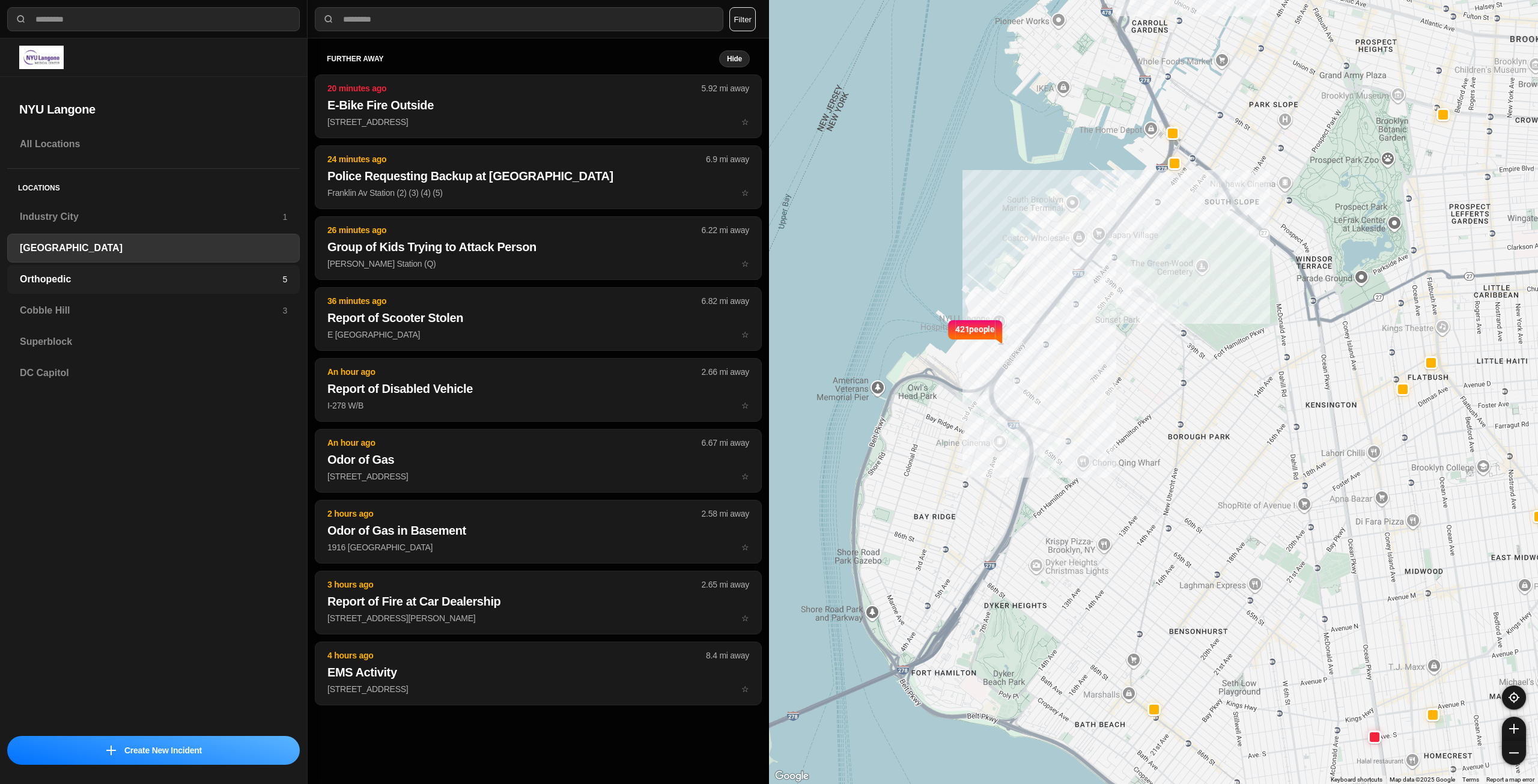
click at [128, 276] on h3 "Orthopedic" at bounding box center [151, 279] width 262 height 15
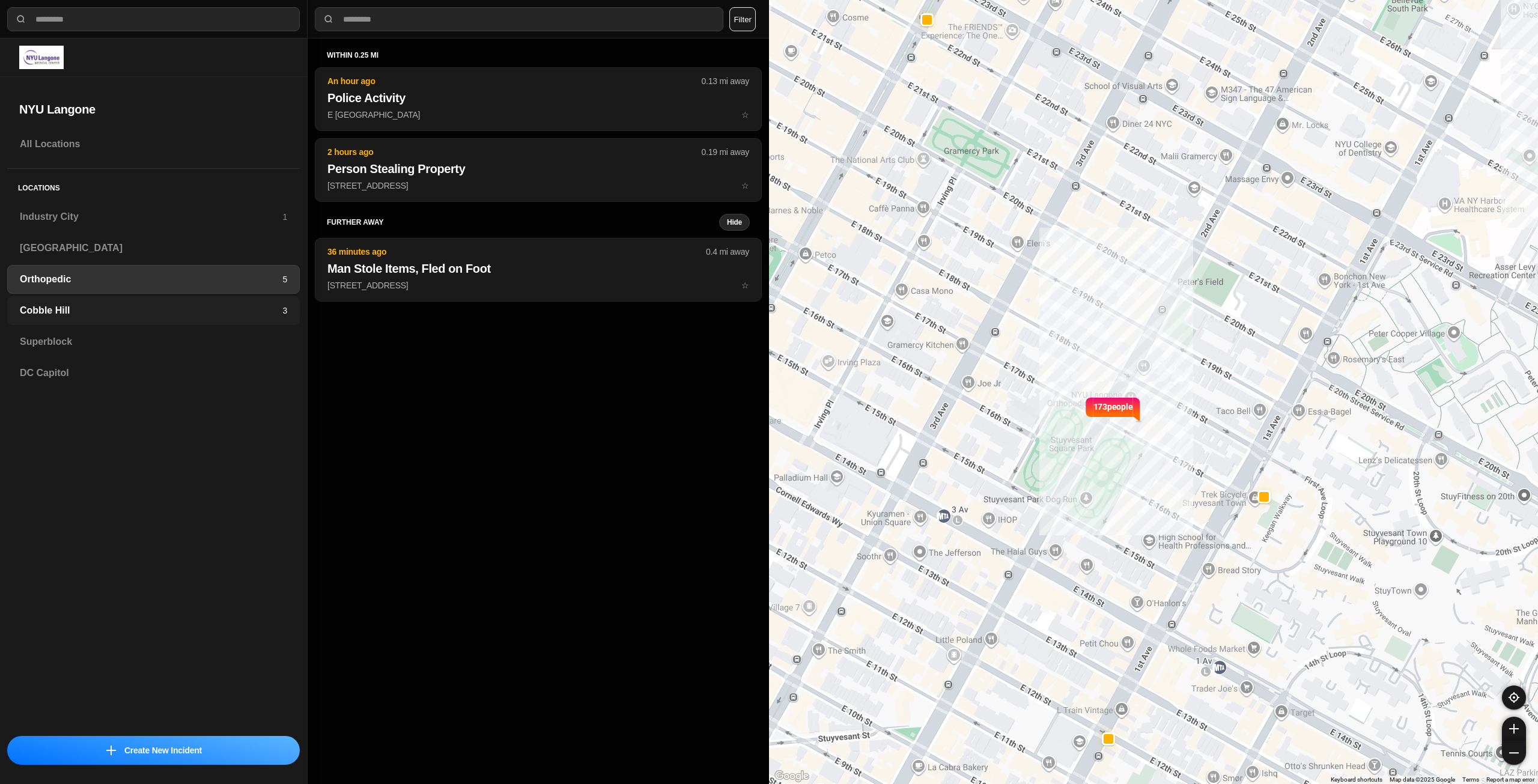
click at [248, 315] on h3 "Cobble Hill" at bounding box center [151, 310] width 262 height 15
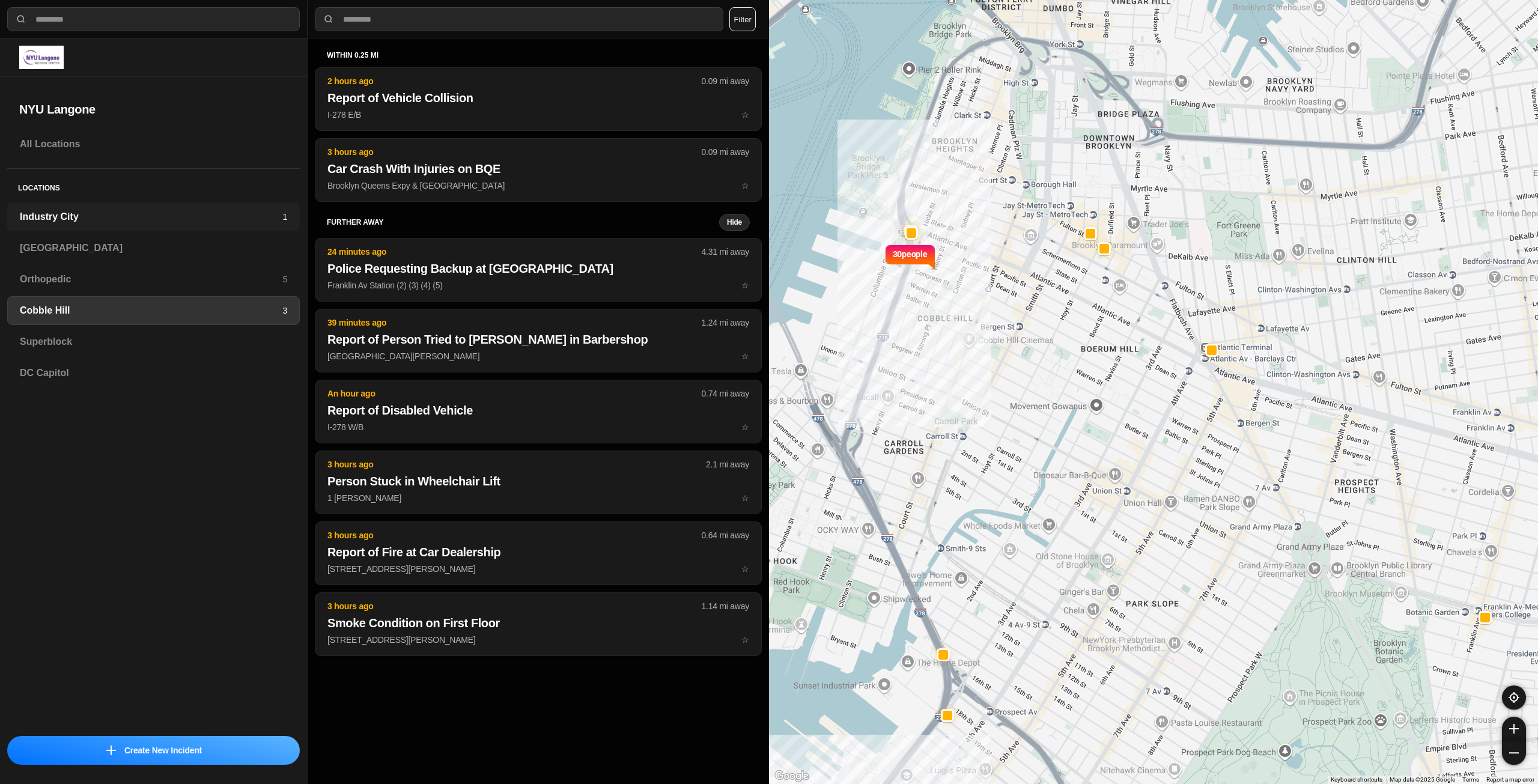
click at [158, 216] on h3 "Industry City" at bounding box center [151, 216] width 262 height 15
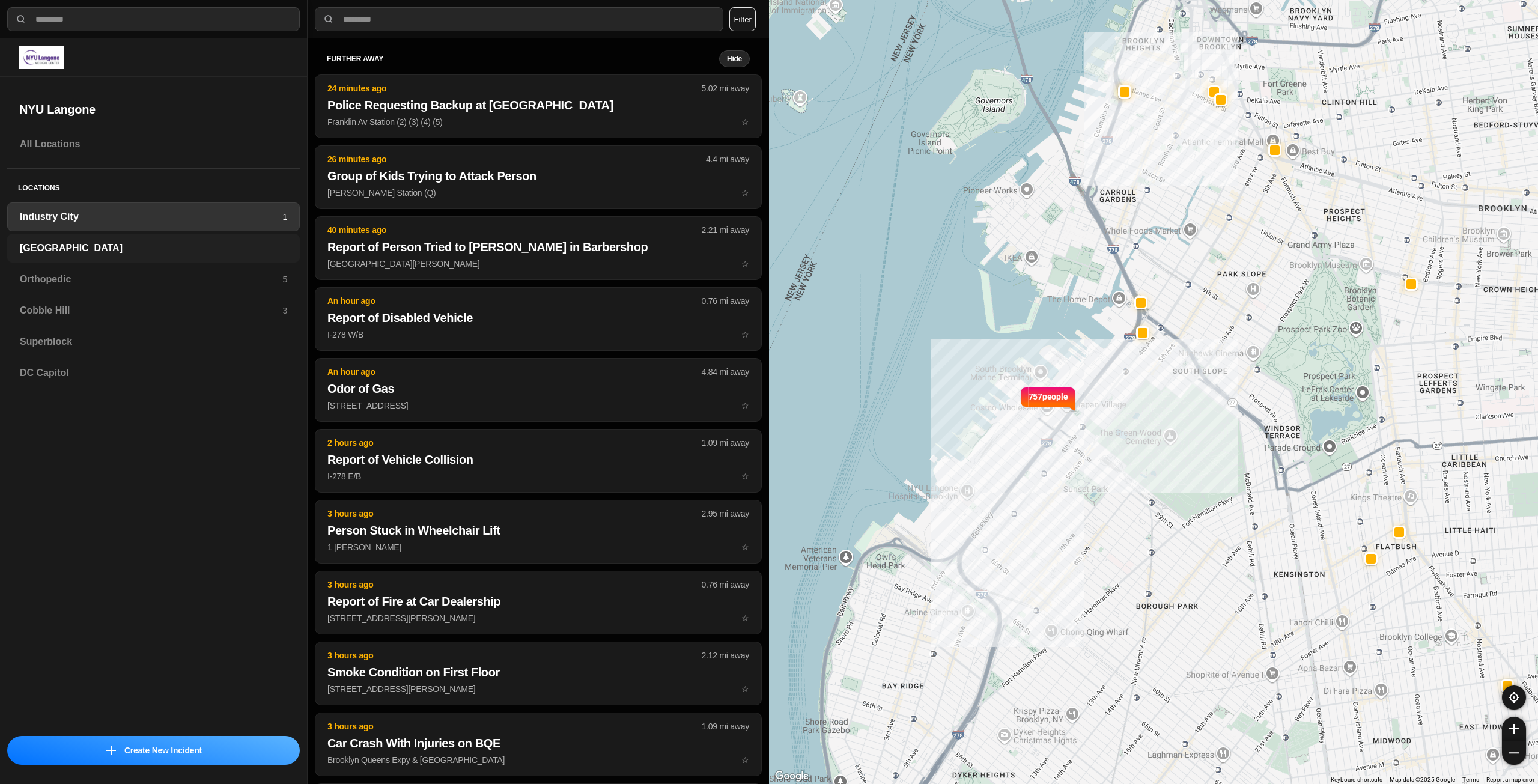
click at [174, 246] on h3 "[GEOGRAPHIC_DATA]" at bounding box center [153, 248] width 267 height 15
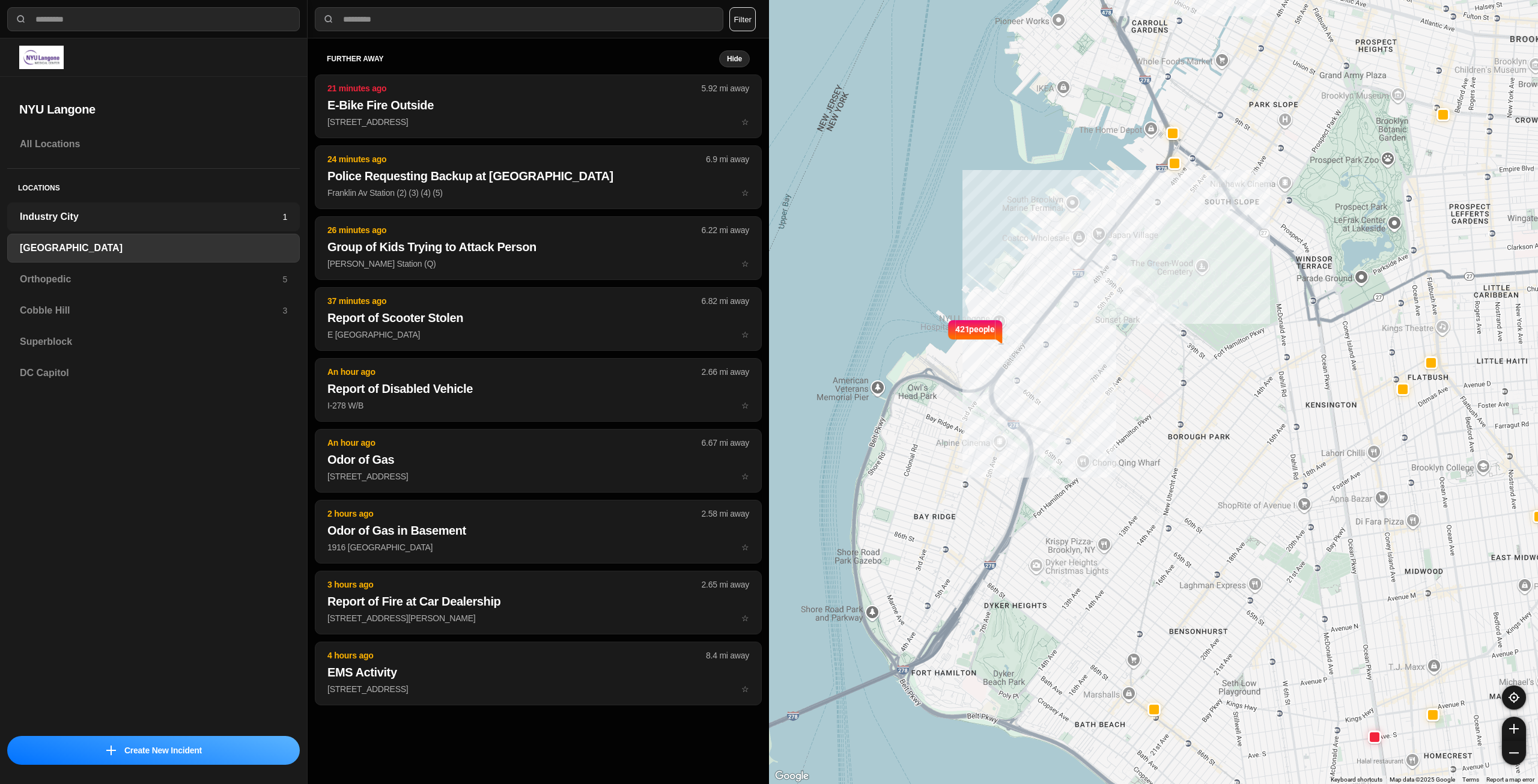
click at [180, 224] on div "Industry City 1" at bounding box center [153, 216] width 292 height 29
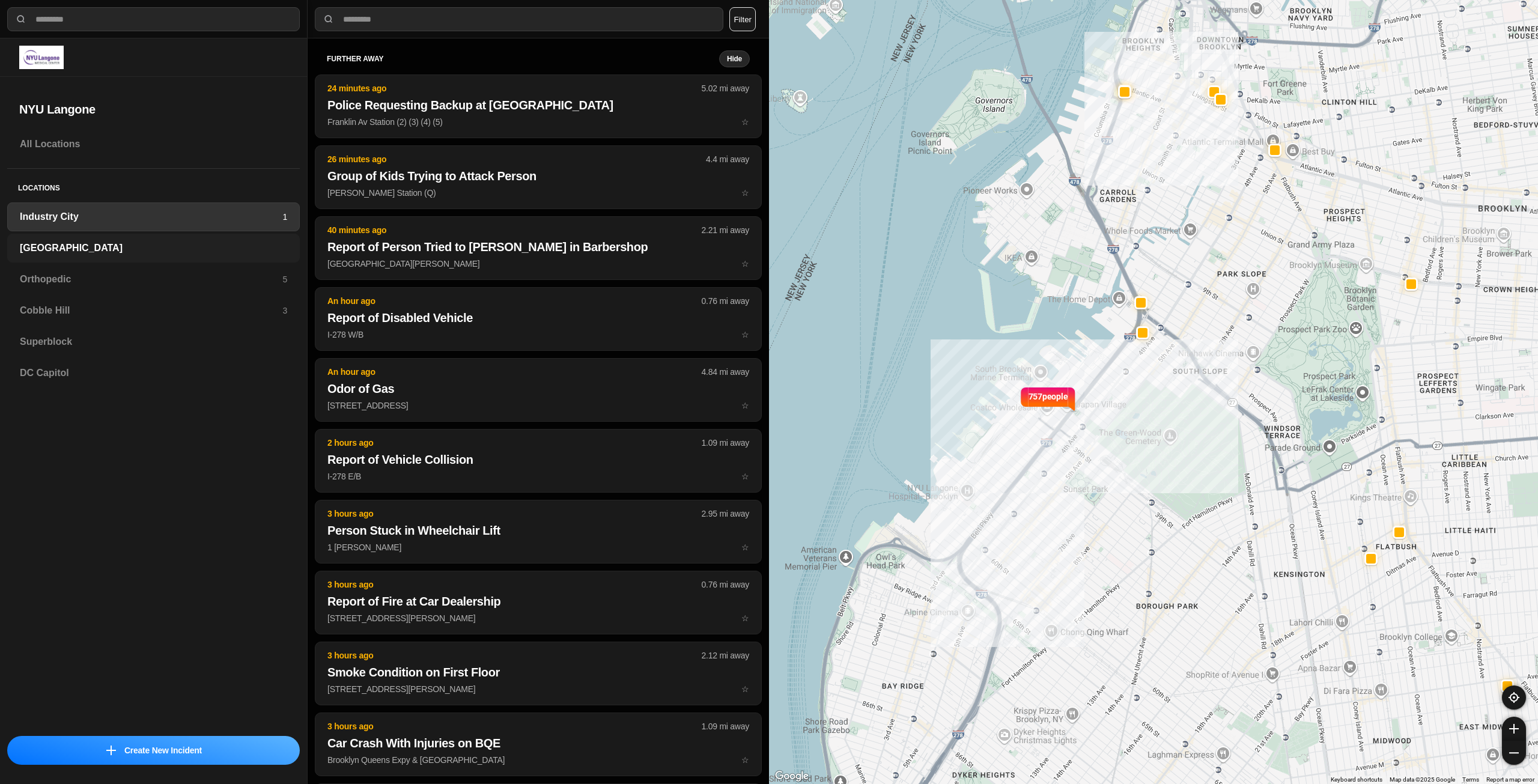
click at [170, 255] on div "[GEOGRAPHIC_DATA]" at bounding box center [153, 248] width 292 height 29
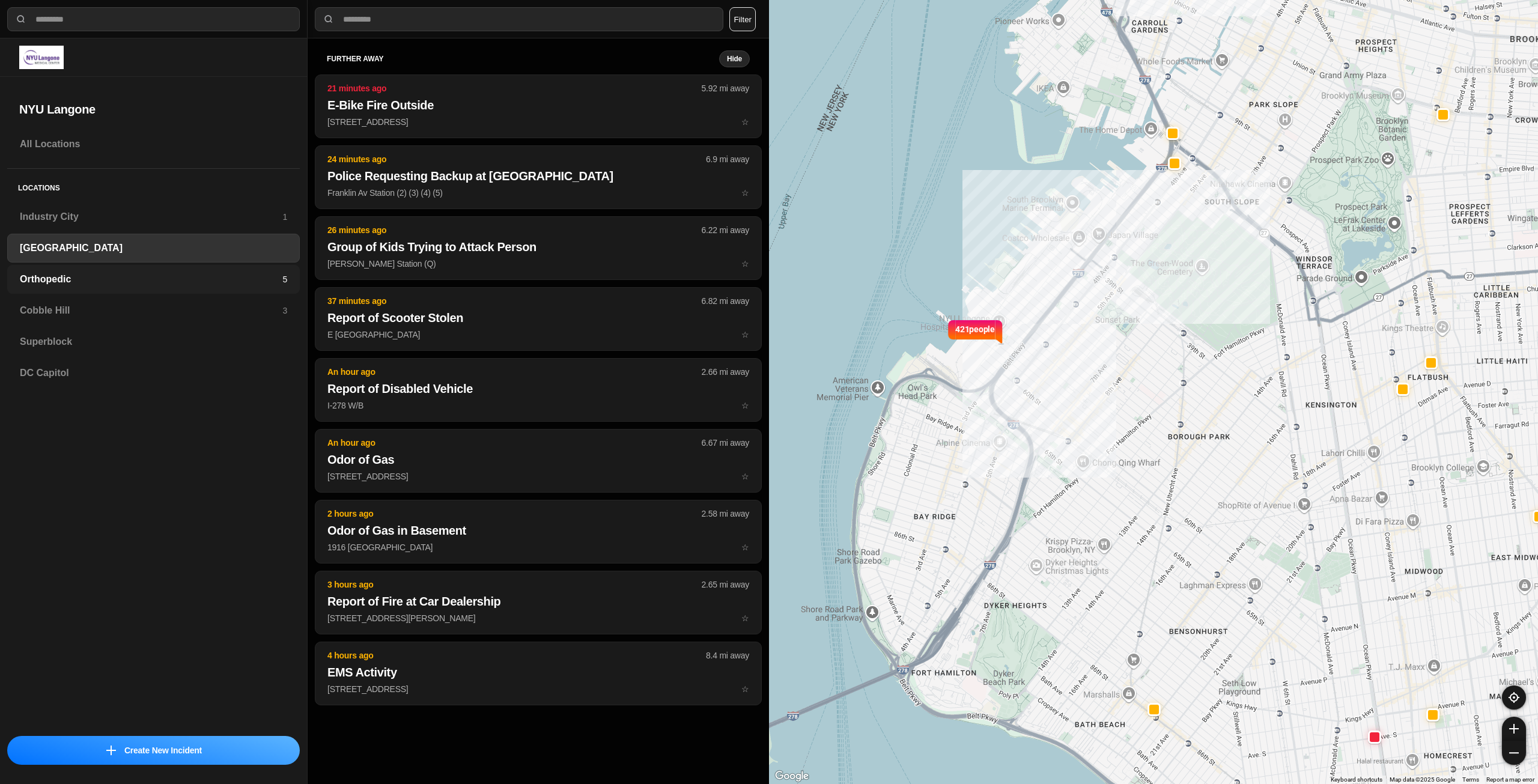
click at [154, 282] on h3 "Orthopedic" at bounding box center [151, 279] width 262 height 15
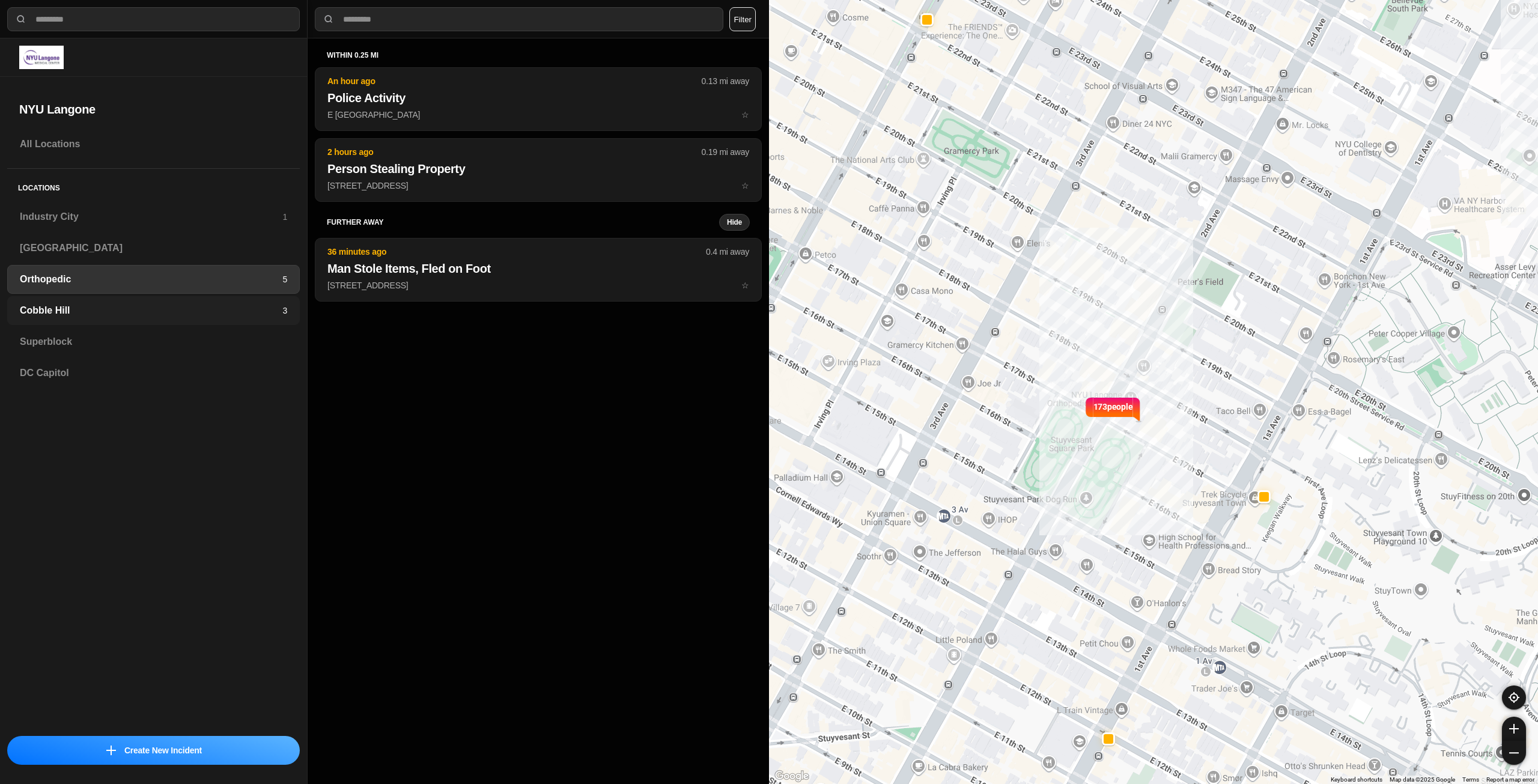
click at [154, 309] on h3 "Cobble Hill" at bounding box center [151, 310] width 262 height 15
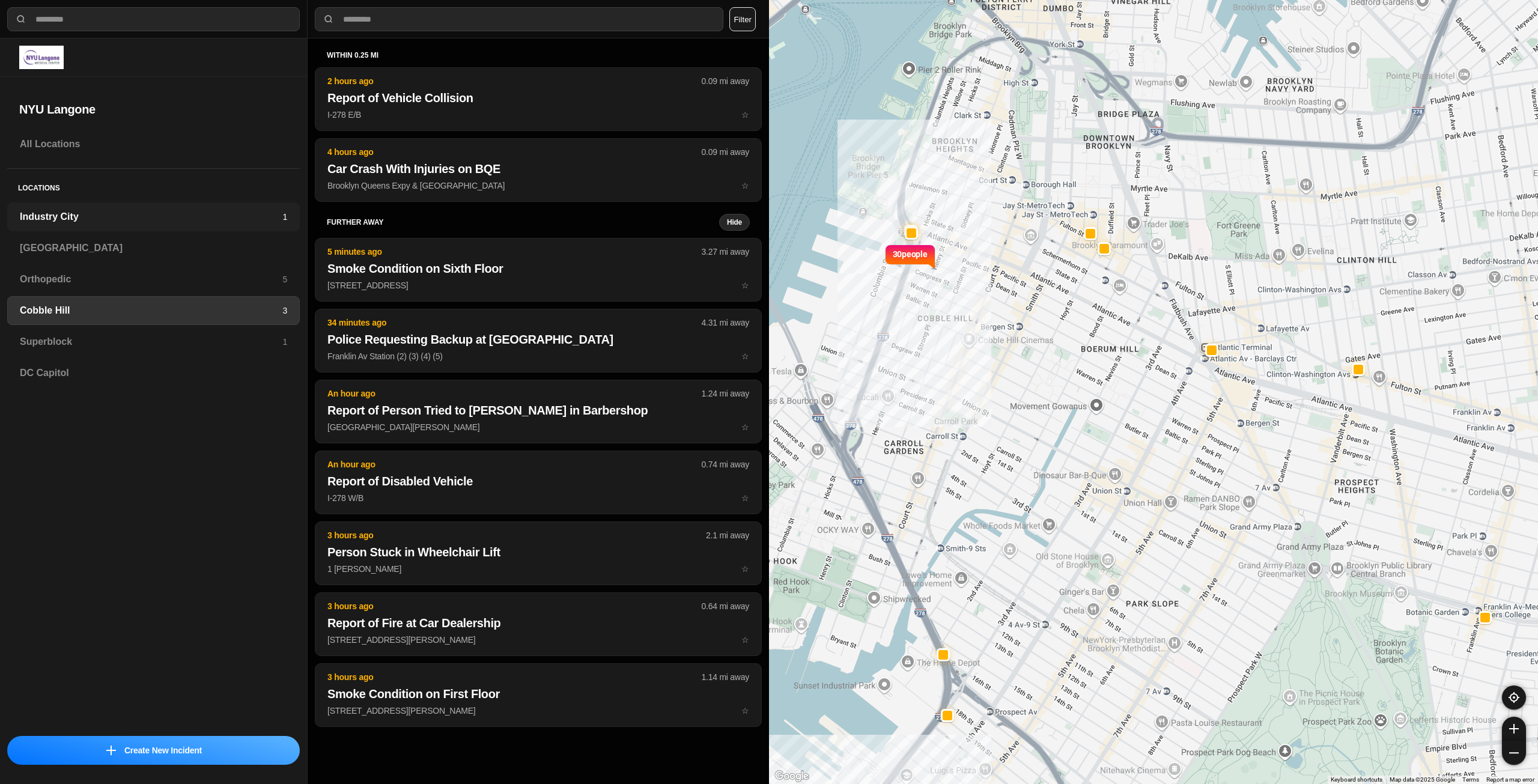
click at [140, 220] on h3 "Industry City" at bounding box center [151, 216] width 262 height 15
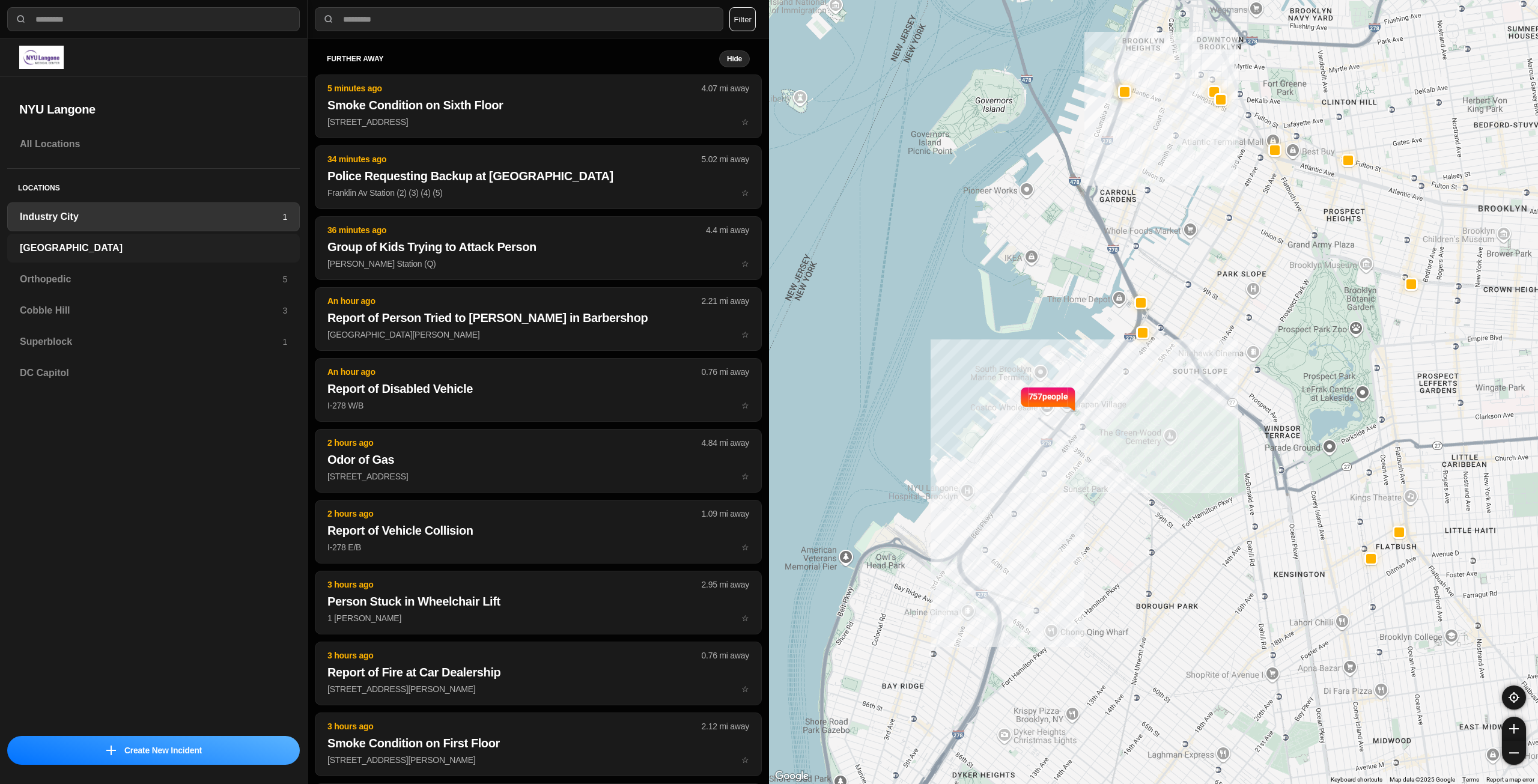
click at [205, 245] on h3 "[GEOGRAPHIC_DATA]" at bounding box center [153, 248] width 267 height 15
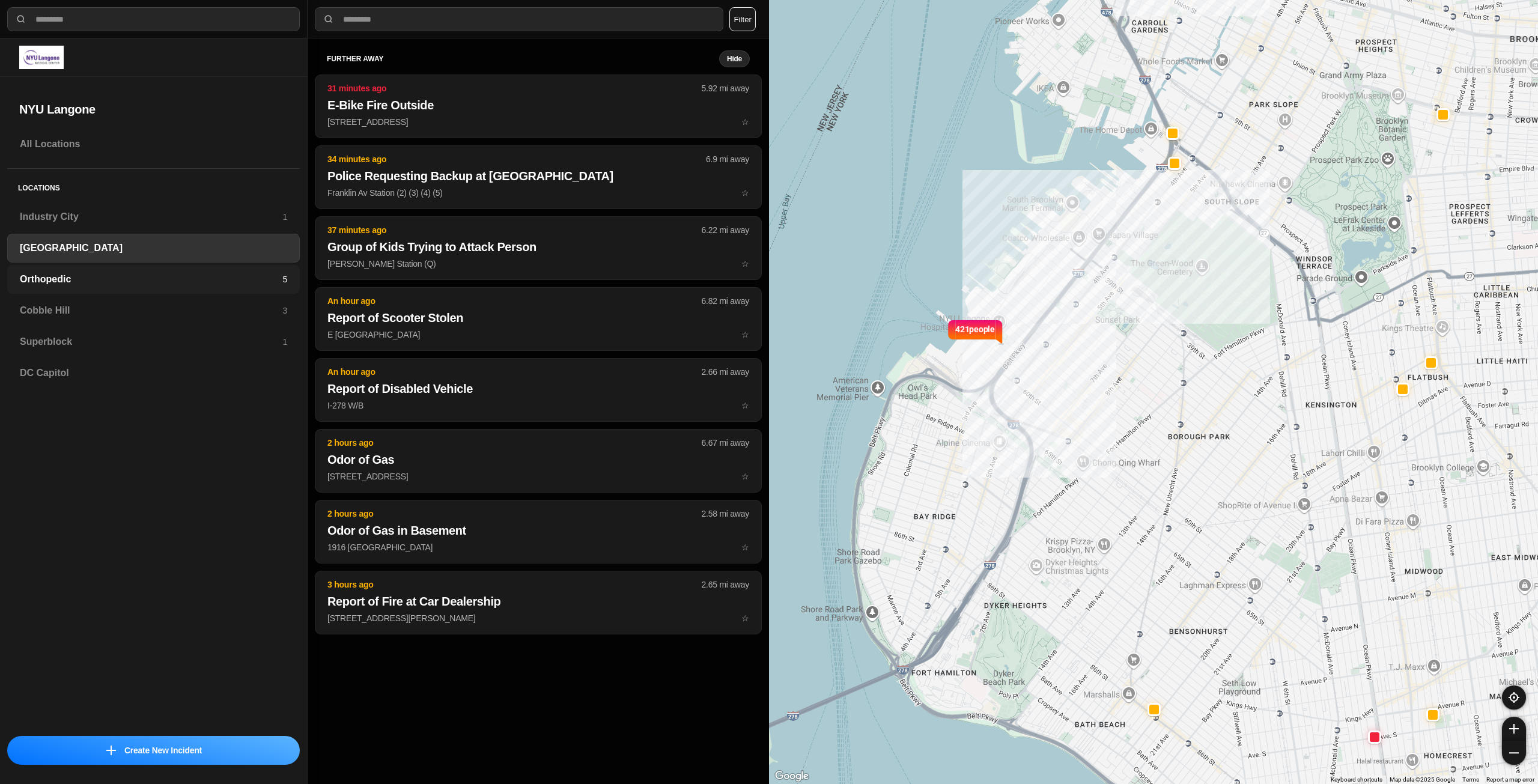
click at [213, 278] on h3 "Orthopedic" at bounding box center [151, 279] width 262 height 15
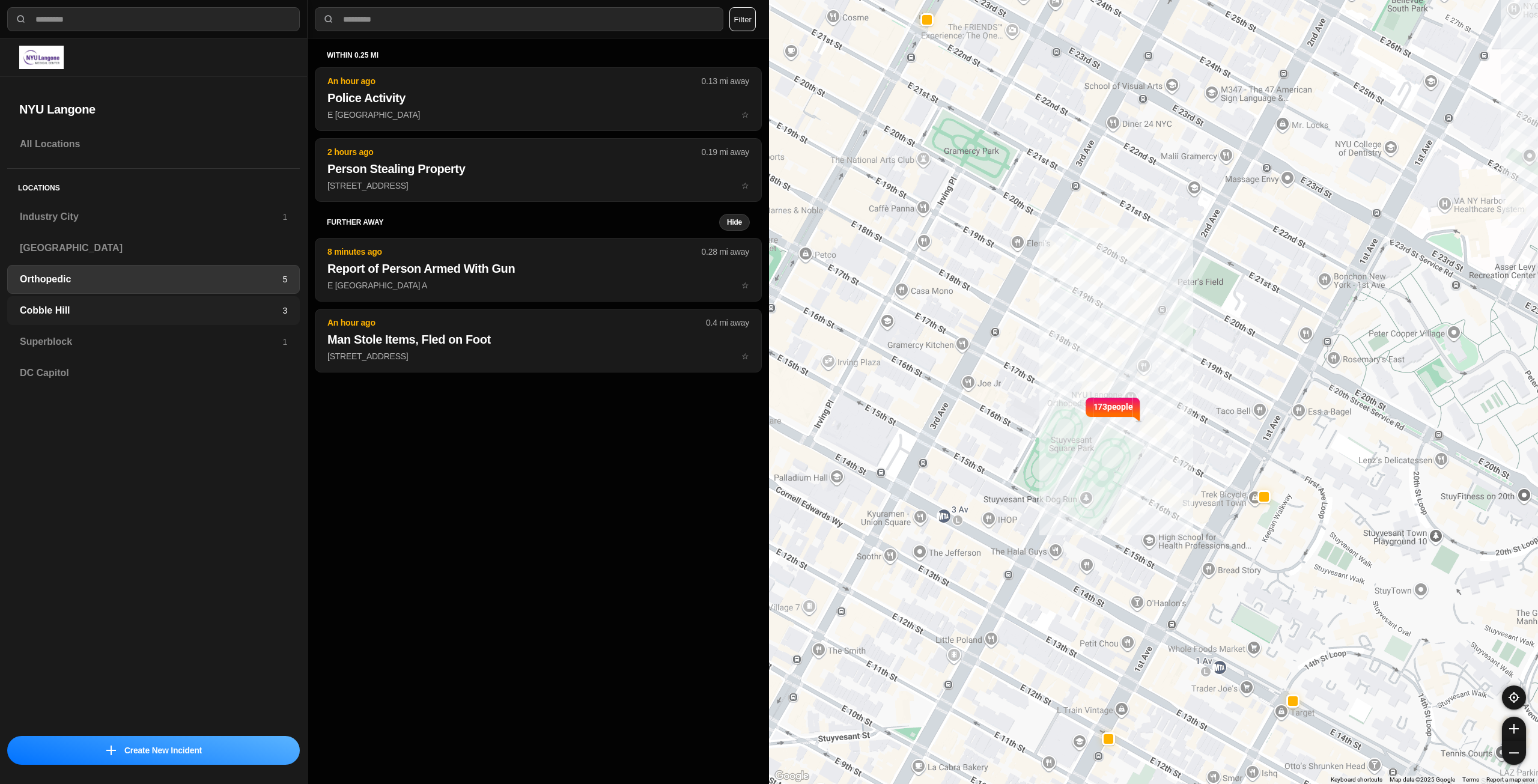
click at [204, 309] on h3 "Cobble Hill" at bounding box center [151, 310] width 262 height 15
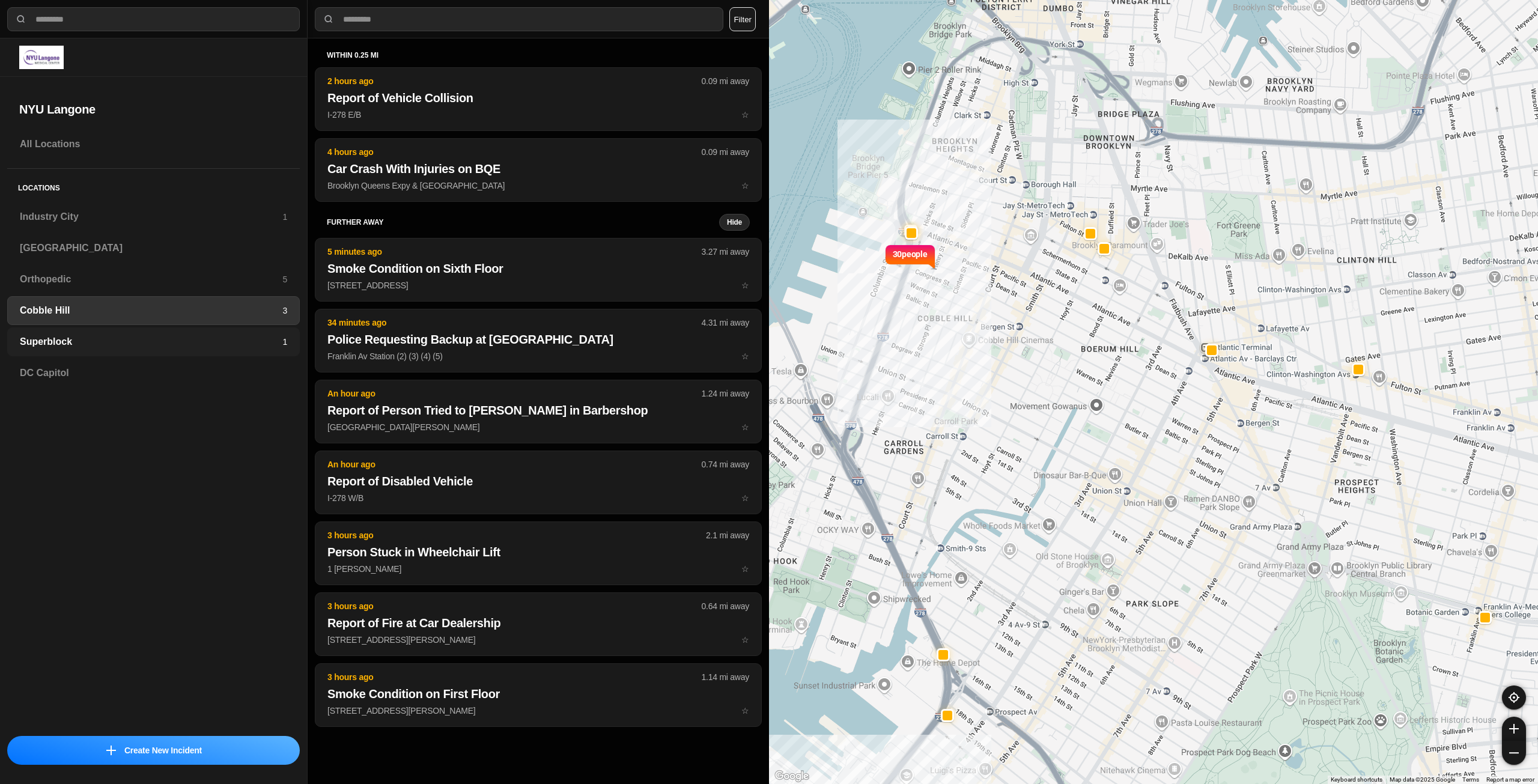
click at [202, 348] on h3 "Superblock" at bounding box center [151, 342] width 262 height 15
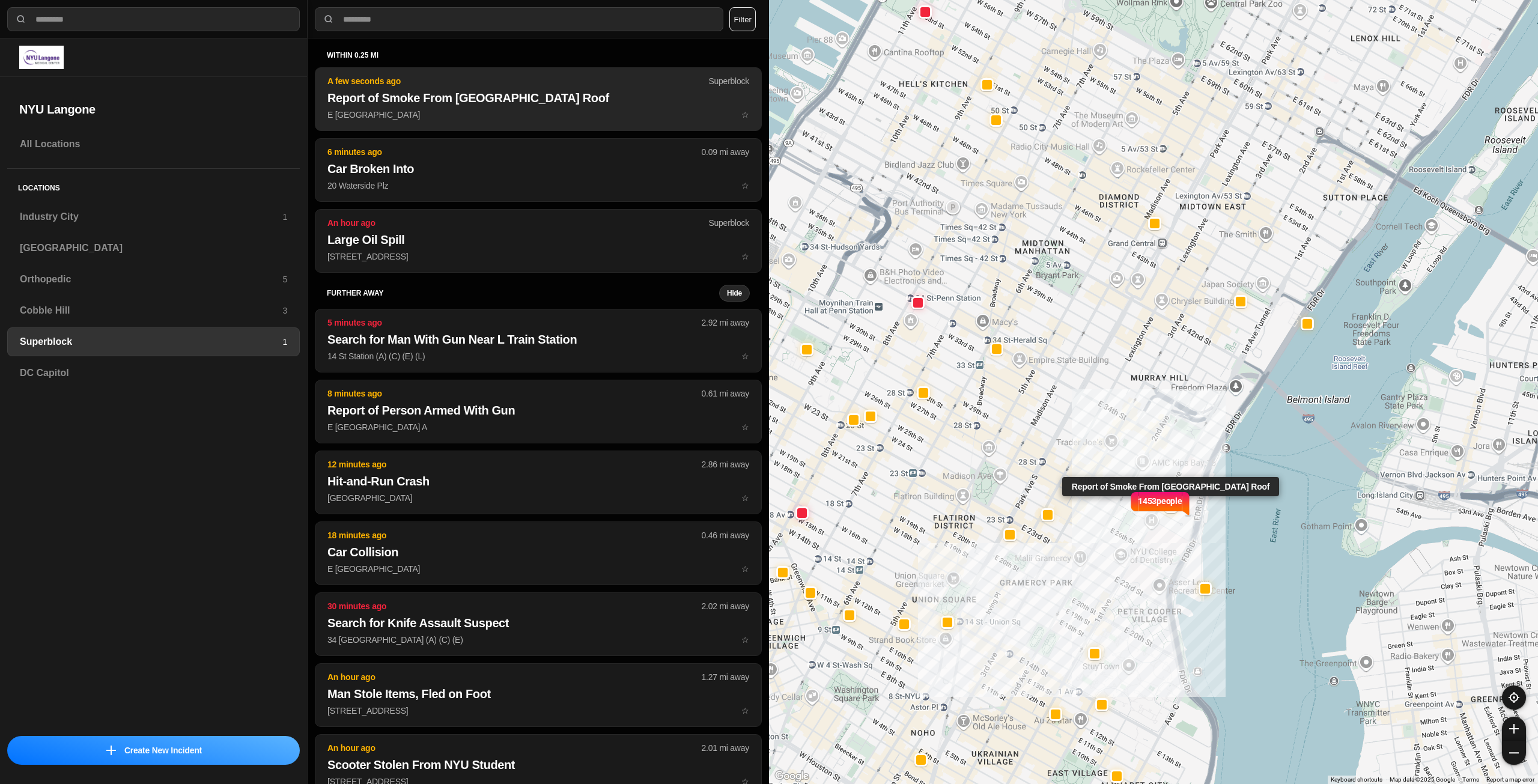
click at [485, 110] on p "E 30th St & 1st Ave ☆" at bounding box center [538, 114] width 421 height 12
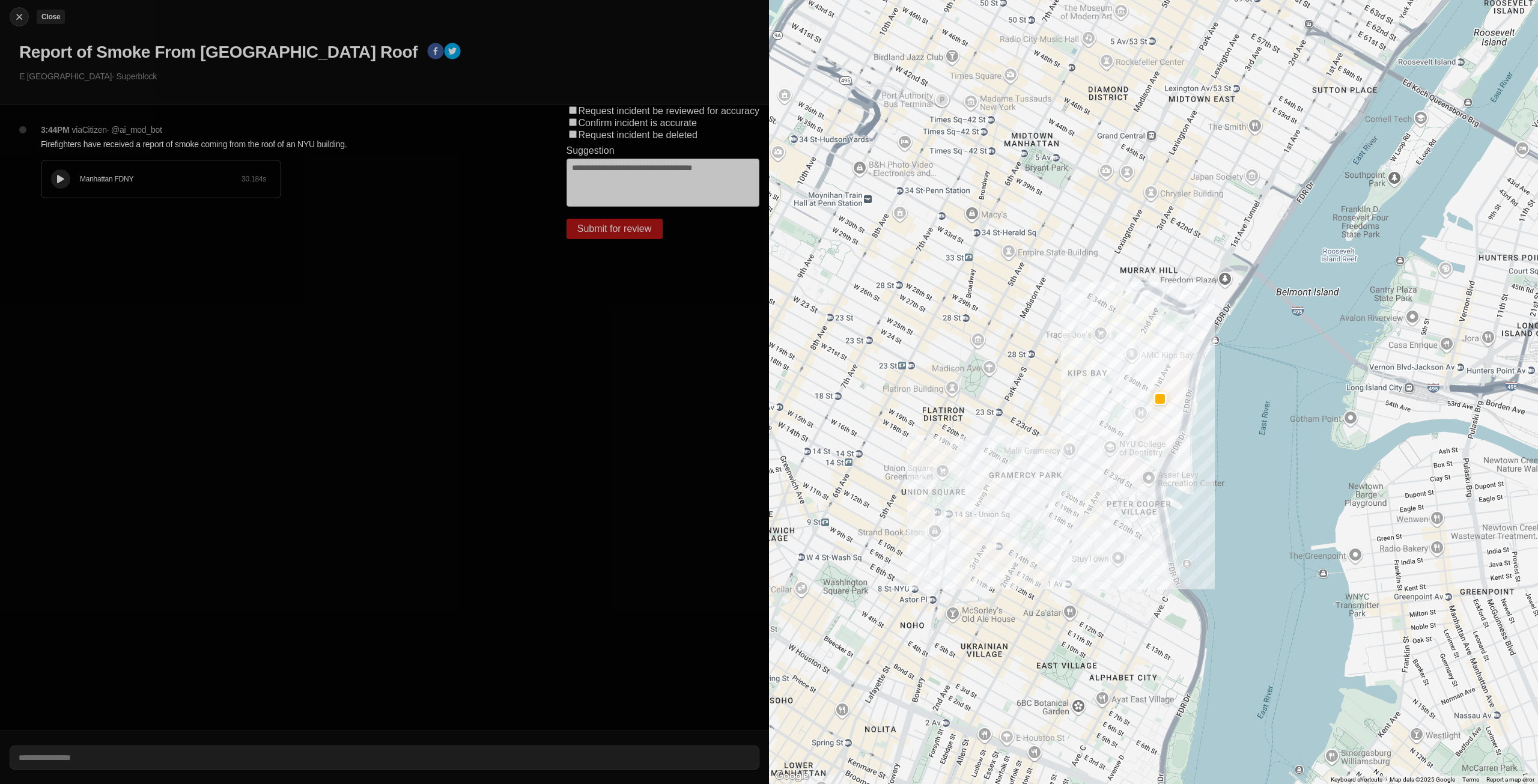
click at [23, 21] on img at bounding box center [19, 16] width 12 height 12
select select "*"
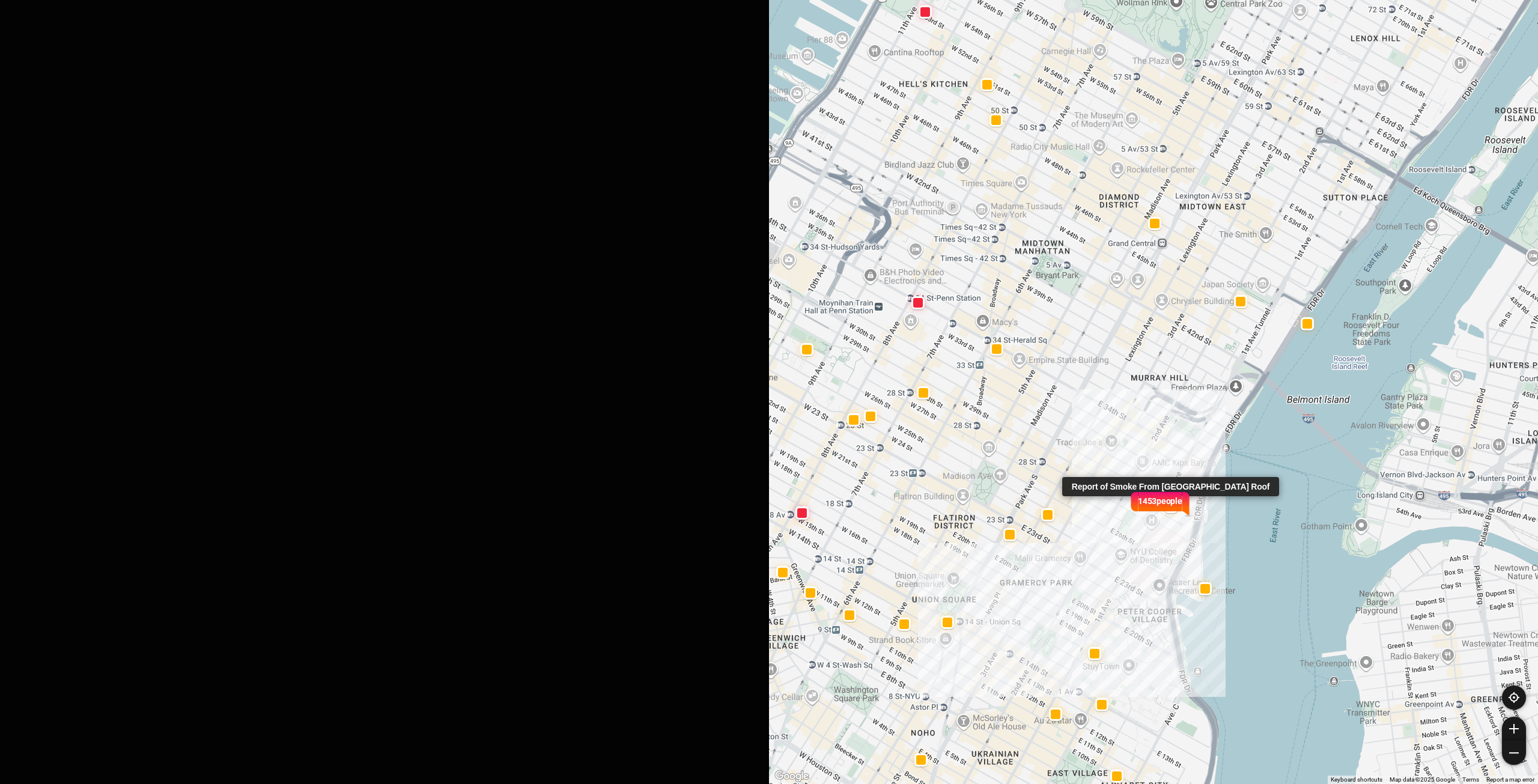
click at [518, 116] on p "E 30th St & 1st Ave ☆" at bounding box center [538, 114] width 421 height 12
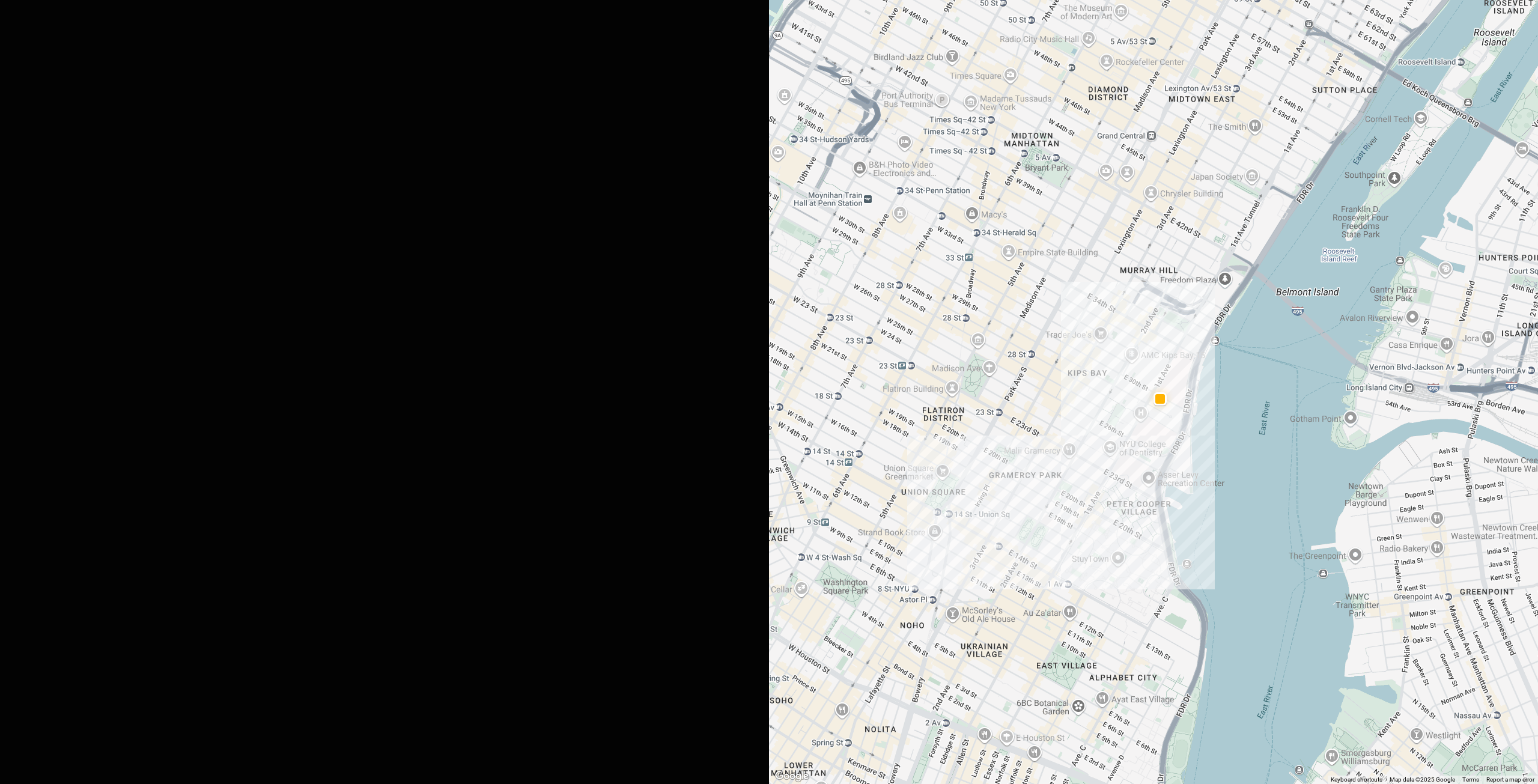
click at [1178, 391] on div at bounding box center [1154, 392] width 769 height 784
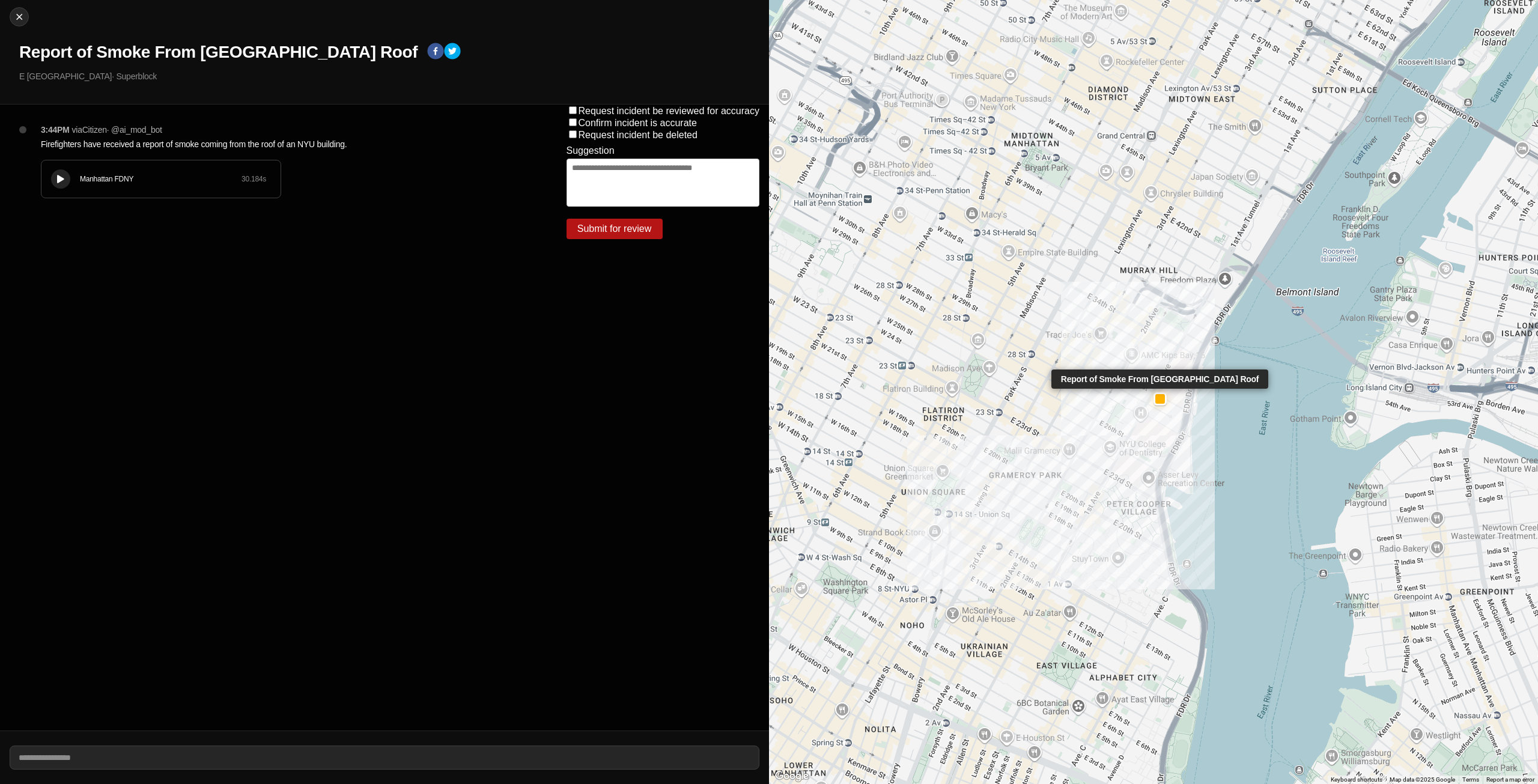
click at [1158, 398] on div at bounding box center [1160, 399] width 10 height 10
click at [1159, 397] on div at bounding box center [1160, 399] width 10 height 10
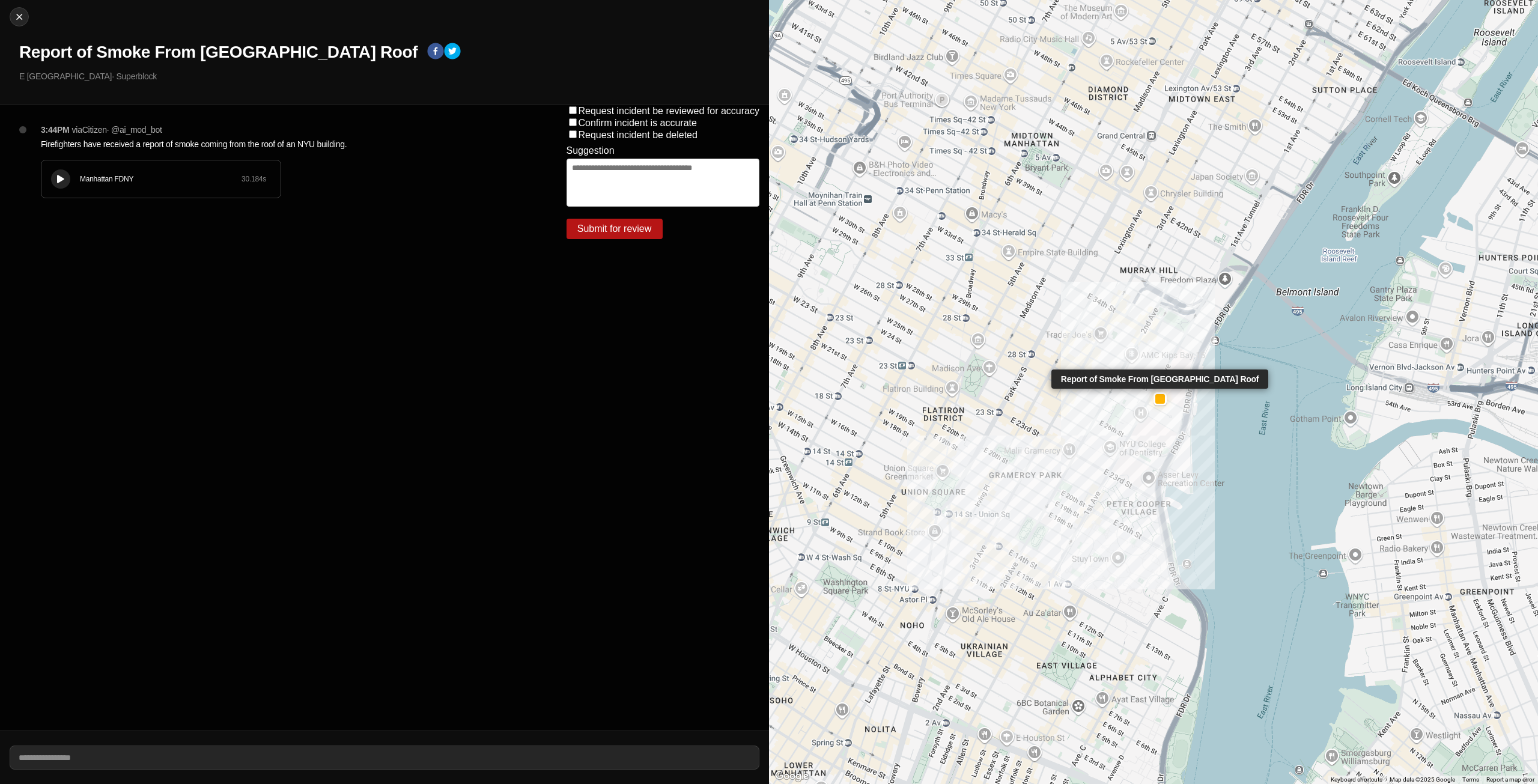
click at [1162, 395] on div at bounding box center [1160, 399] width 10 height 10
click at [25, 12] on div at bounding box center [20, 16] width 18 height 12
select select "*"
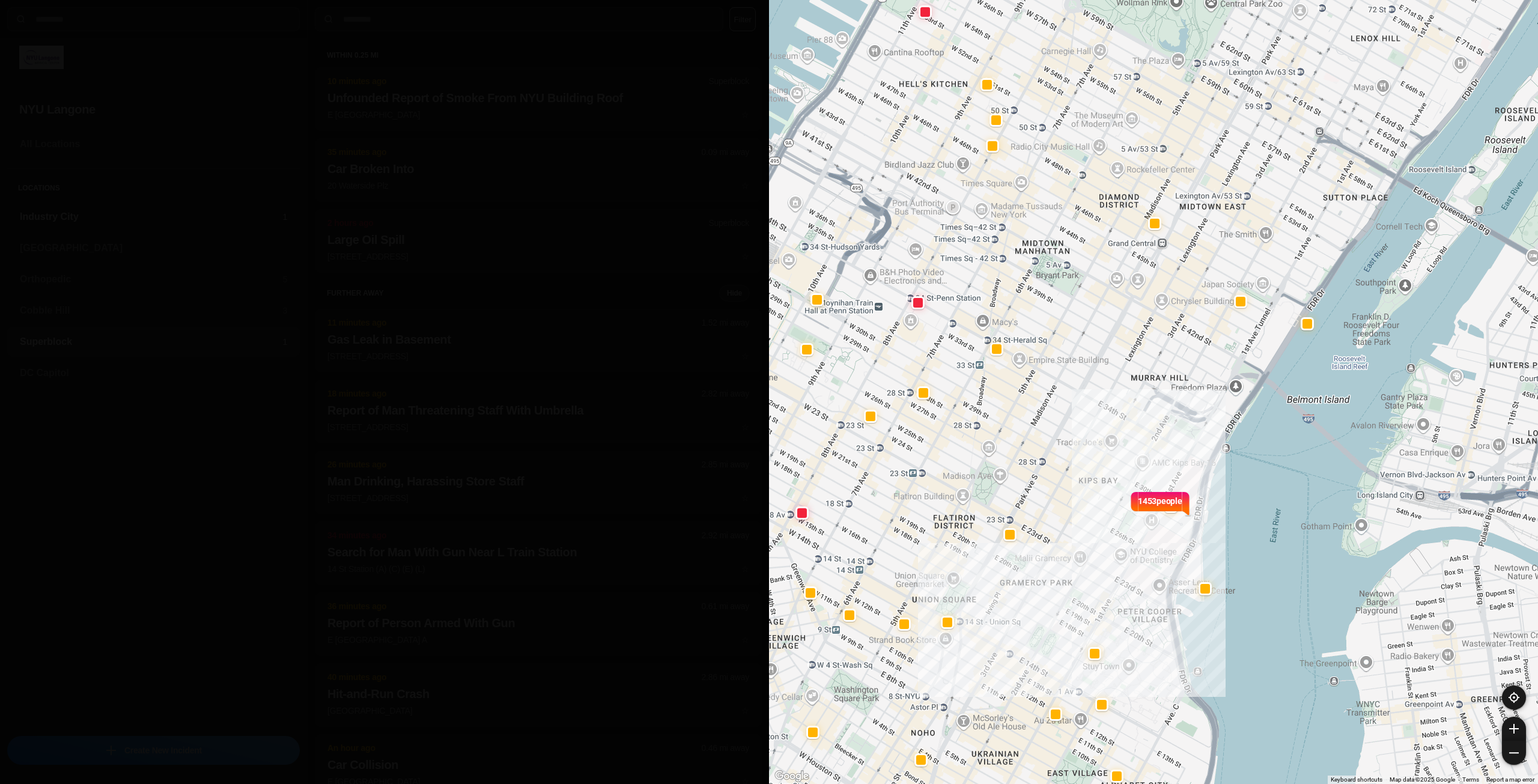
click at [118, 211] on h3 "Industry City" at bounding box center [151, 216] width 262 height 15
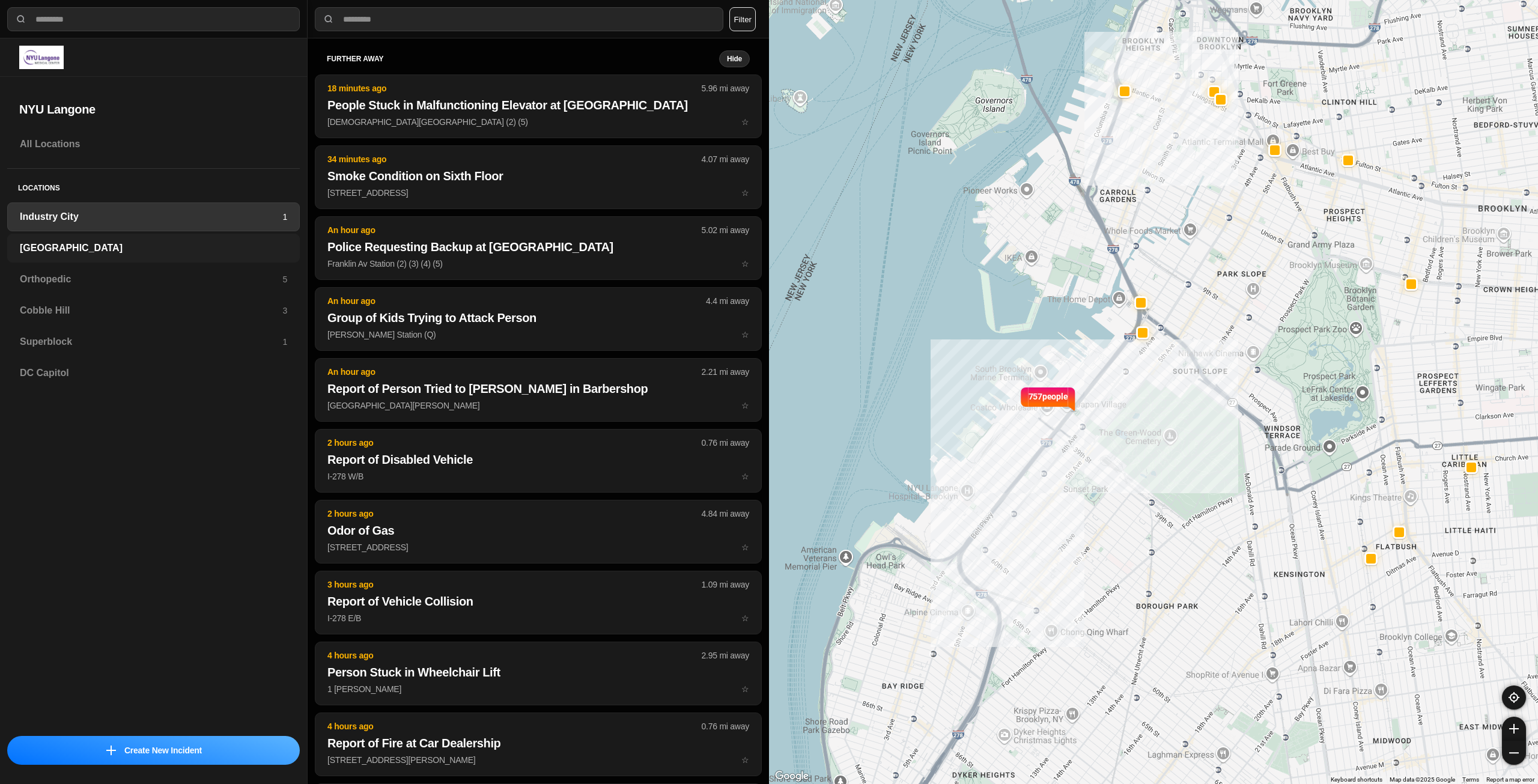
click at [151, 244] on h3 "[GEOGRAPHIC_DATA]" at bounding box center [153, 248] width 267 height 15
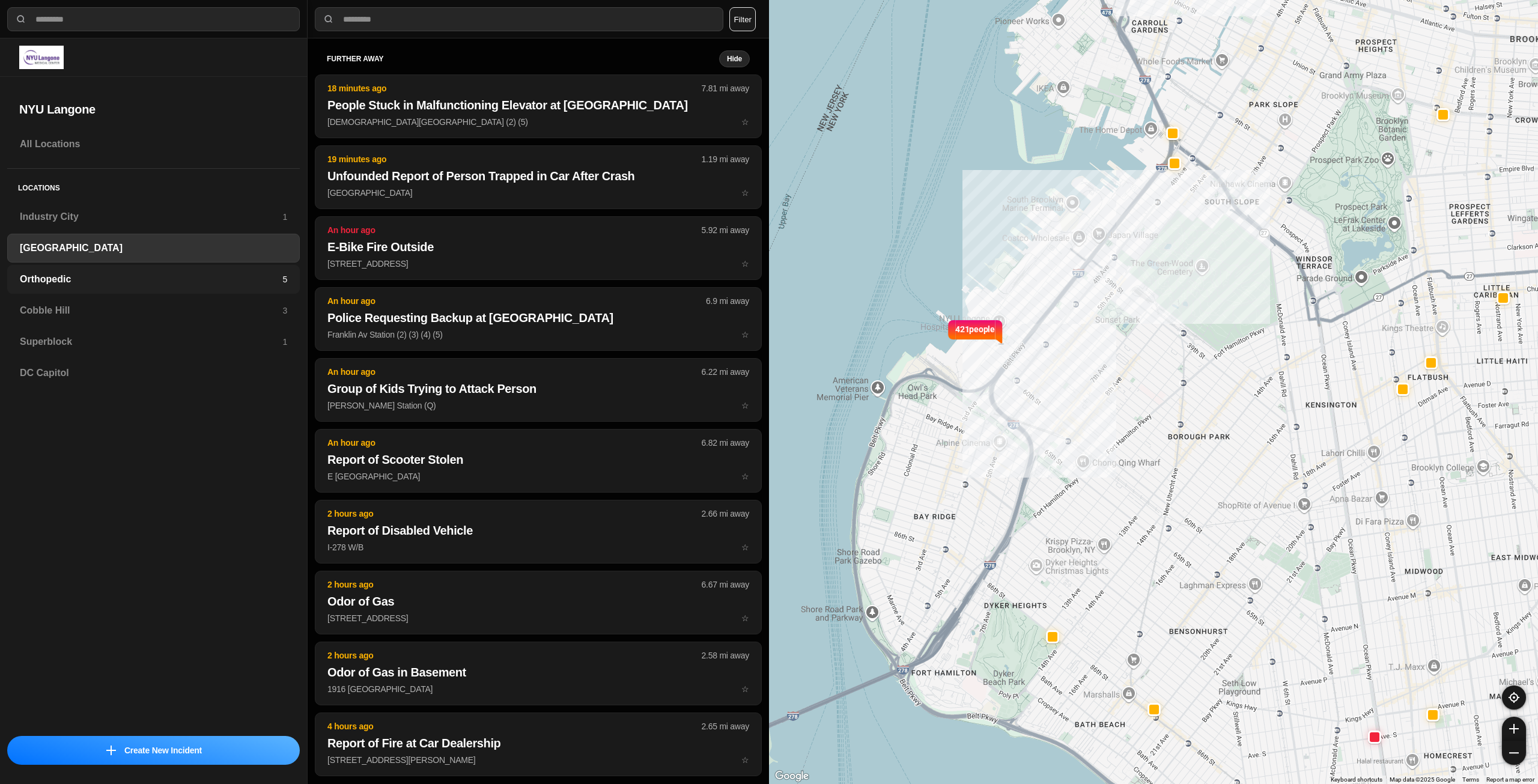
click at [152, 292] on div "Orthopedic 5" at bounding box center [153, 279] width 292 height 29
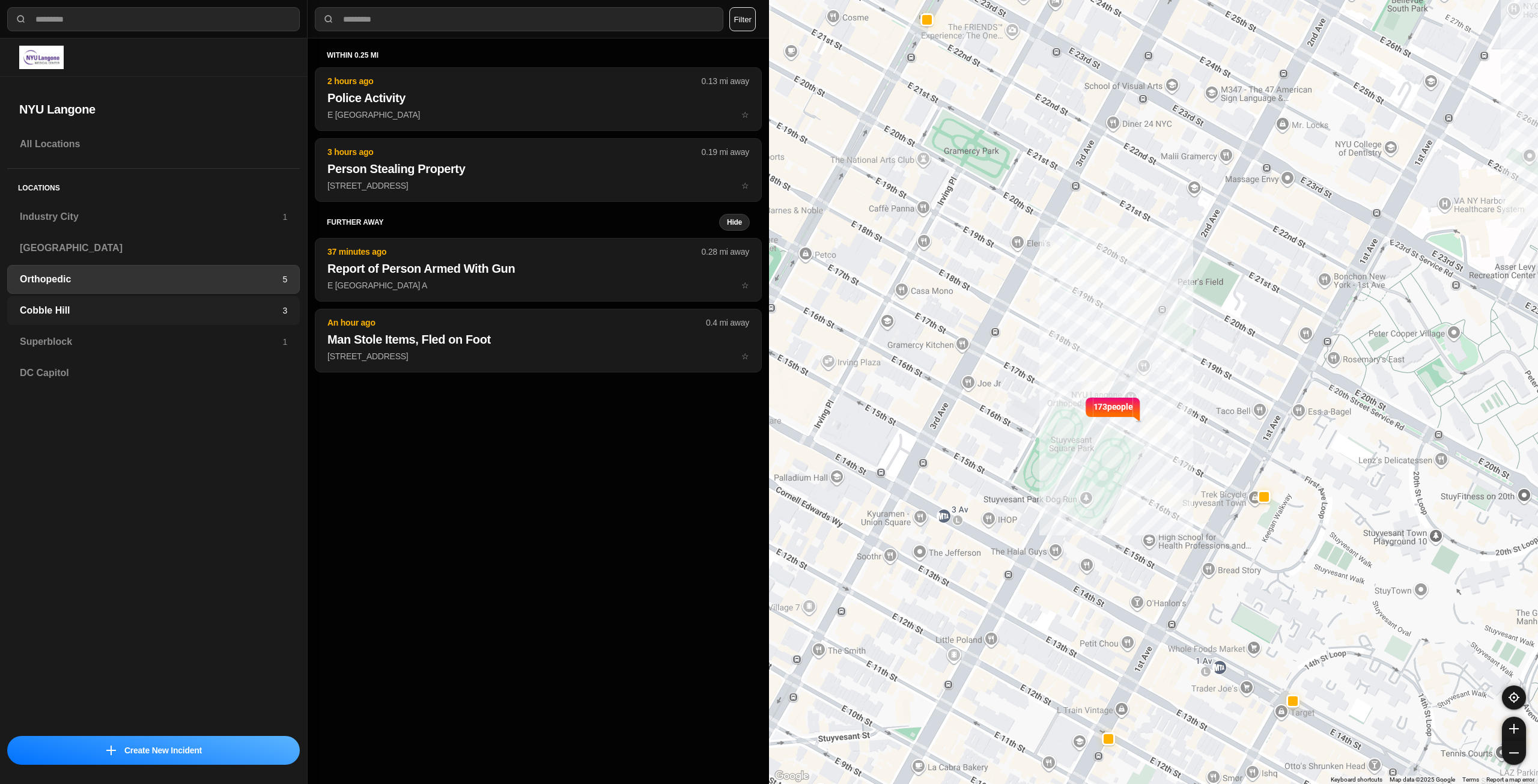
click at [188, 304] on h3 "Cobble Hill" at bounding box center [151, 310] width 262 height 15
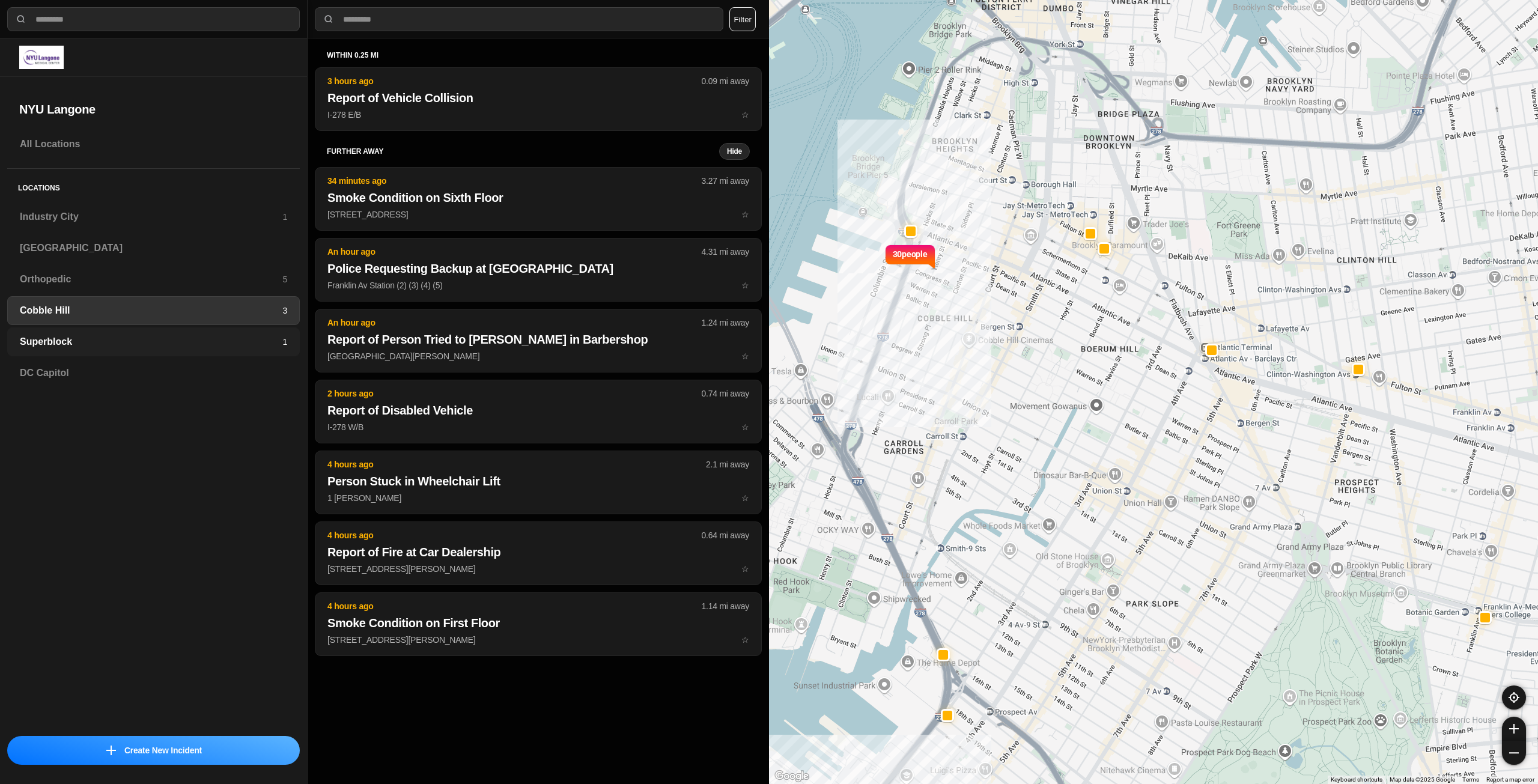
click at [176, 337] on h3 "Superblock" at bounding box center [151, 342] width 262 height 15
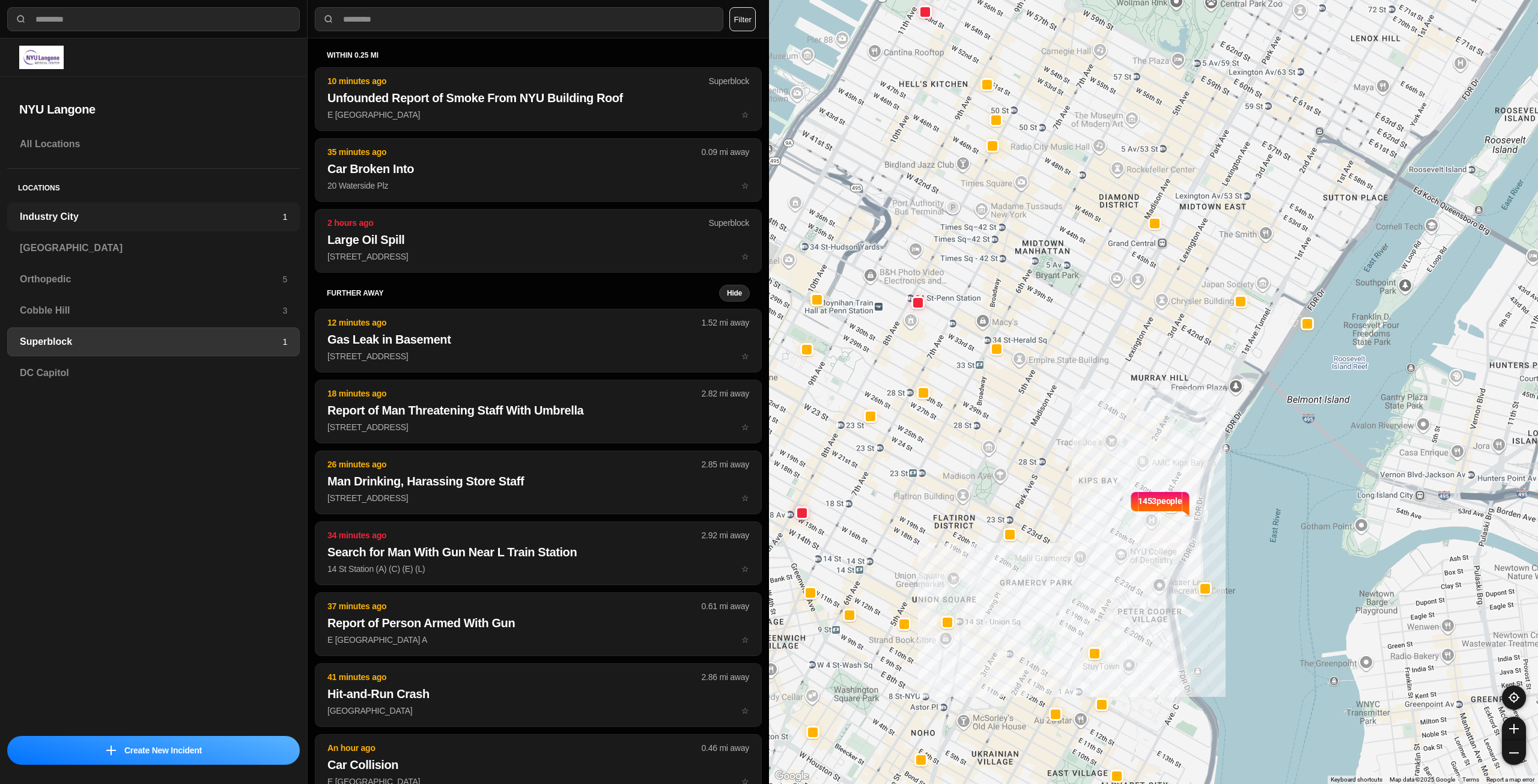
click at [217, 227] on div "Industry City 1" at bounding box center [153, 216] width 292 height 29
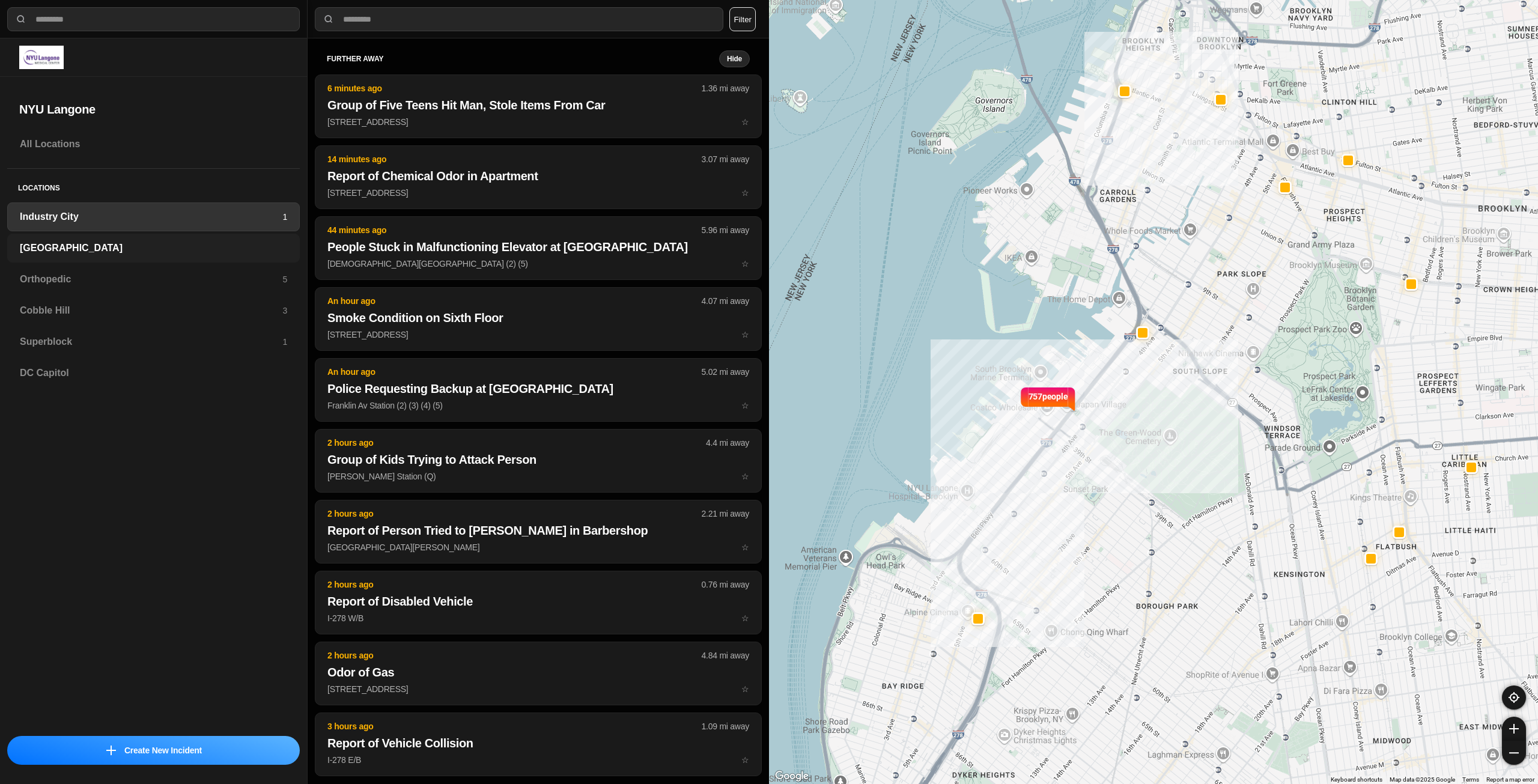
click at [95, 236] on div "[GEOGRAPHIC_DATA]" at bounding box center [153, 248] width 292 height 29
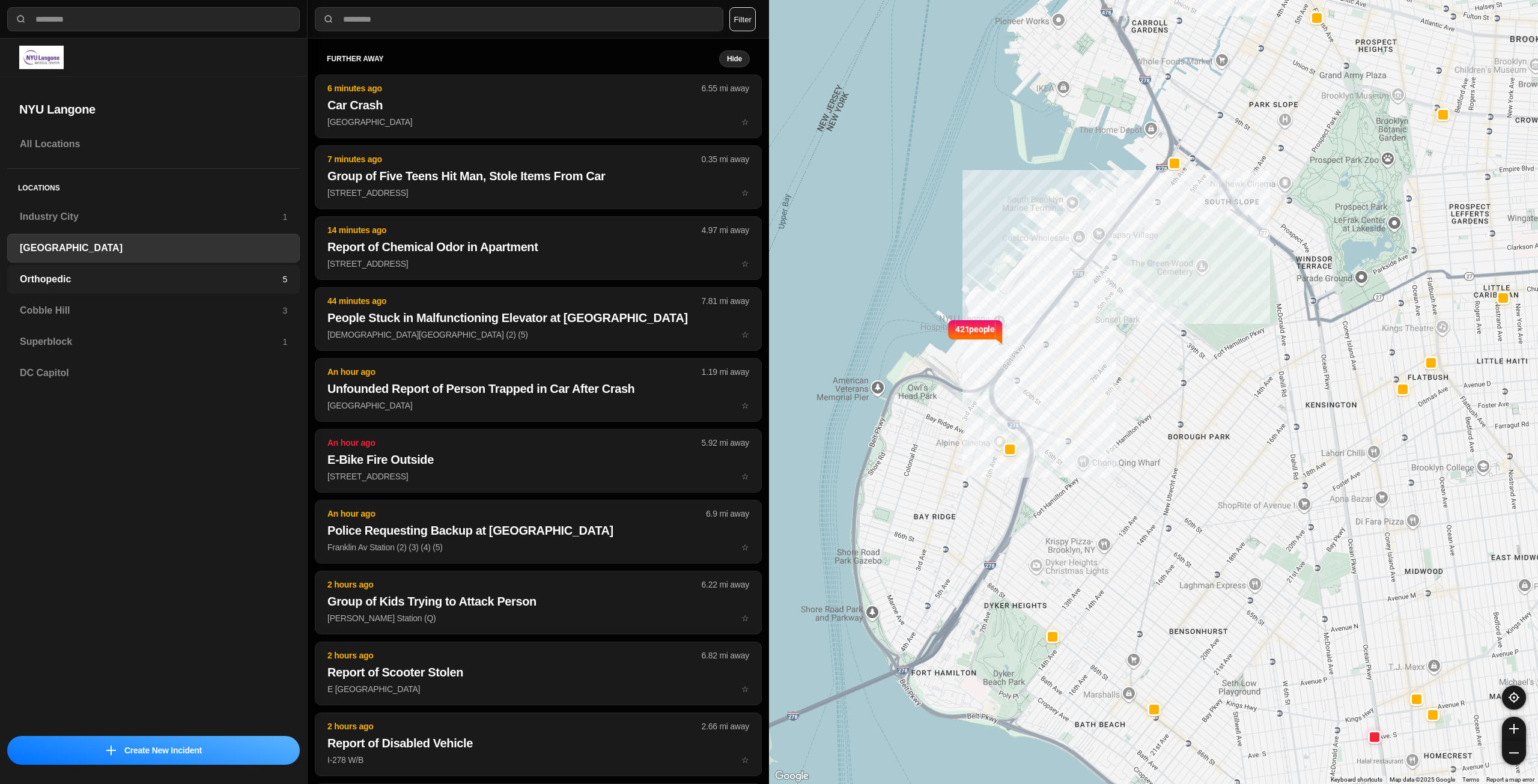
click at [105, 276] on h3 "Orthopedic" at bounding box center [151, 279] width 262 height 15
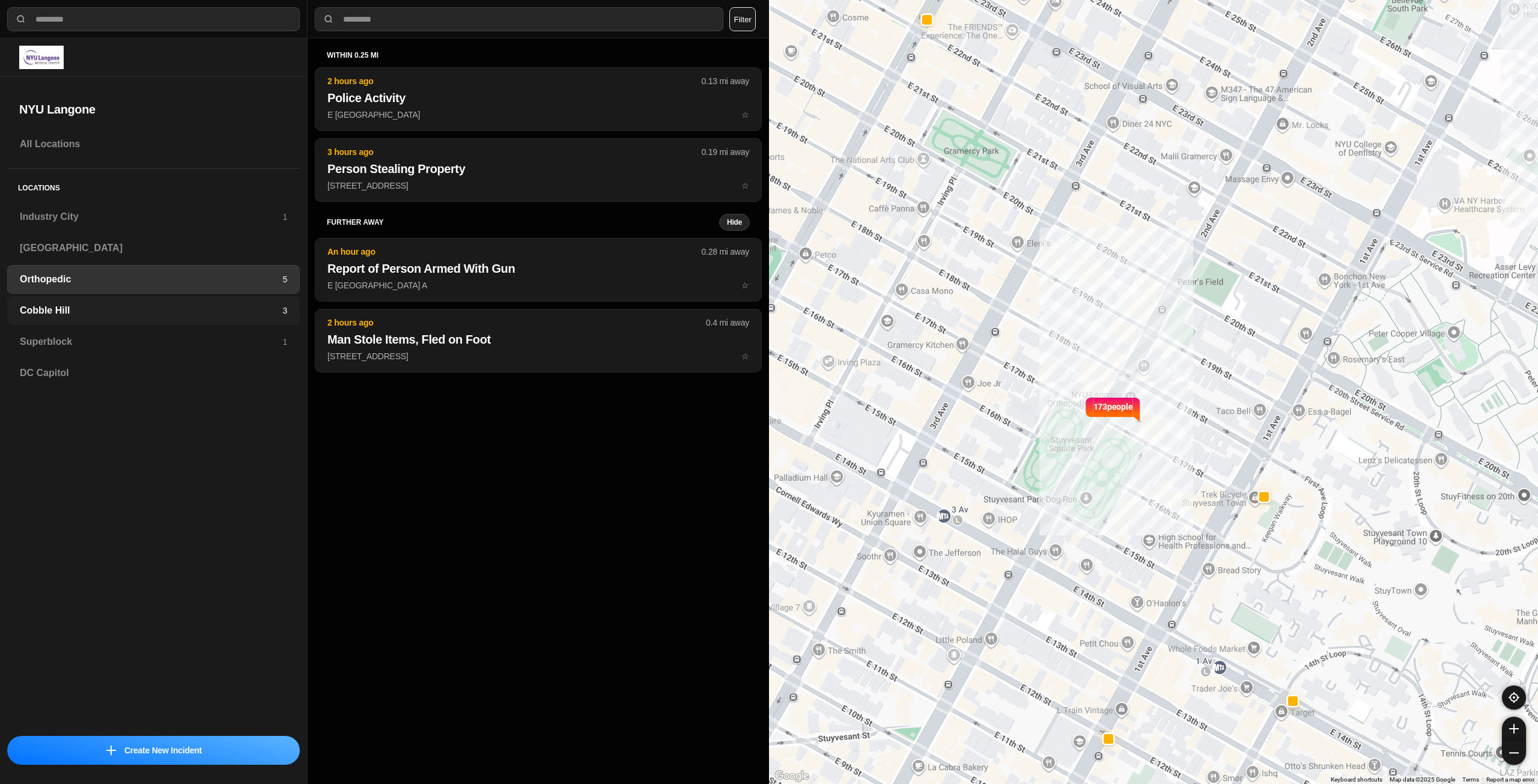
click at [82, 309] on h3 "Cobble Hill" at bounding box center [151, 310] width 262 height 15
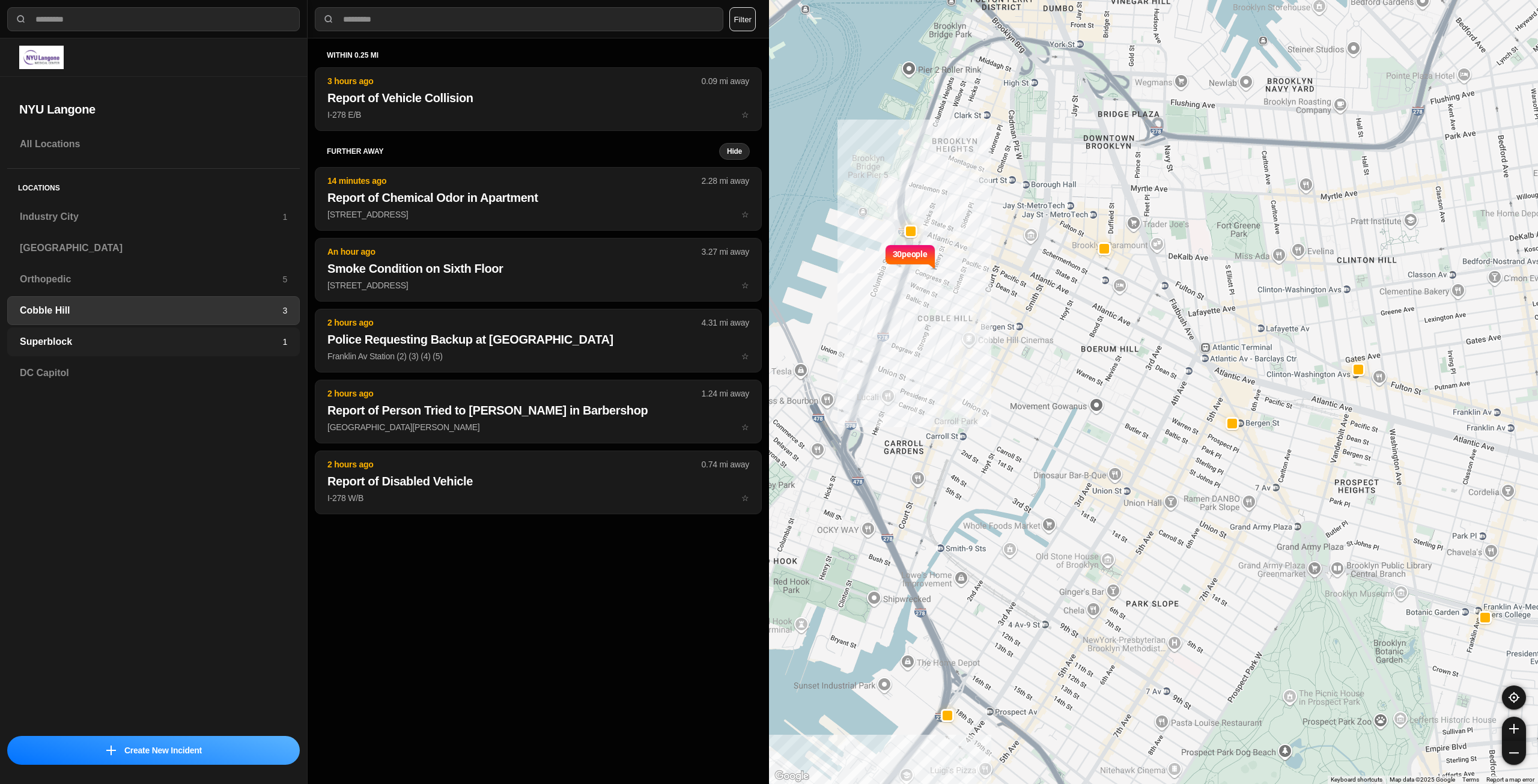
click at [77, 344] on h3 "Superblock" at bounding box center [151, 342] width 262 height 15
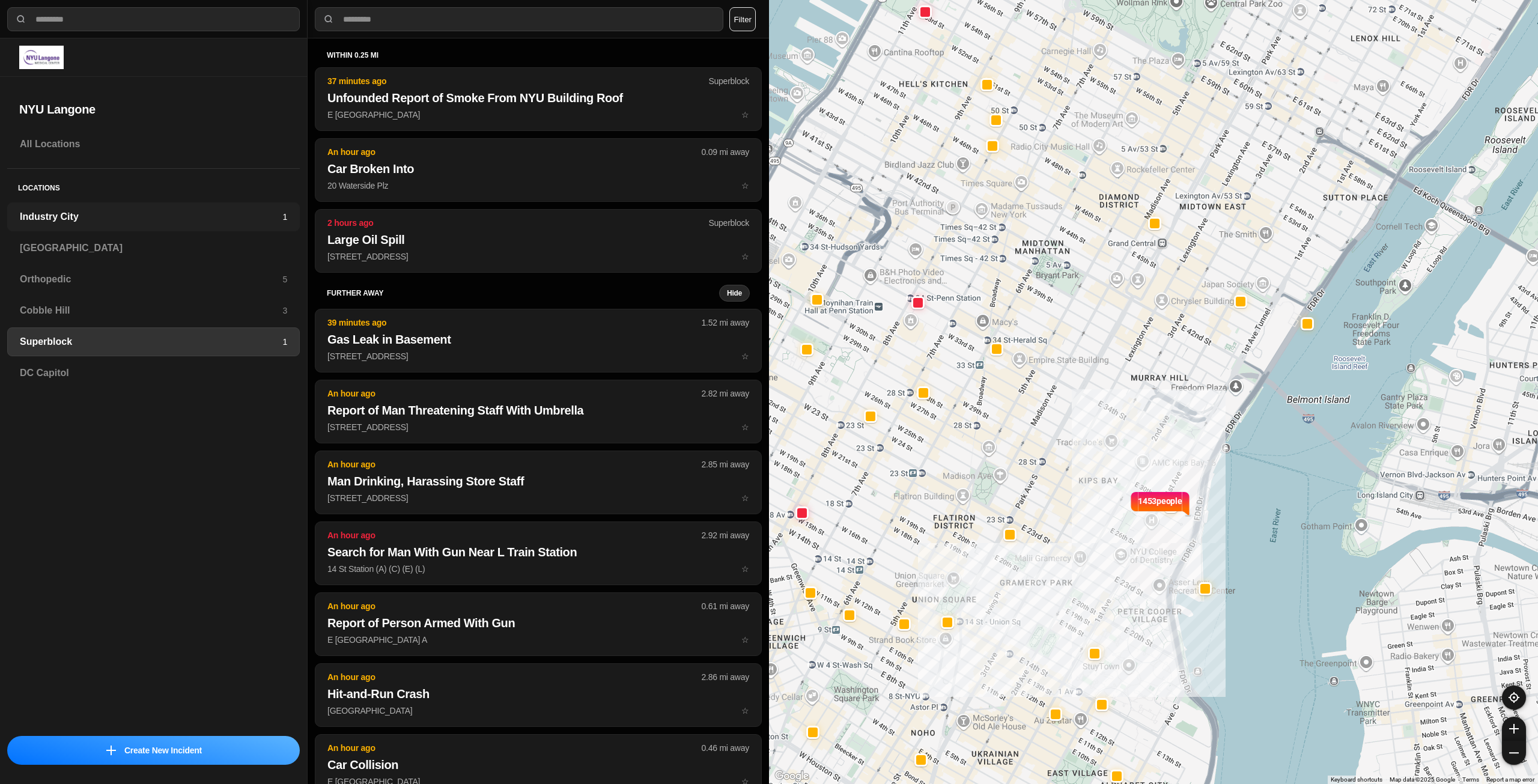
click at [80, 223] on h3 "Industry City" at bounding box center [151, 216] width 262 height 15
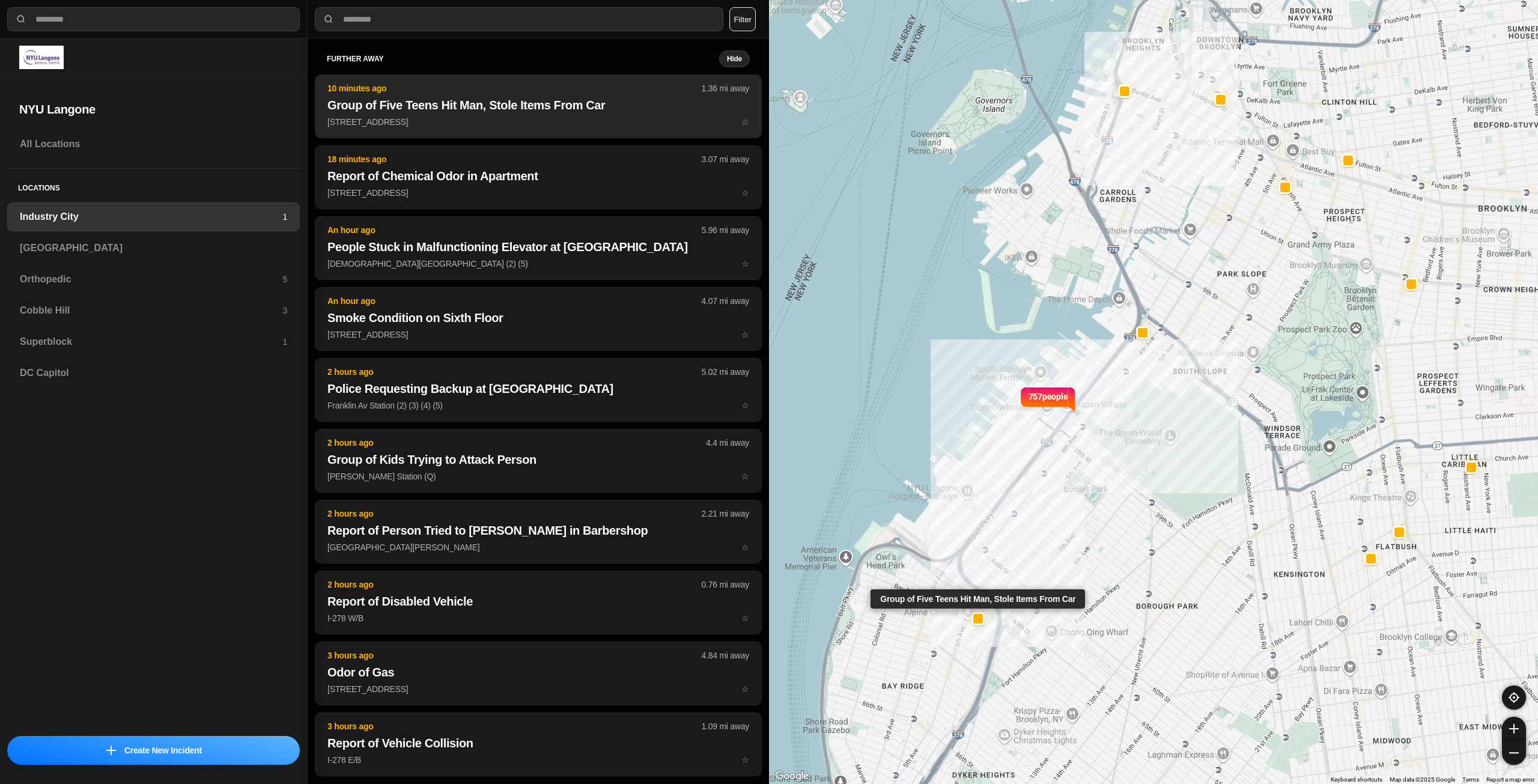
click at [486, 115] on button "10 minutes ago 1.36 mi away Group of Five Teens Hit Man, Stole Items From Car 5…" at bounding box center [538, 106] width 447 height 63
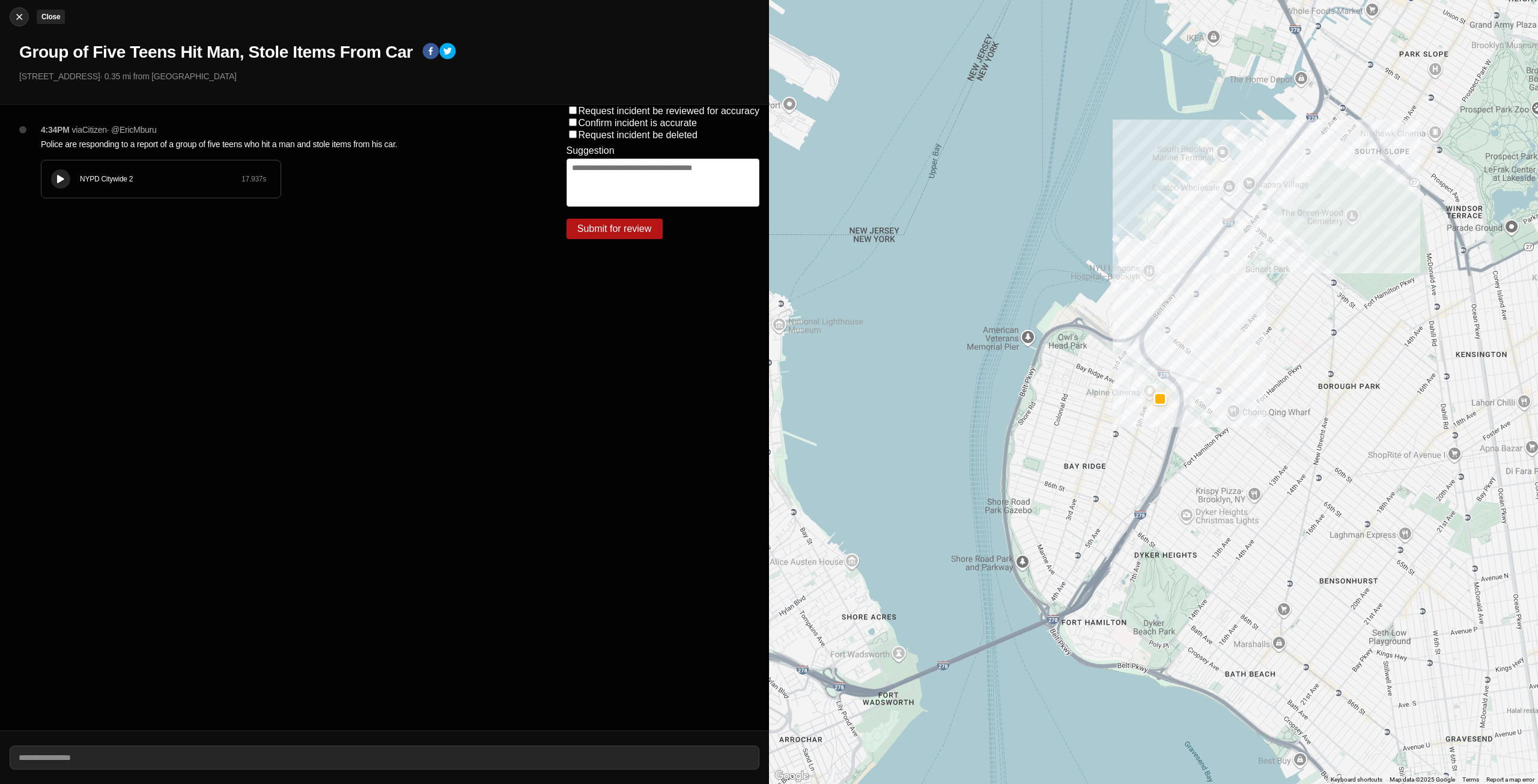
click at [20, 15] on img at bounding box center [19, 16] width 12 height 12
select select "*"
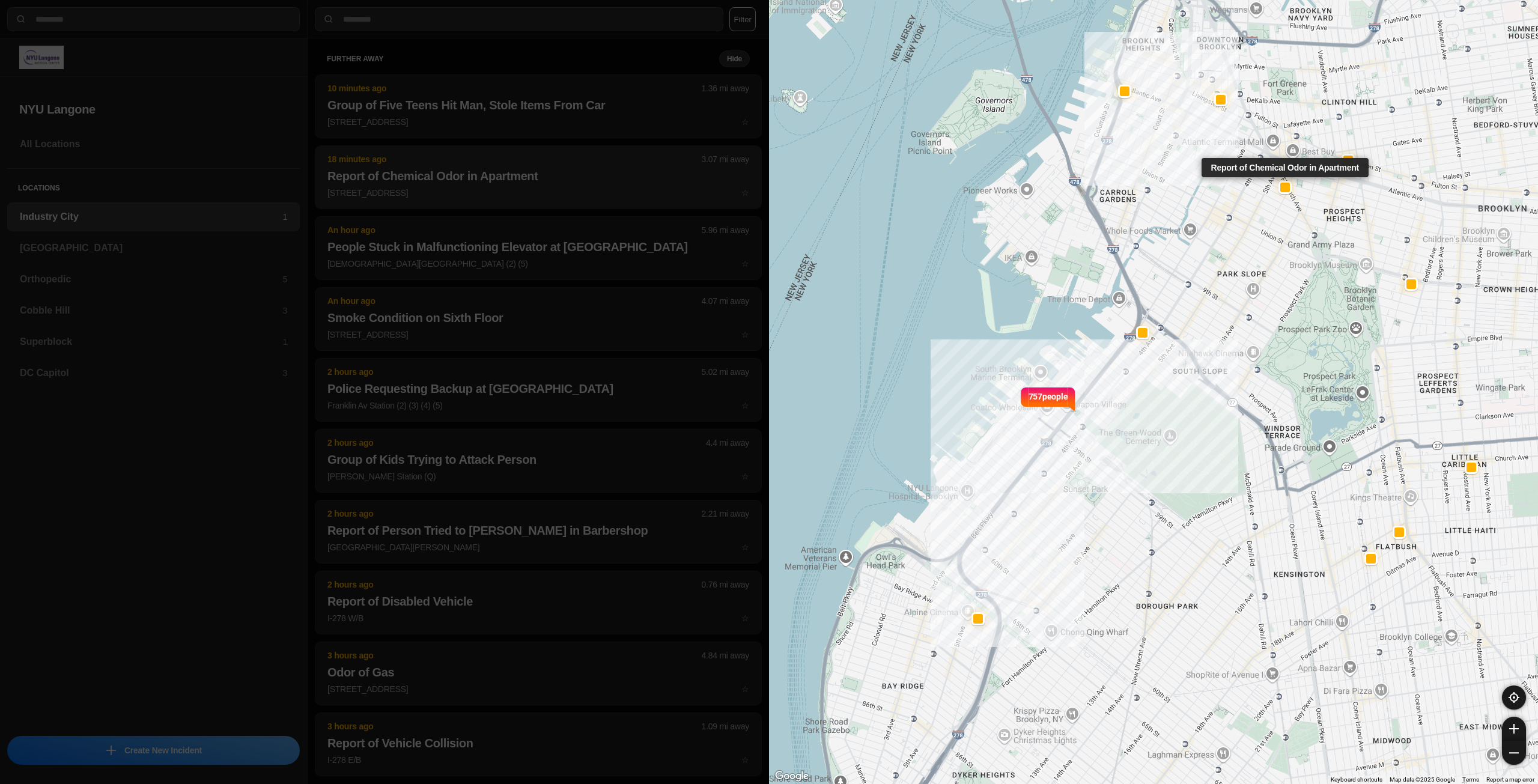
click at [474, 167] on h2 "Report of Chemical Odor in Apartment" at bounding box center [538, 176] width 421 height 17
